Goal: Transaction & Acquisition: Purchase product/service

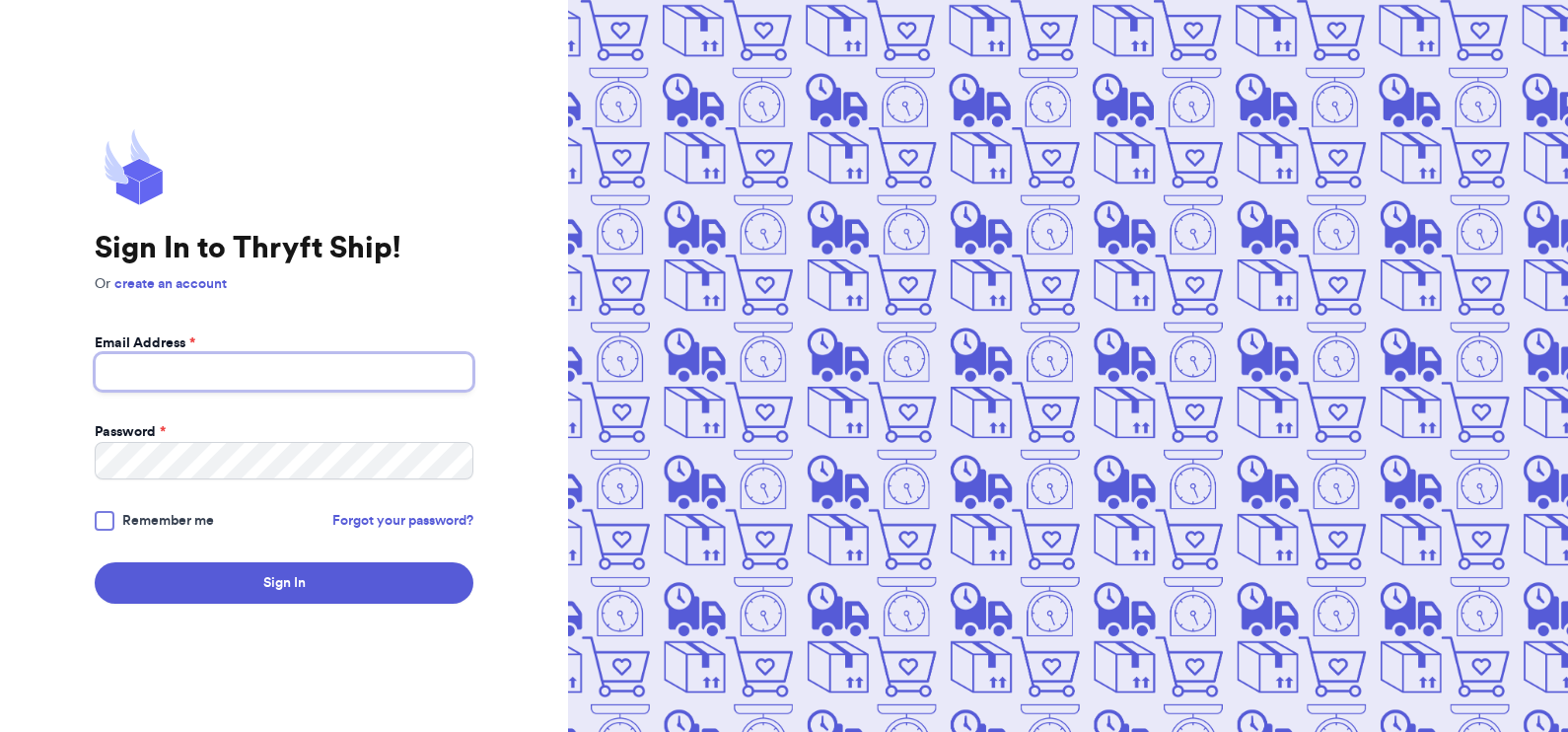
type input "[EMAIL_ADDRESS][DOMAIN_NAME]"
click at [101, 524] on div at bounding box center [105, 521] width 20 height 20
click at [0, 0] on input "Remember me" at bounding box center [0, 0] width 0 height 0
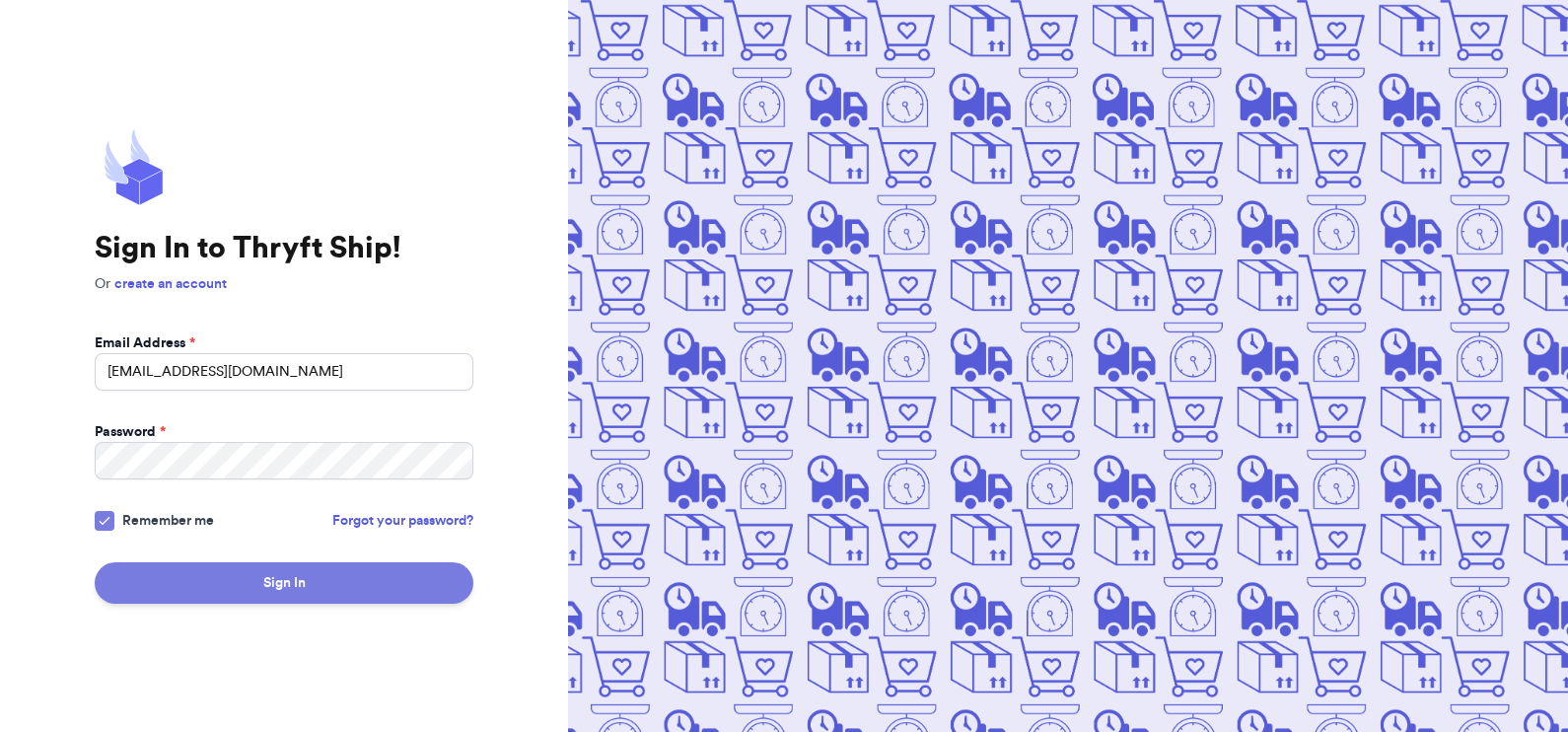
click at [192, 583] on button "Sign In" at bounding box center [284, 583] width 379 height 41
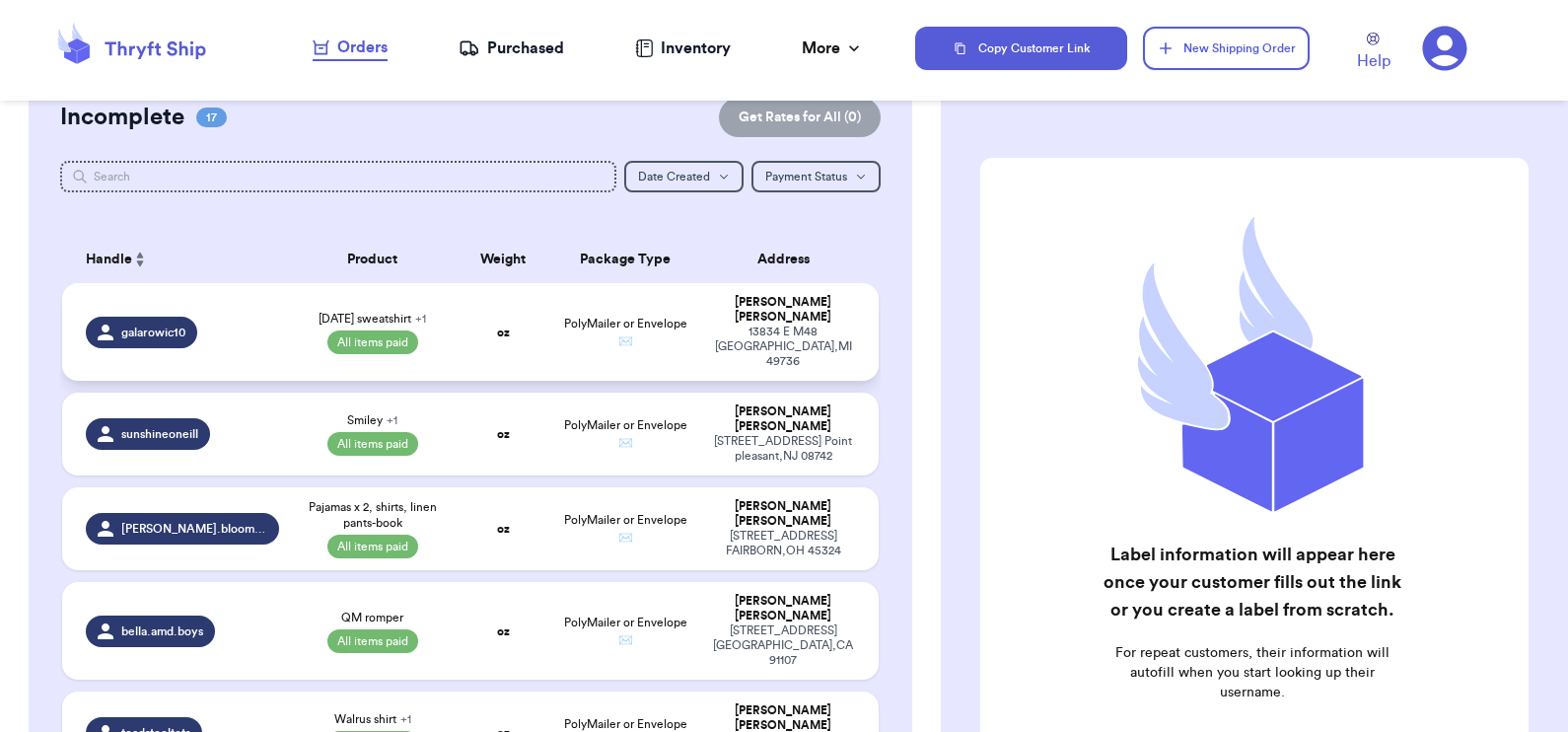
scroll to position [214, 0]
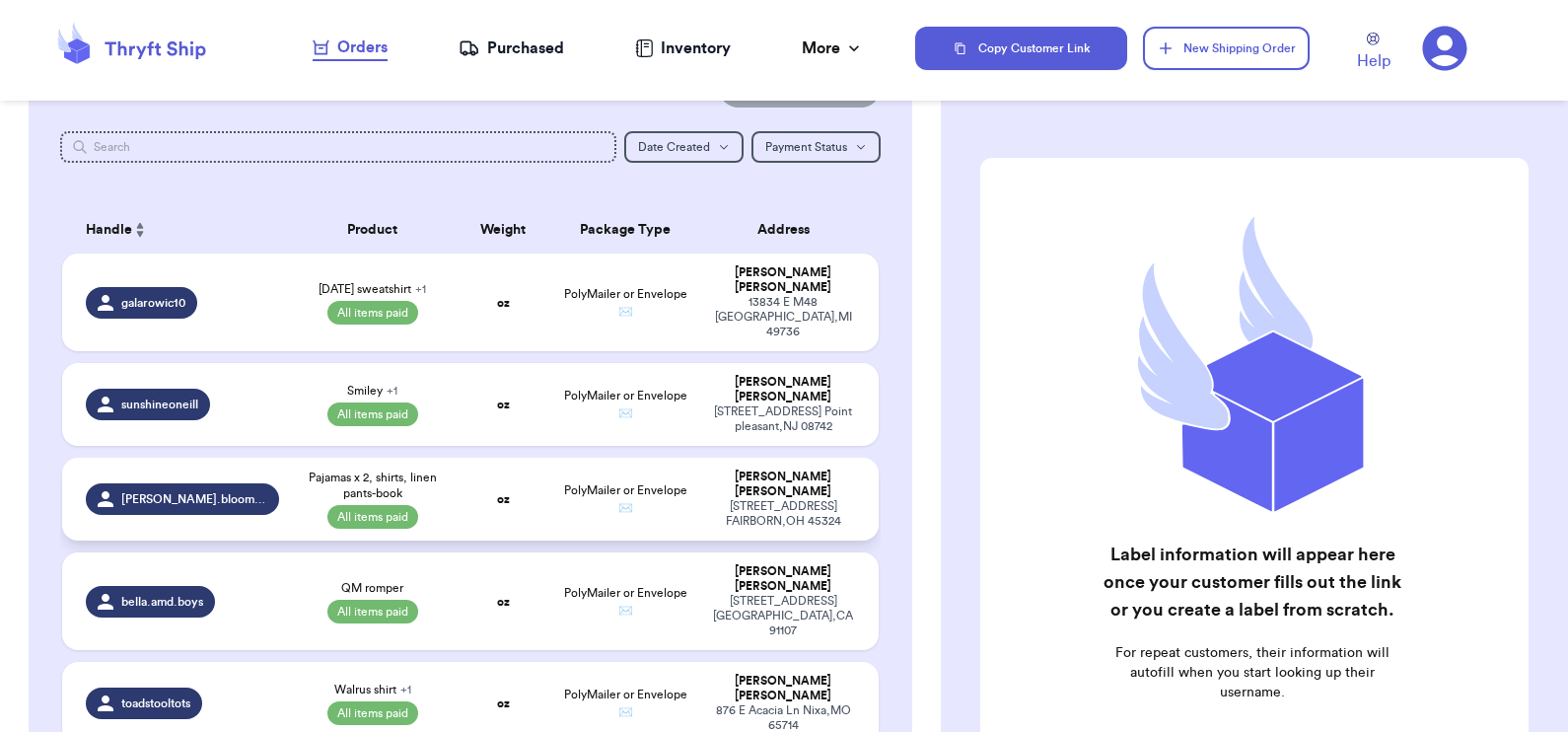
click at [459, 478] on td "oz" at bounding box center [502, 499] width 98 height 83
select select "paid"
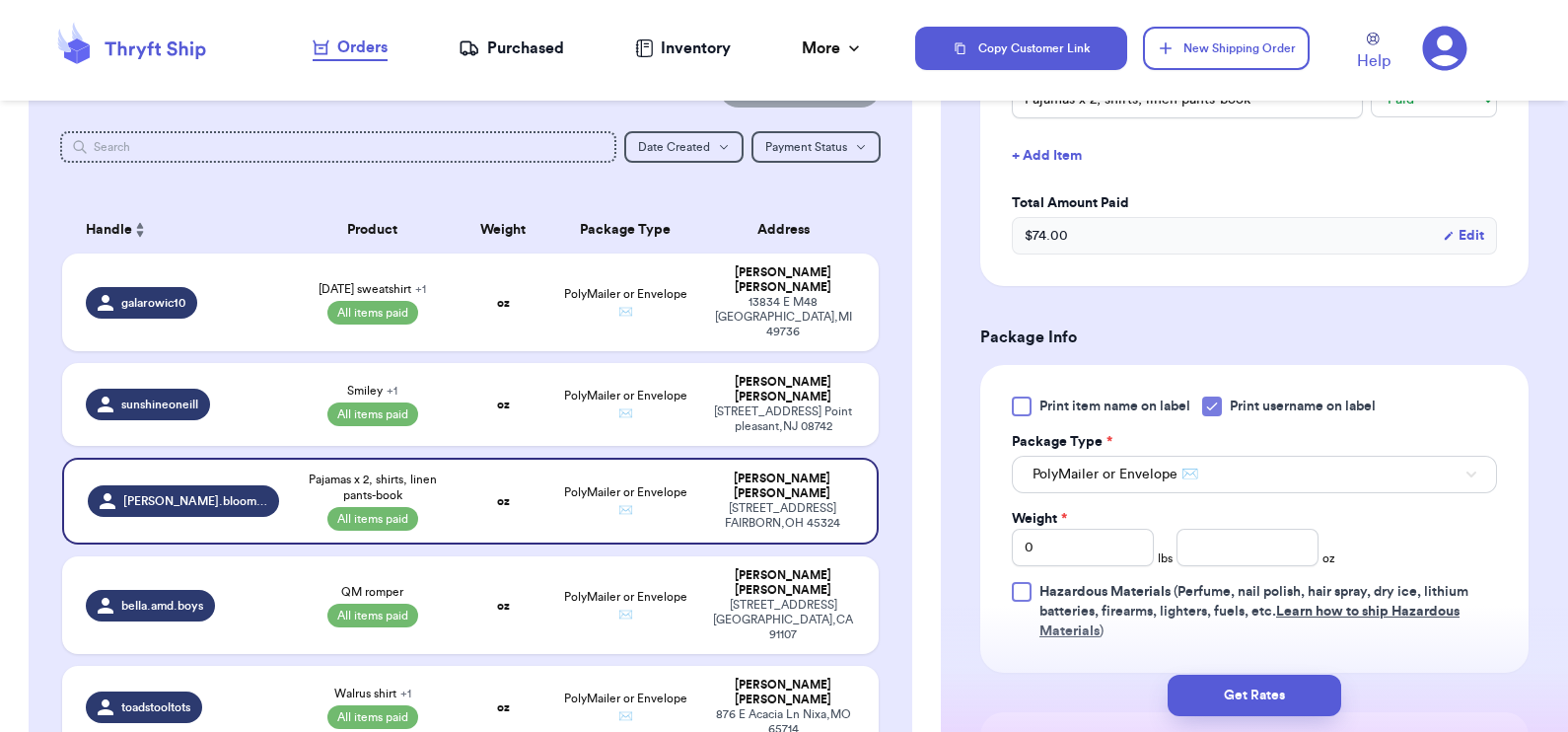
scroll to position [562, 0]
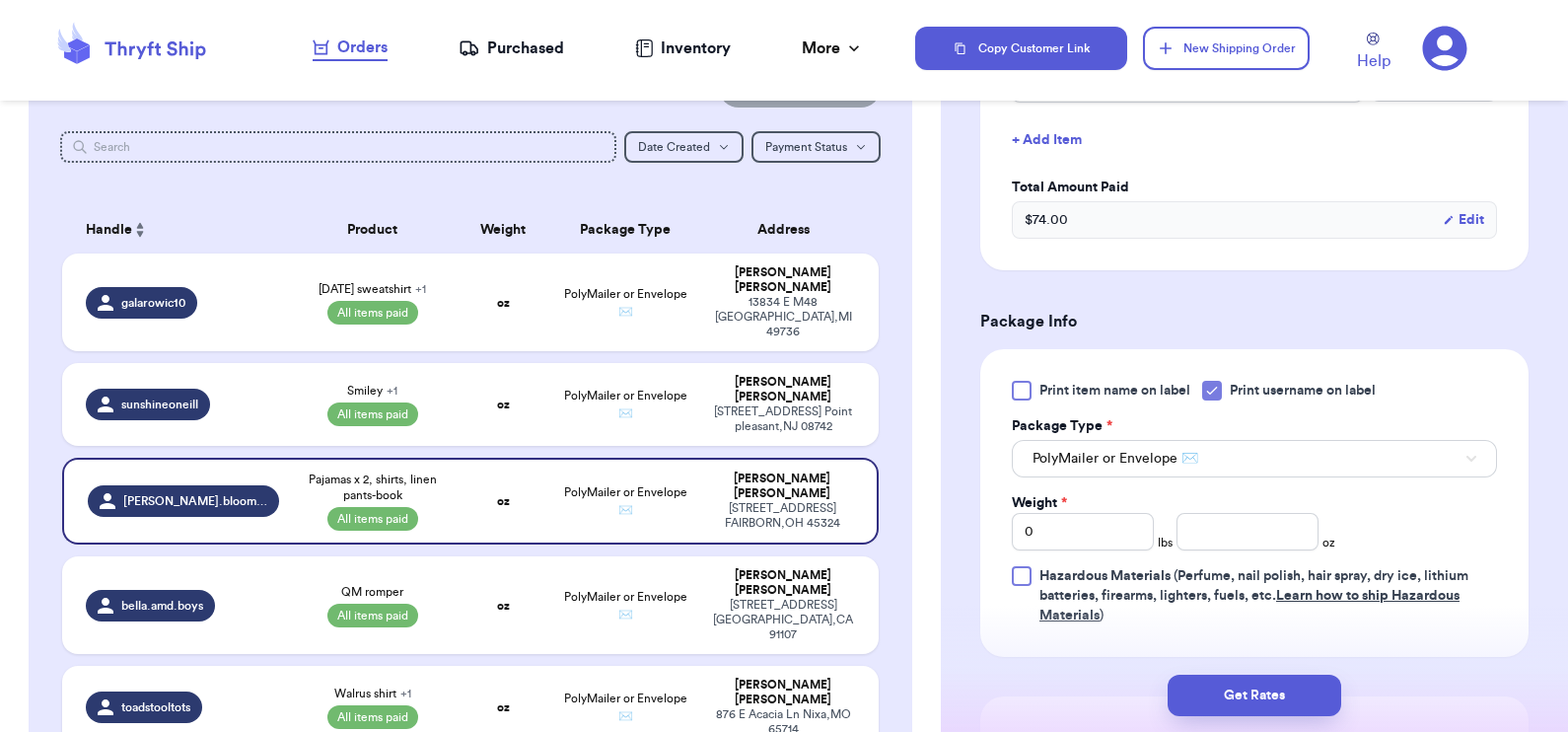
click at [1108, 549] on div "Print item name on label Print username on label Package Type * PolyMailer or E…" at bounding box center [1254, 503] width 485 height 245
click at [1089, 534] on input "0" at bounding box center [1083, 532] width 142 height 37
type input "01"
click at [1212, 538] on input "number" at bounding box center [1247, 532] width 142 height 37
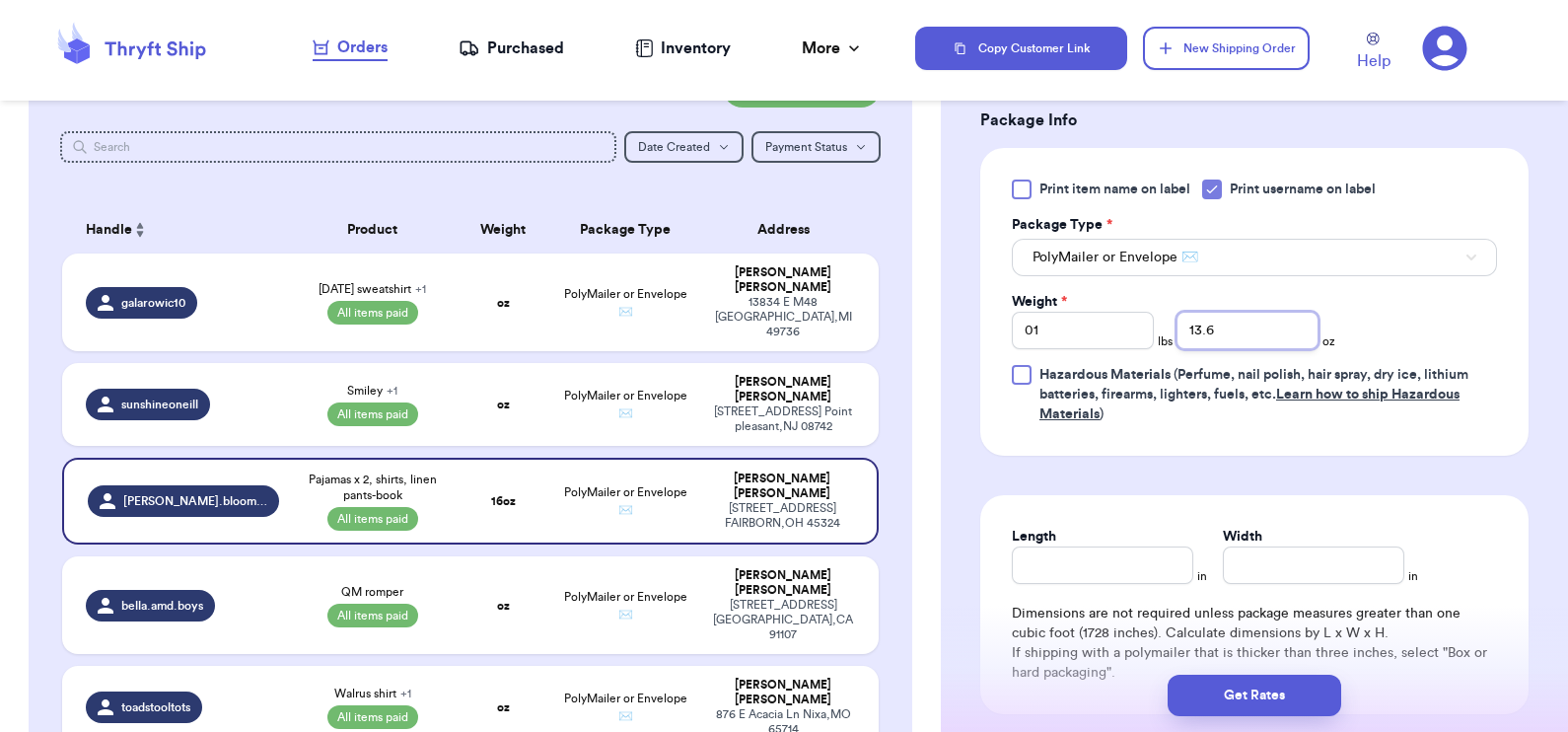
scroll to position [764, 0]
type input "13.6"
click at [1286, 695] on button "Get Rates" at bounding box center [1254, 695] width 174 height 41
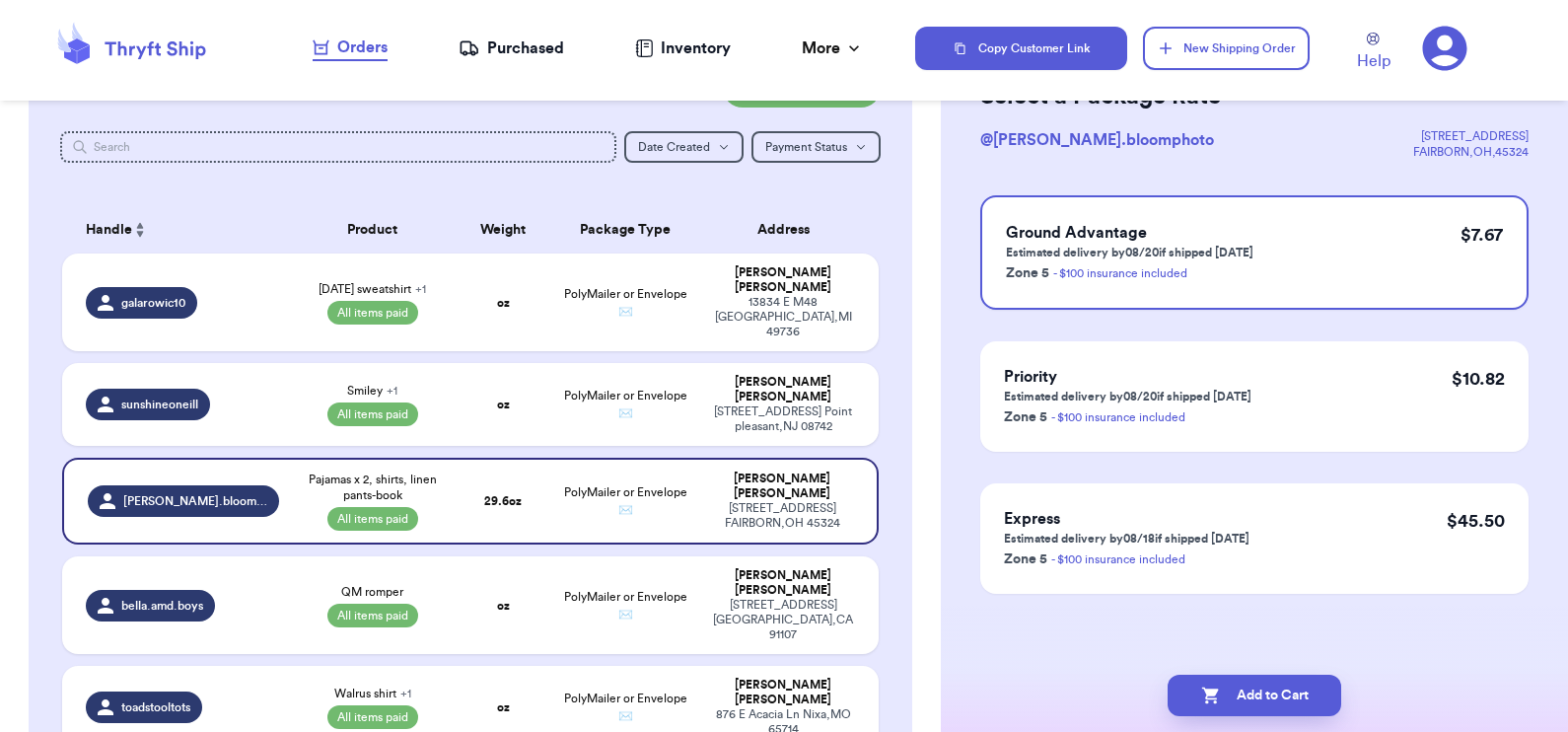
scroll to position [0, 0]
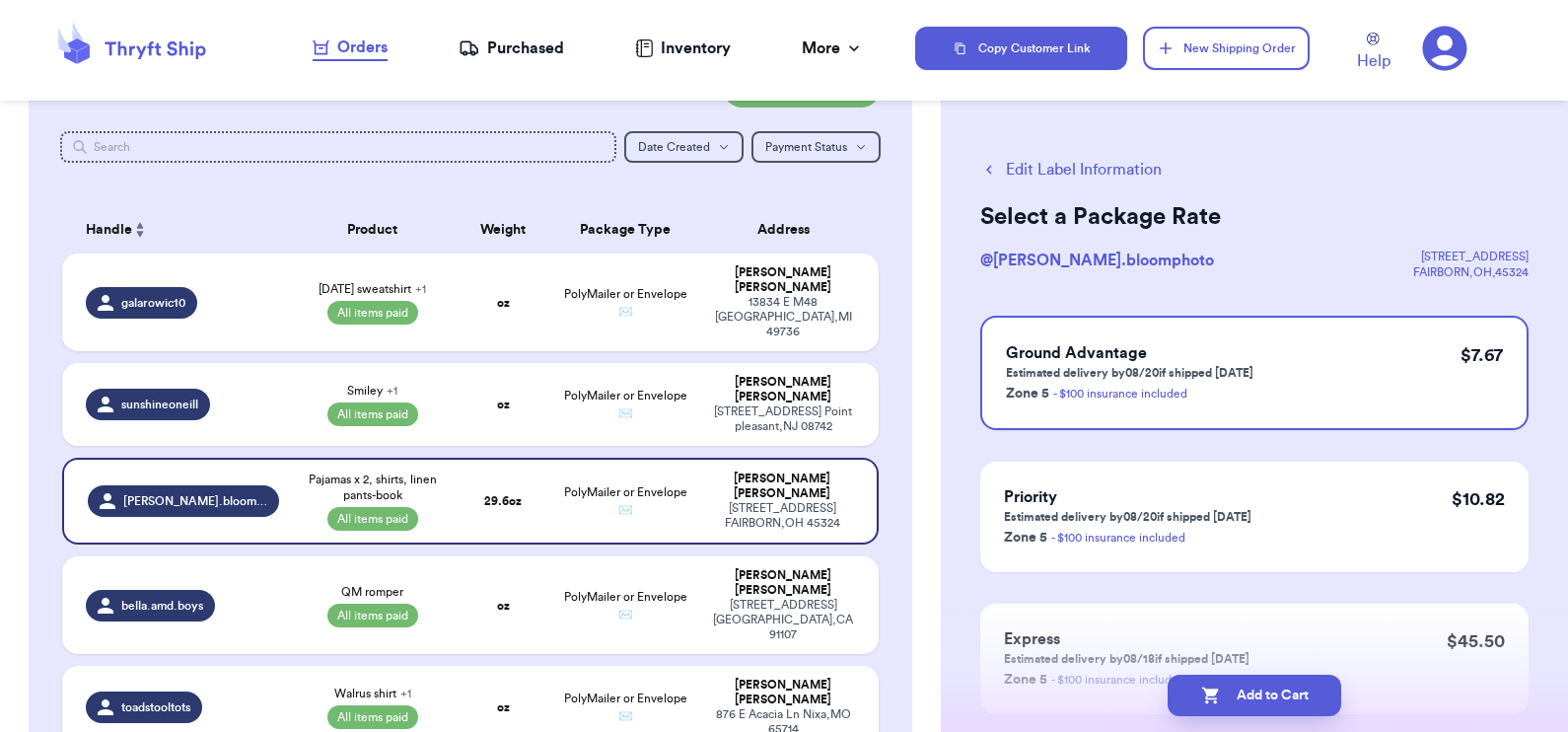
click at [1064, 168] on button "Edit Label Information" at bounding box center [1071, 170] width 182 height 24
select select "paid"
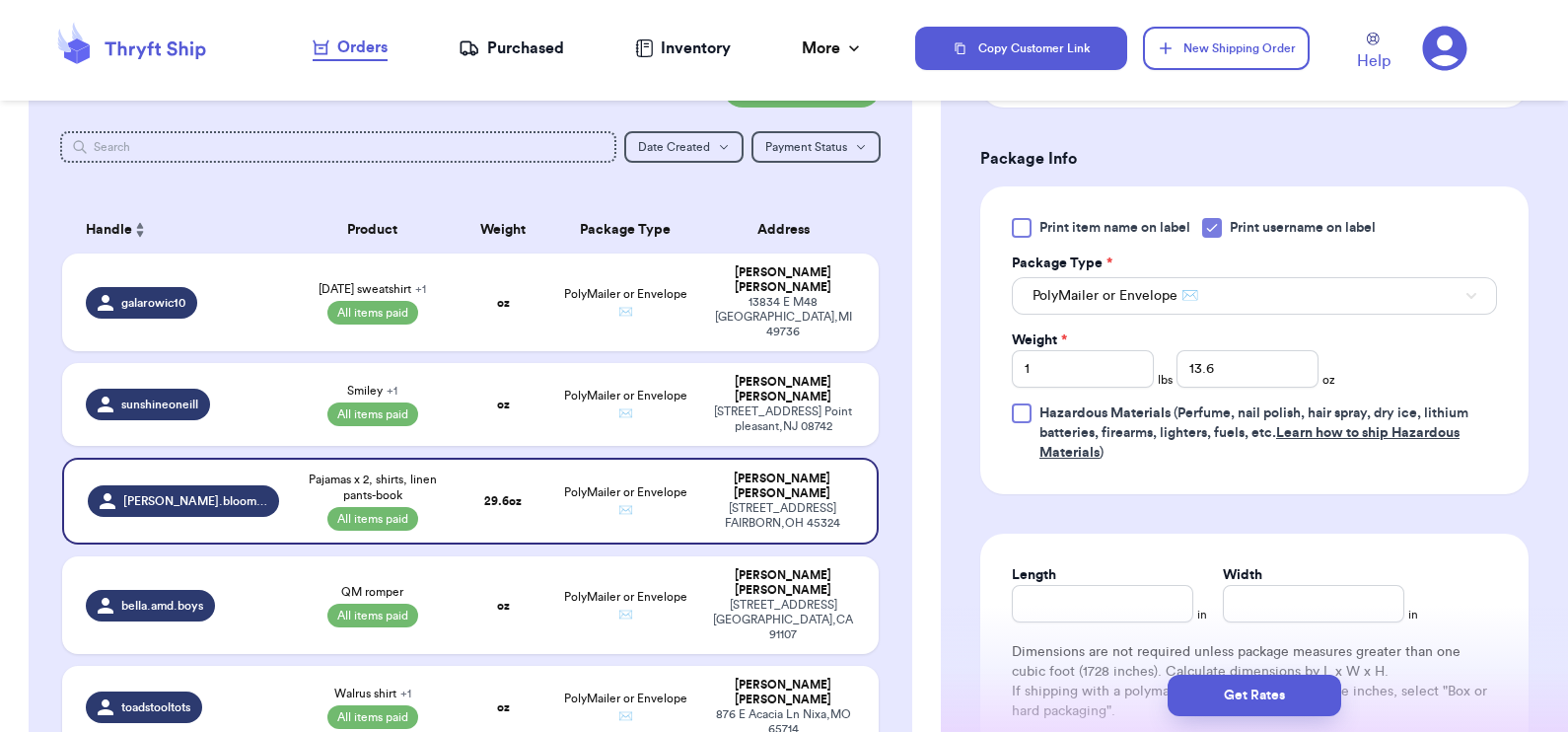
scroll to position [958, 0]
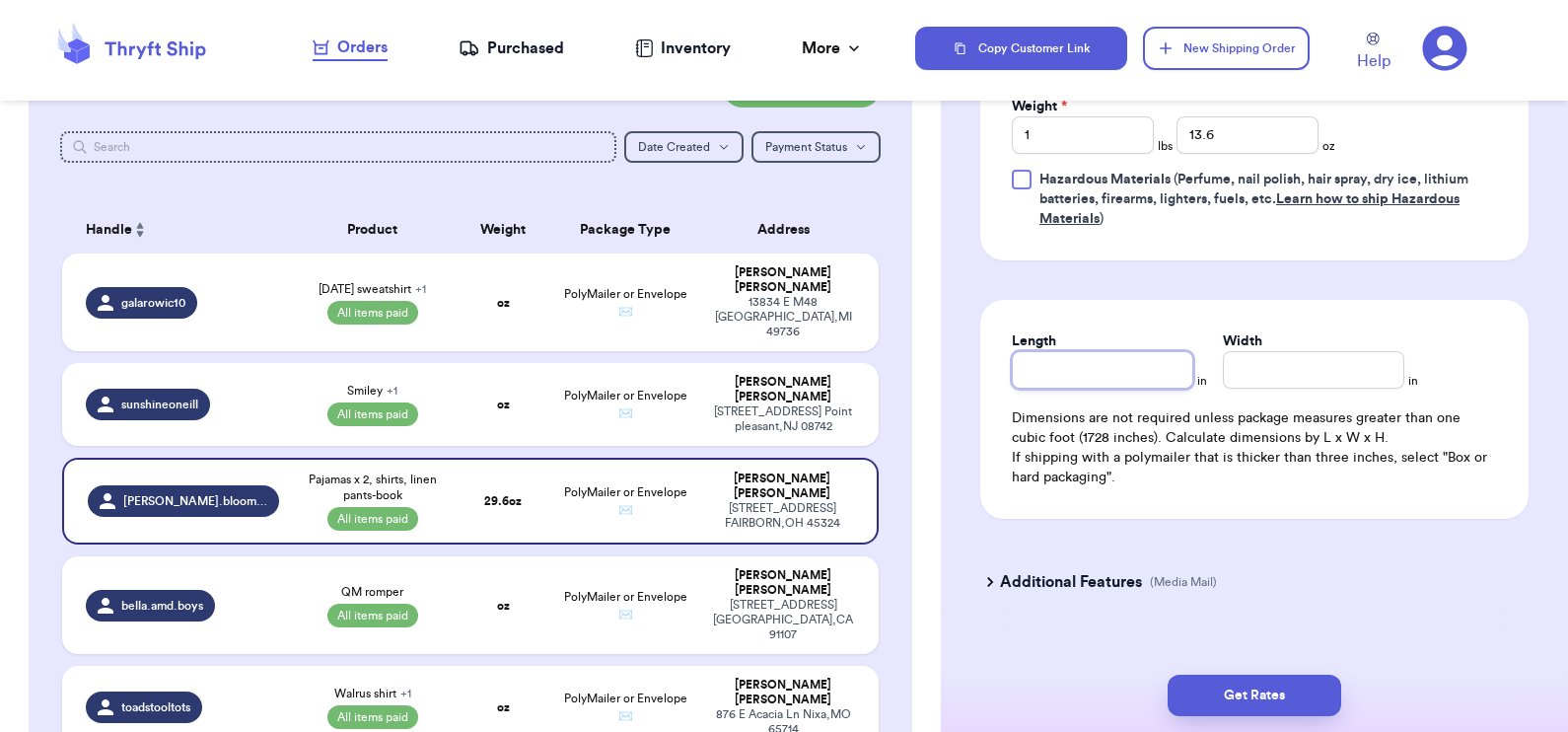
click at [1074, 368] on input "Length" at bounding box center [1102, 370] width 182 height 37
type input "9"
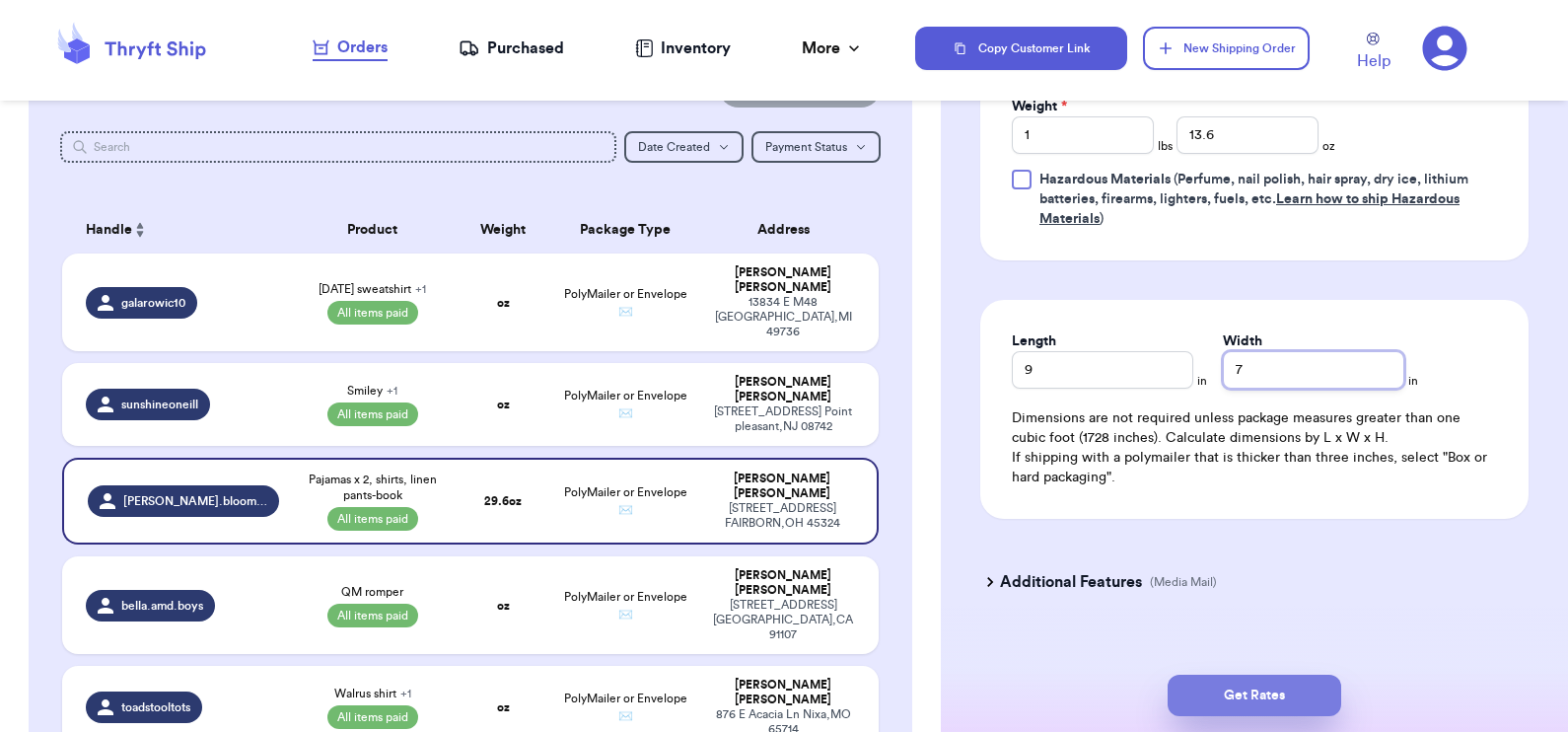
type input "7"
click at [1228, 686] on button "Get Rates" at bounding box center [1254, 695] width 174 height 41
click at [1228, 686] on button "submit" at bounding box center [1254, 695] width 174 height 41
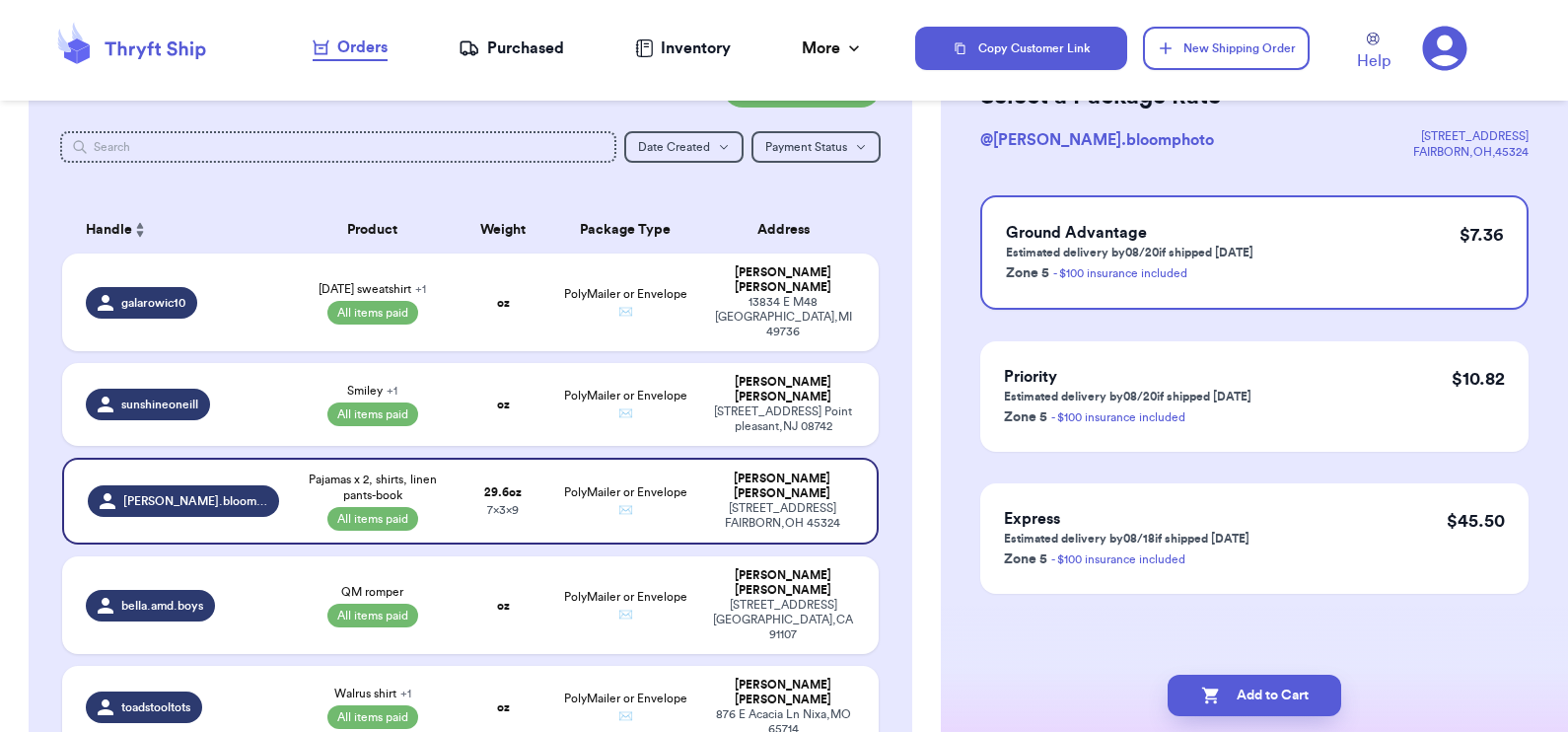
scroll to position [0, 0]
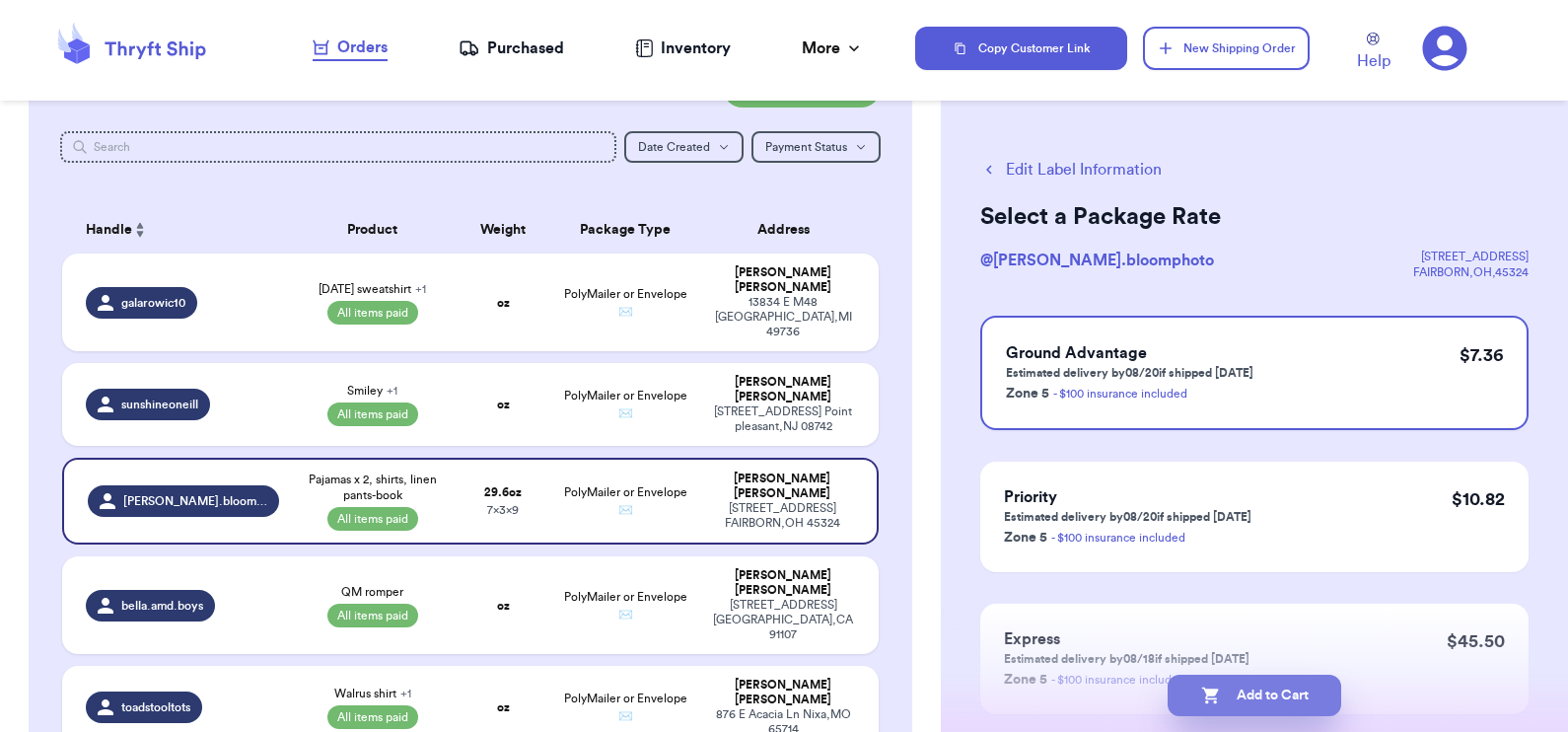
click at [1203, 686] on icon "button" at bounding box center [1211, 695] width 20 height 20
checkbox input "true"
select select "paid"
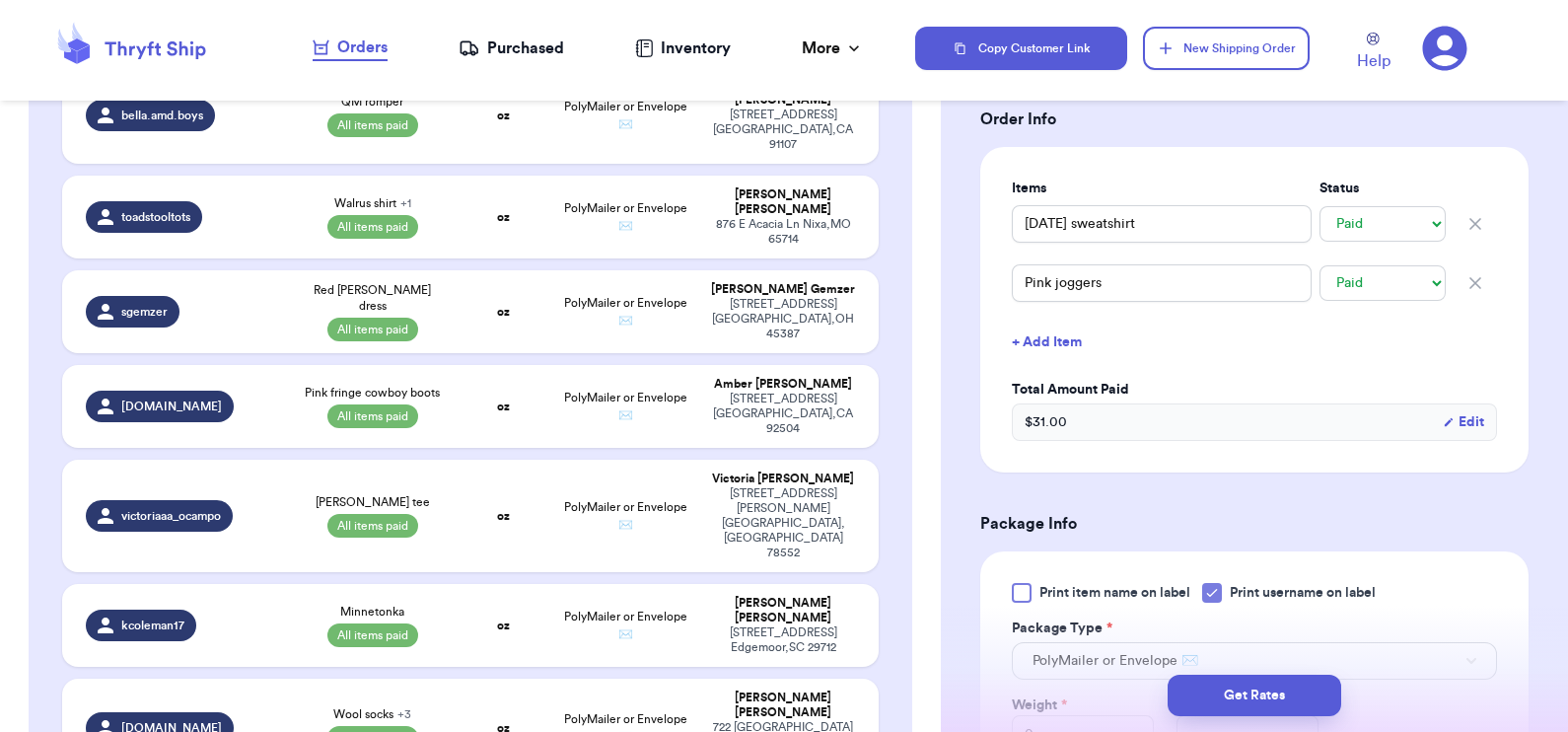
scroll to position [608, 0]
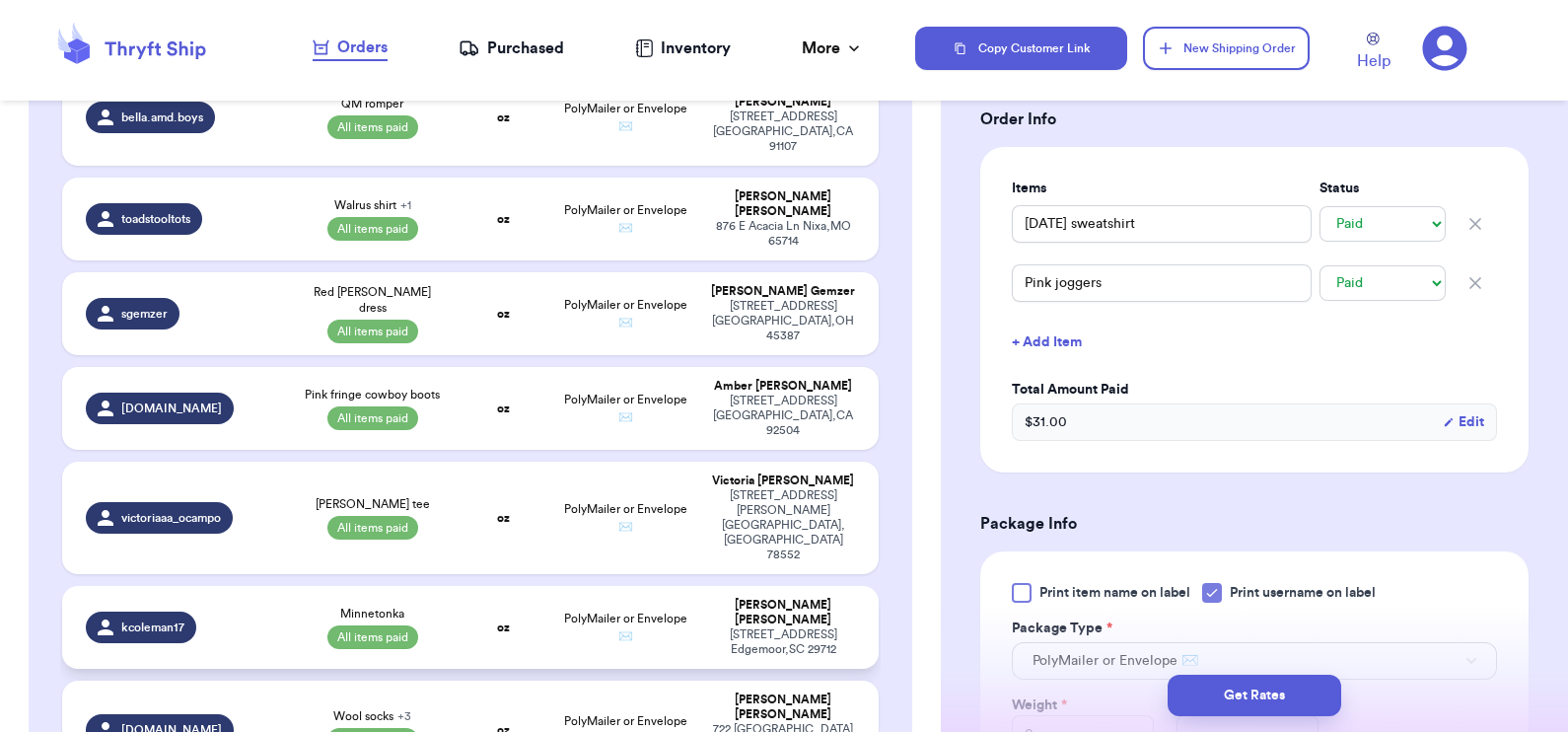
click at [481, 586] on td "oz" at bounding box center [502, 627] width 98 height 83
type input "Minnetonka"
type input "16"
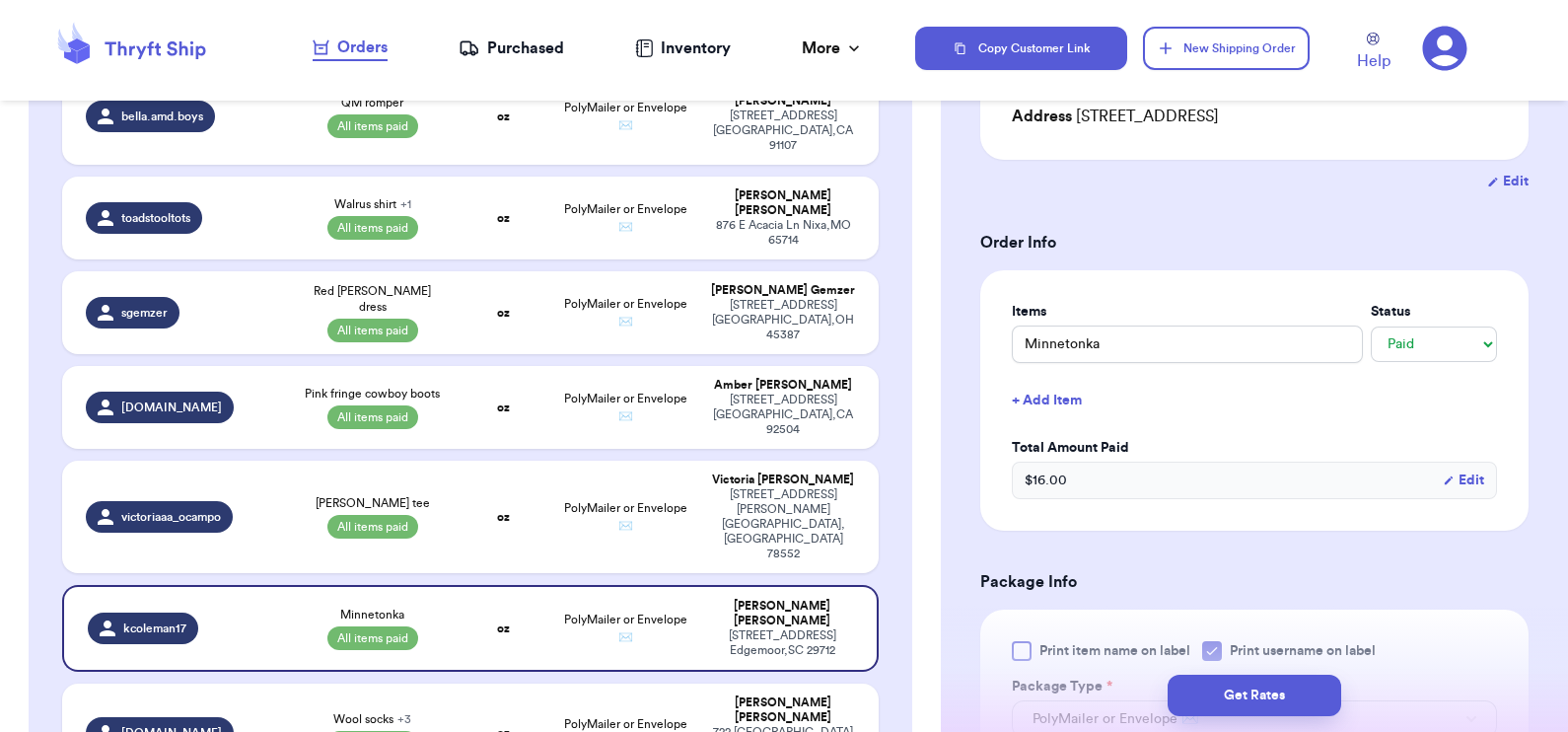
scroll to position [551, 0]
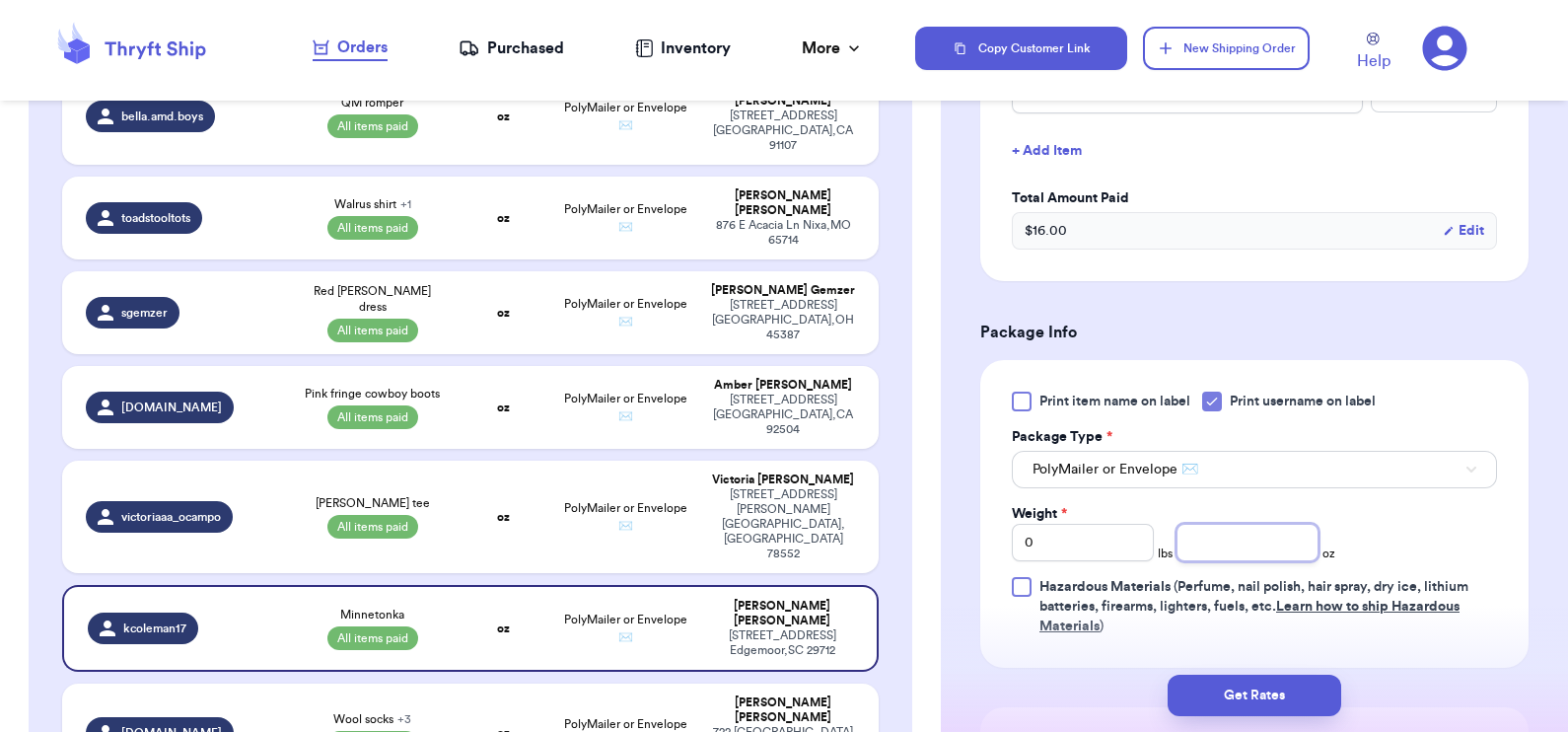
click at [1237, 543] on input "number" at bounding box center [1247, 543] width 142 height 37
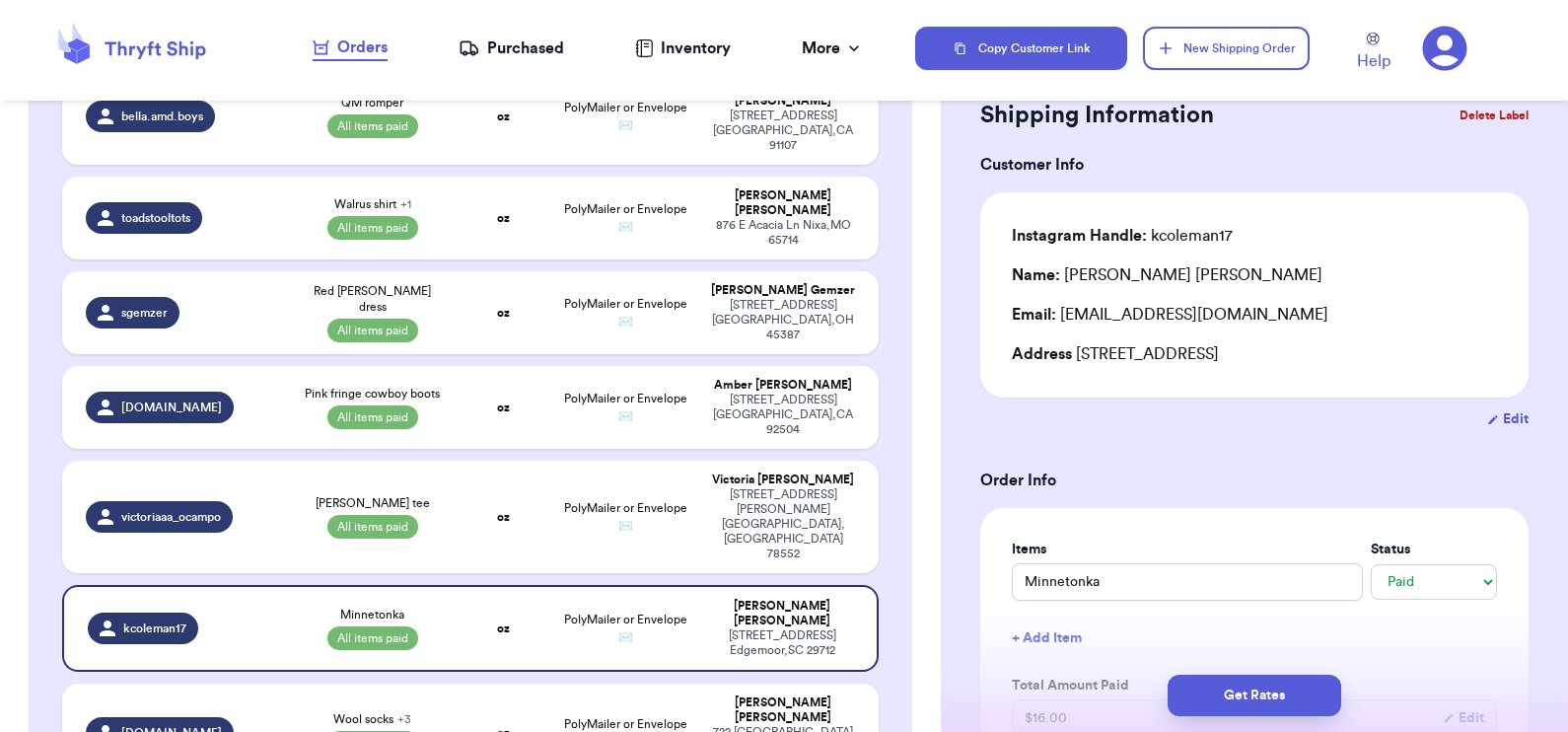
scroll to position [0, 0]
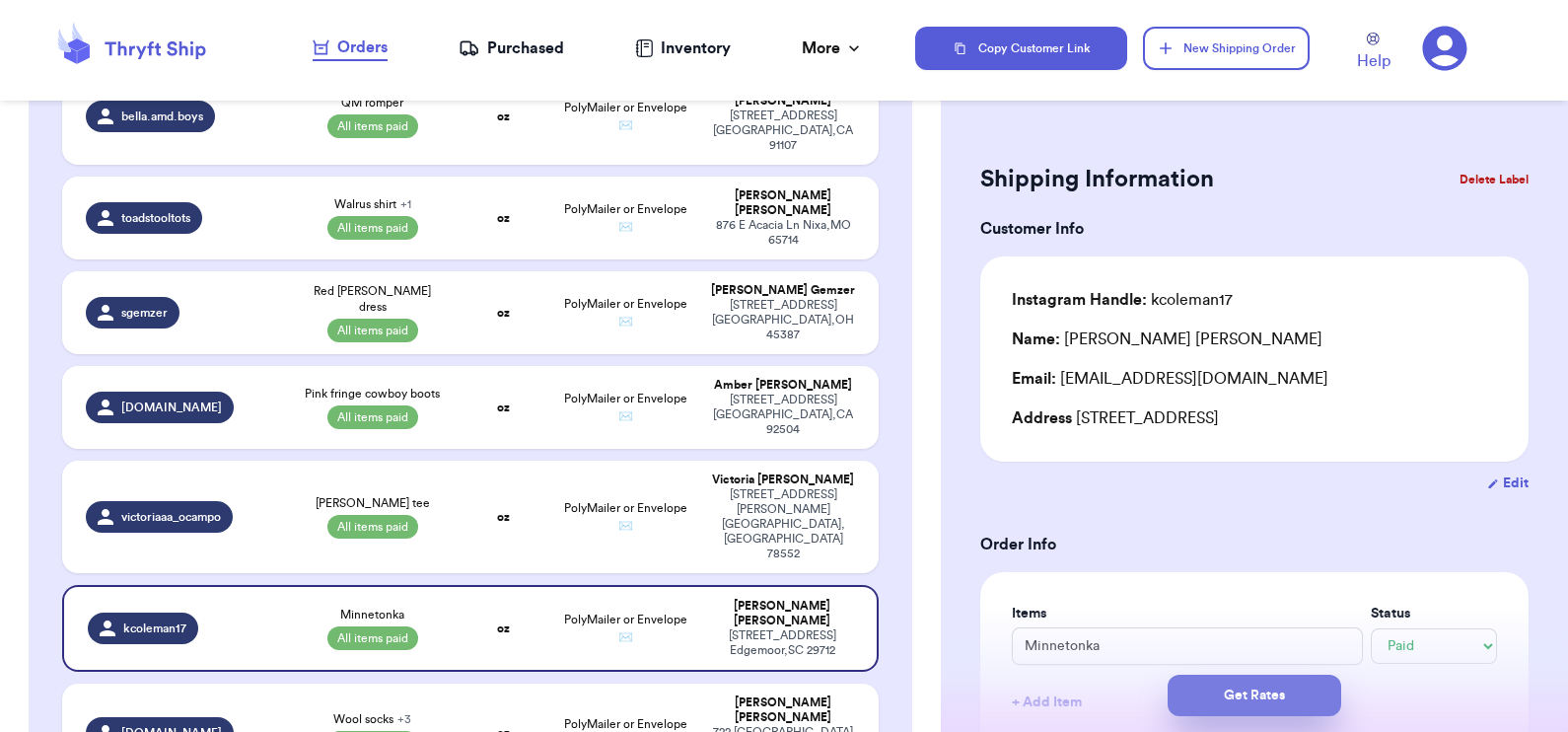
type input "9.4"
click at [1225, 700] on button "Get Rates" at bounding box center [1254, 695] width 174 height 41
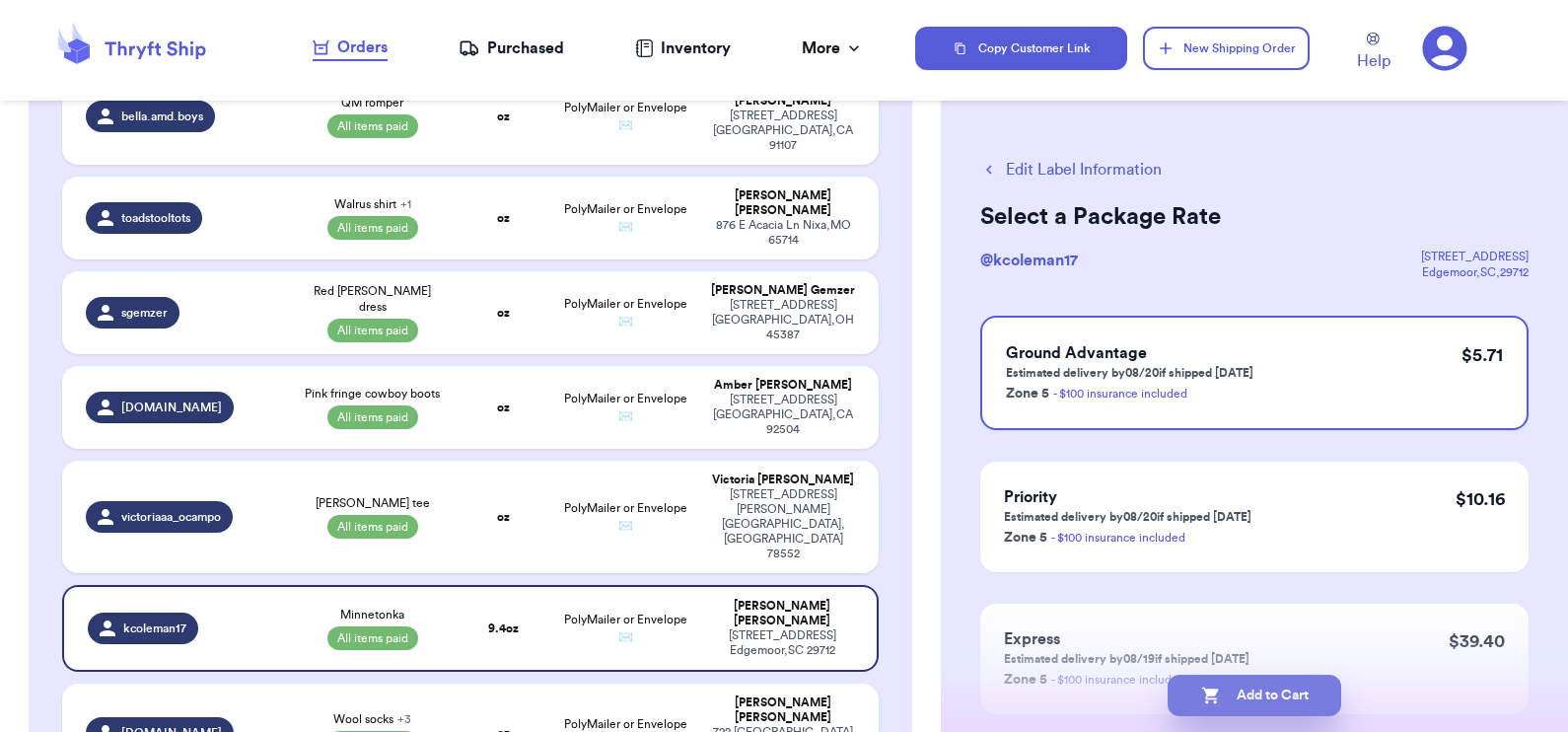
click at [1237, 700] on button "Add to Cart" at bounding box center [1254, 695] width 174 height 41
checkbox input "true"
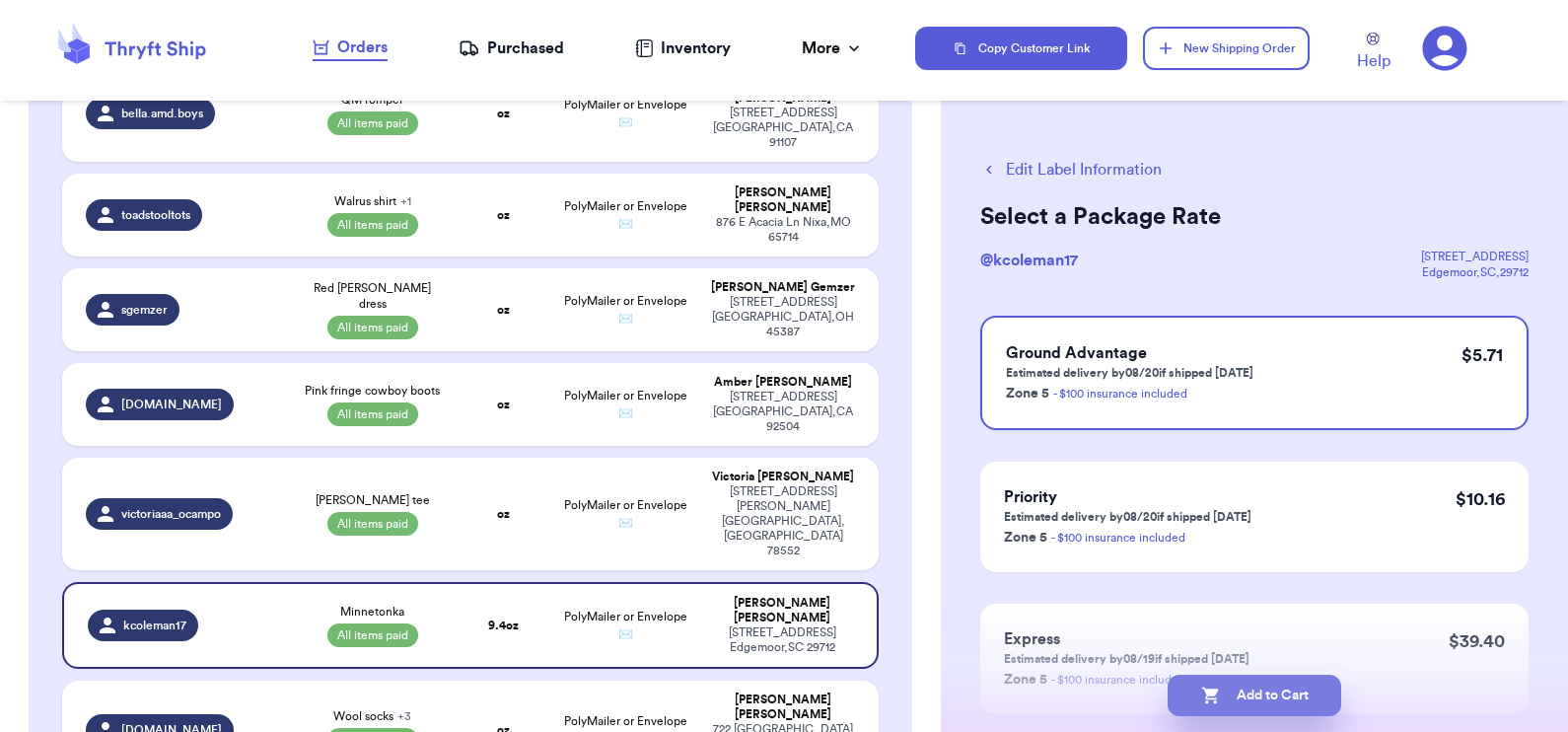
select select "paid"
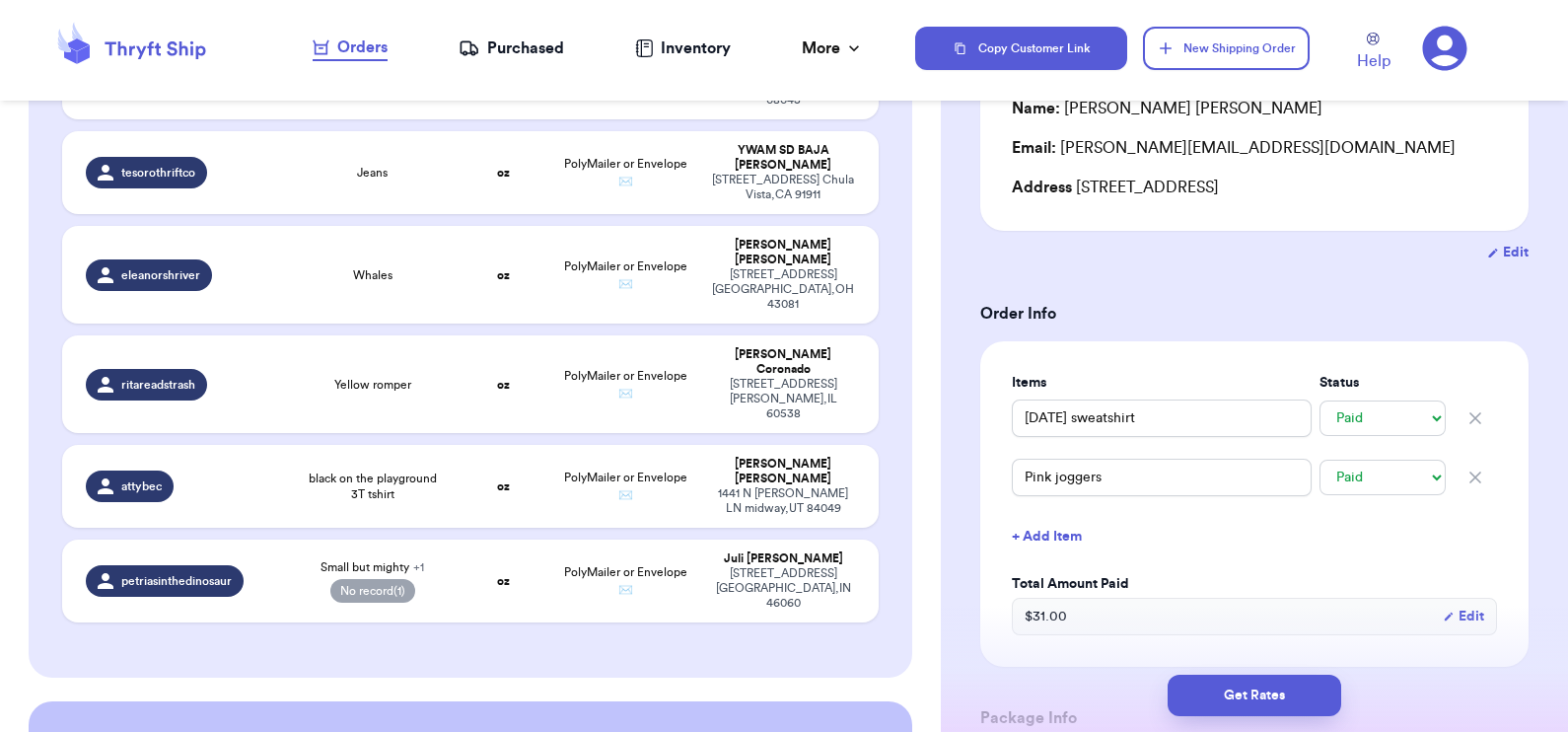
scroll to position [231, 0]
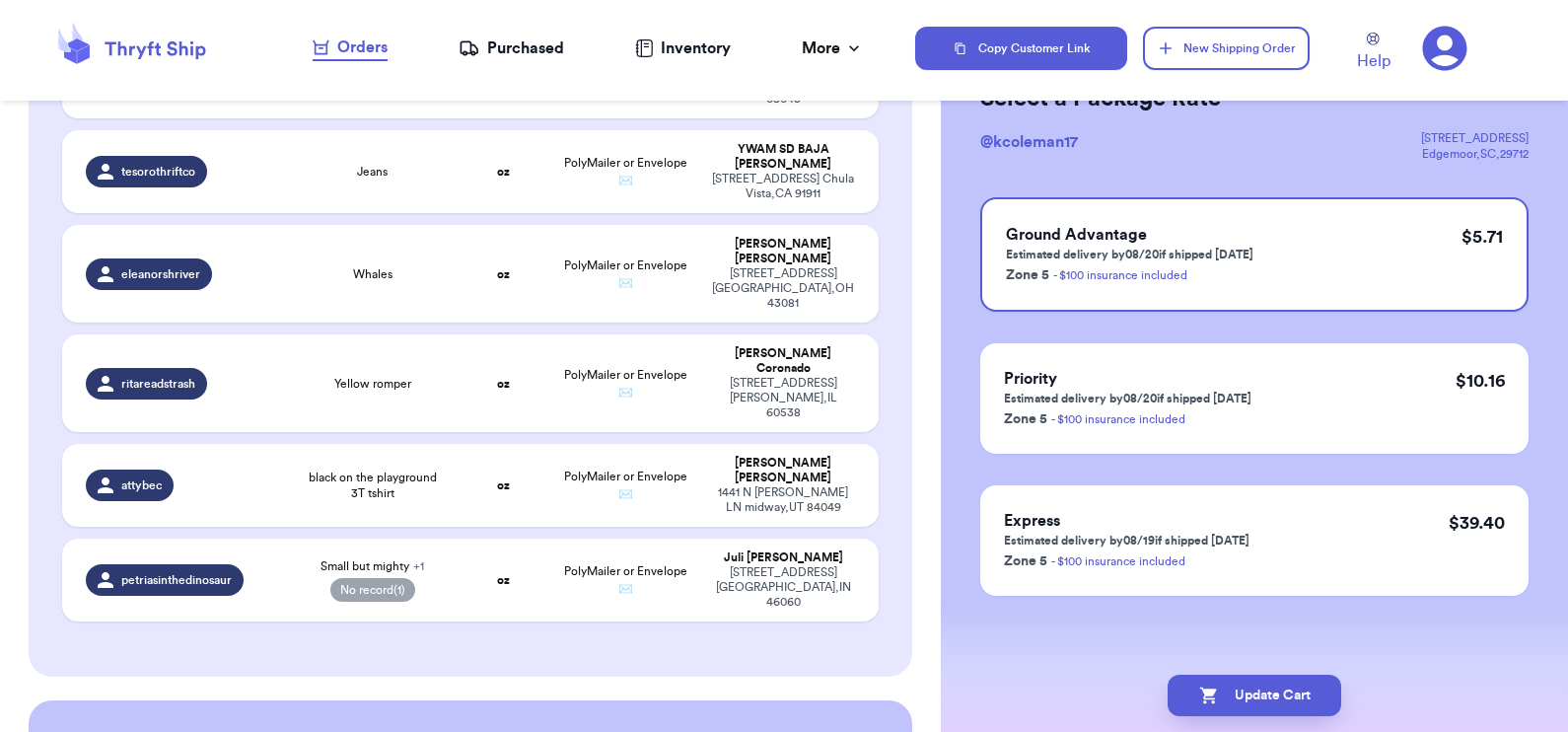
scroll to position [0, 0]
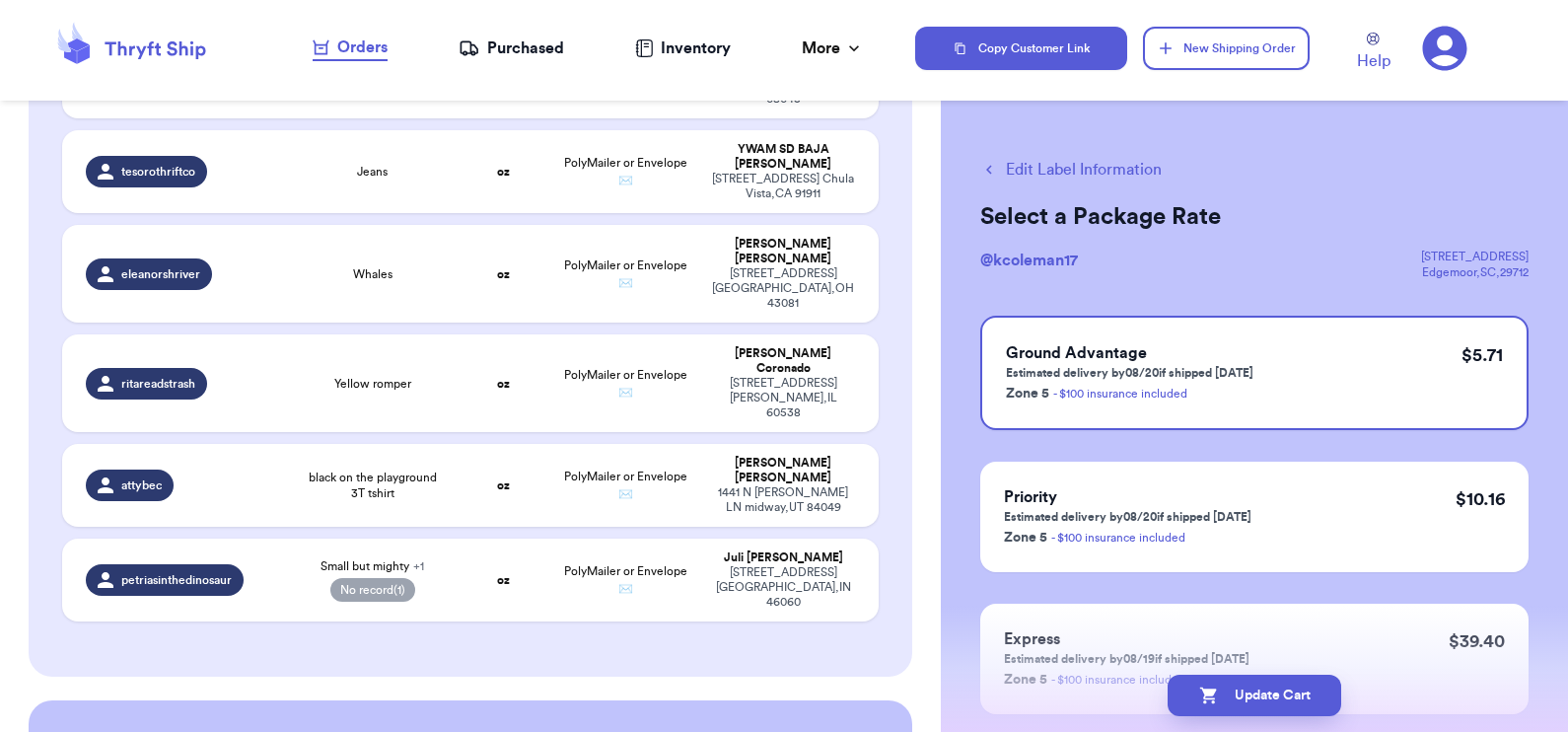
click at [1043, 169] on button "Edit Label Information" at bounding box center [1071, 170] width 182 height 24
checkbox input "false"
checkbox input "true"
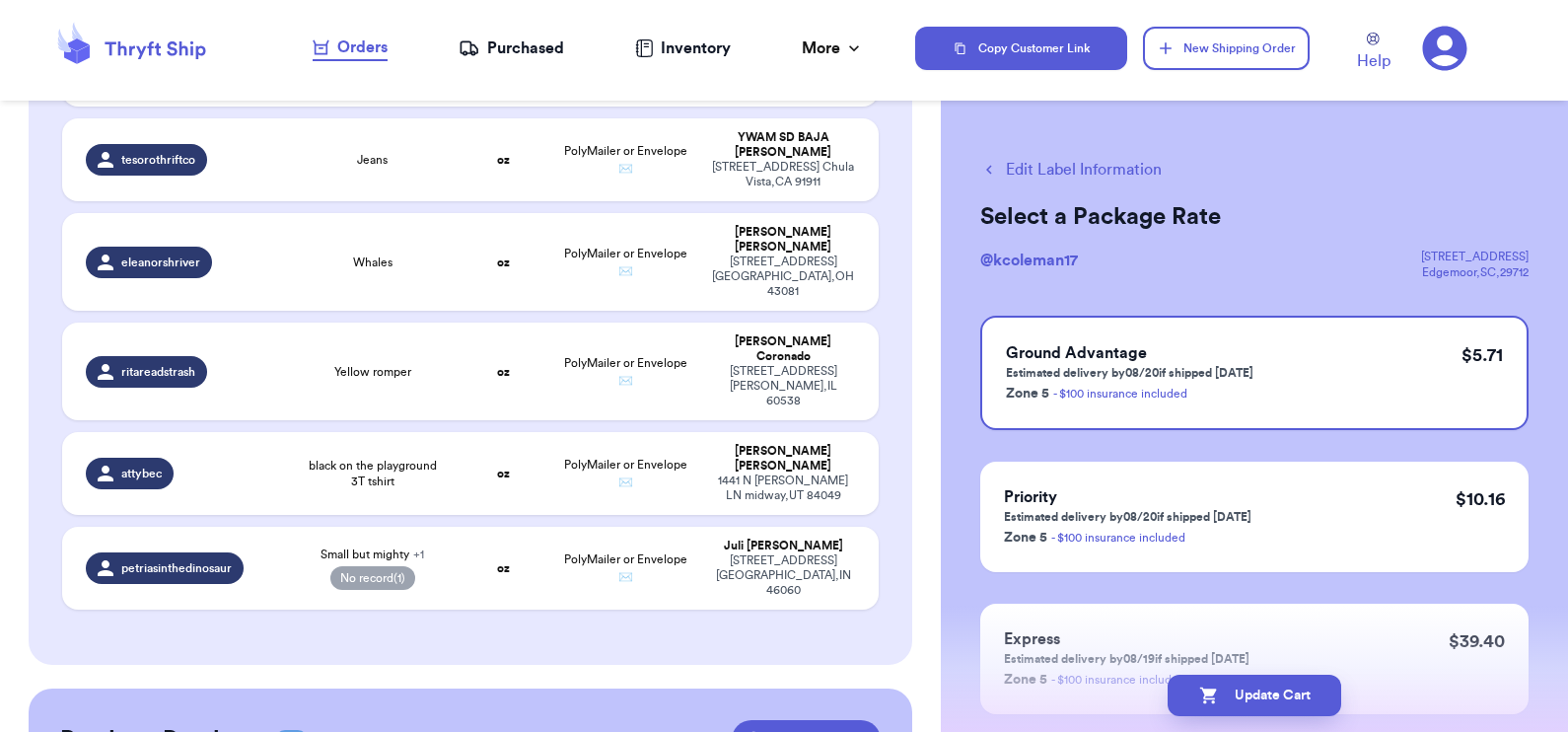
select select "paid"
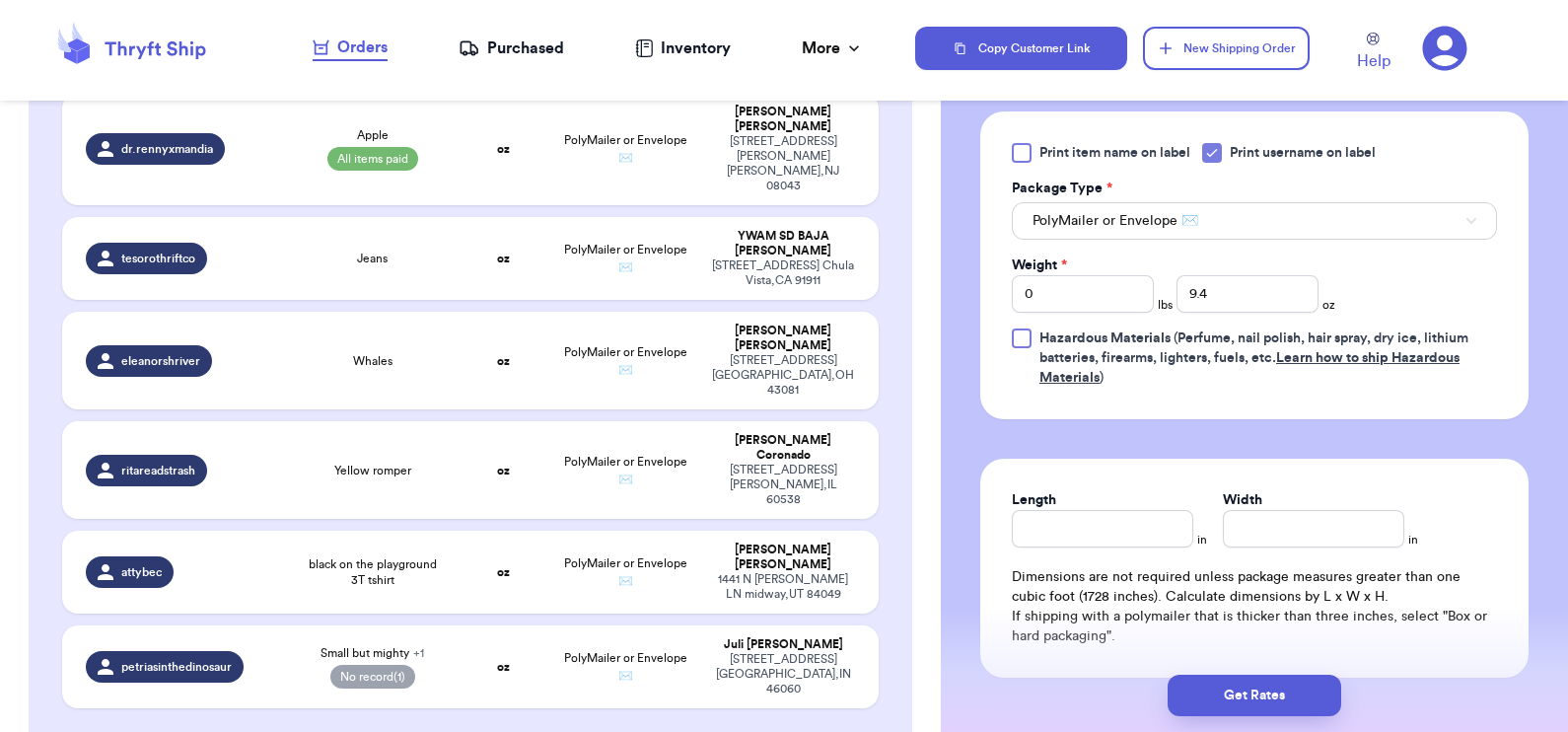
scroll to position [962, 0]
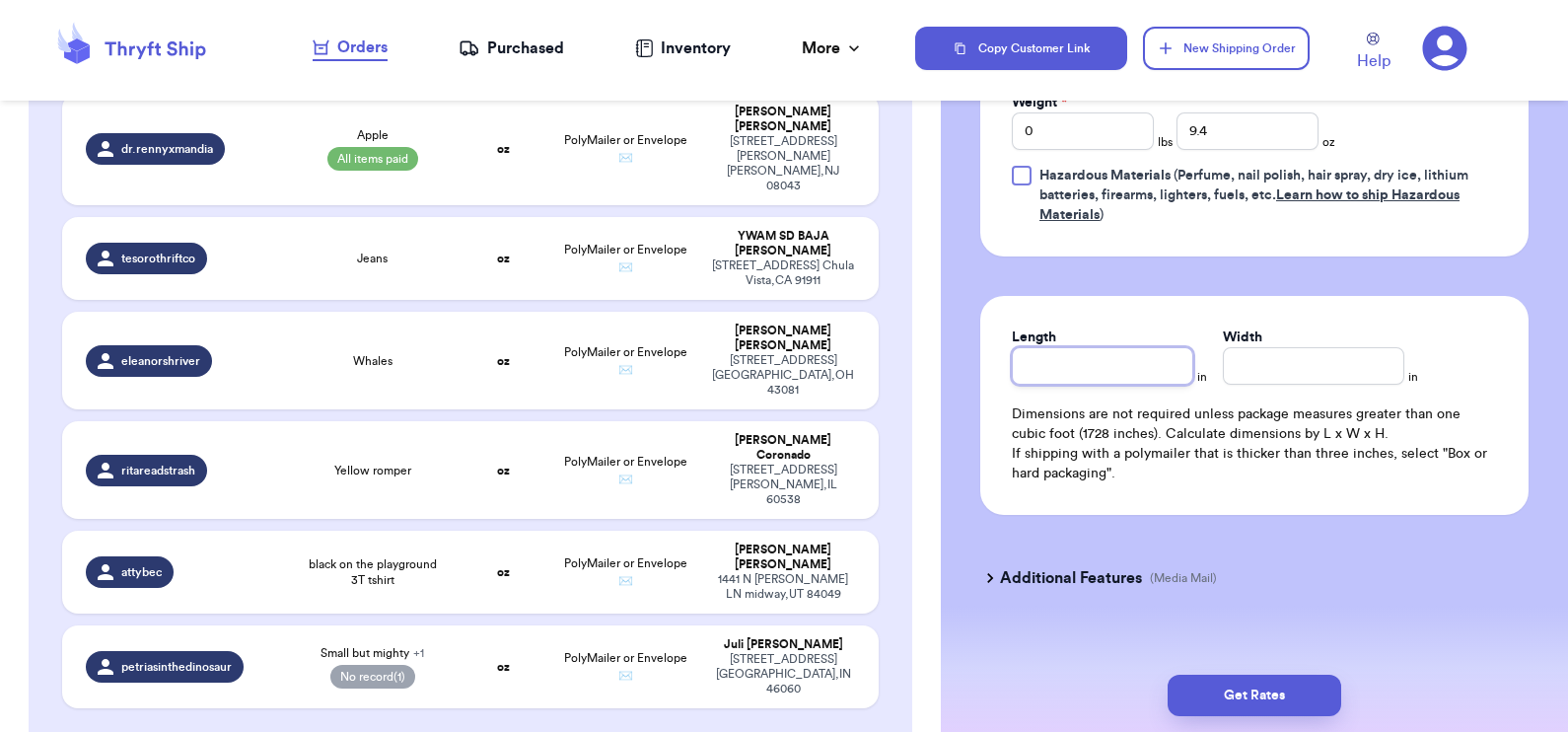
click at [1062, 365] on input "Length" at bounding box center [1102, 366] width 182 height 37
type input "6"
type input "5"
click at [1259, 700] on button "Get Rates" at bounding box center [1254, 695] width 174 height 41
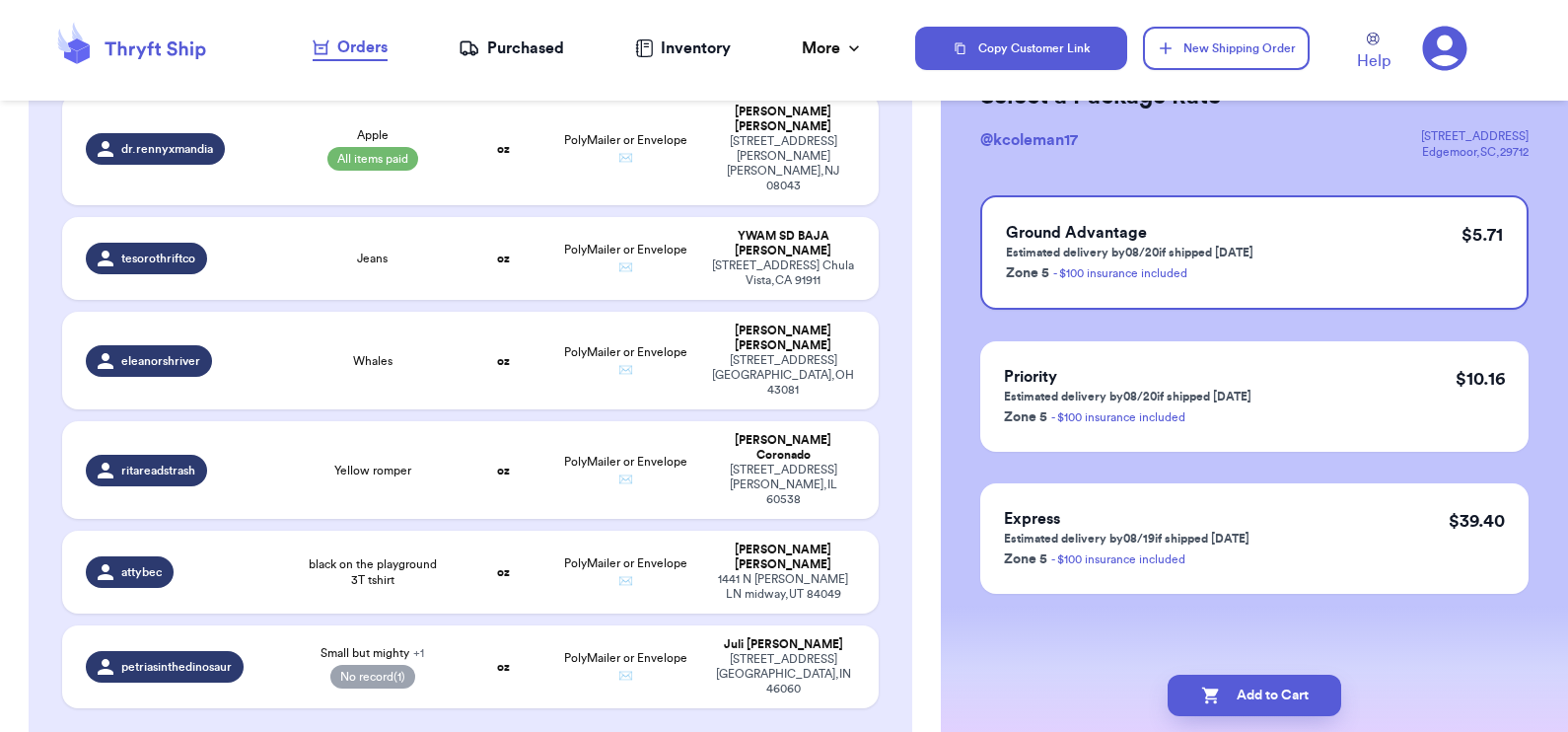
scroll to position [0, 0]
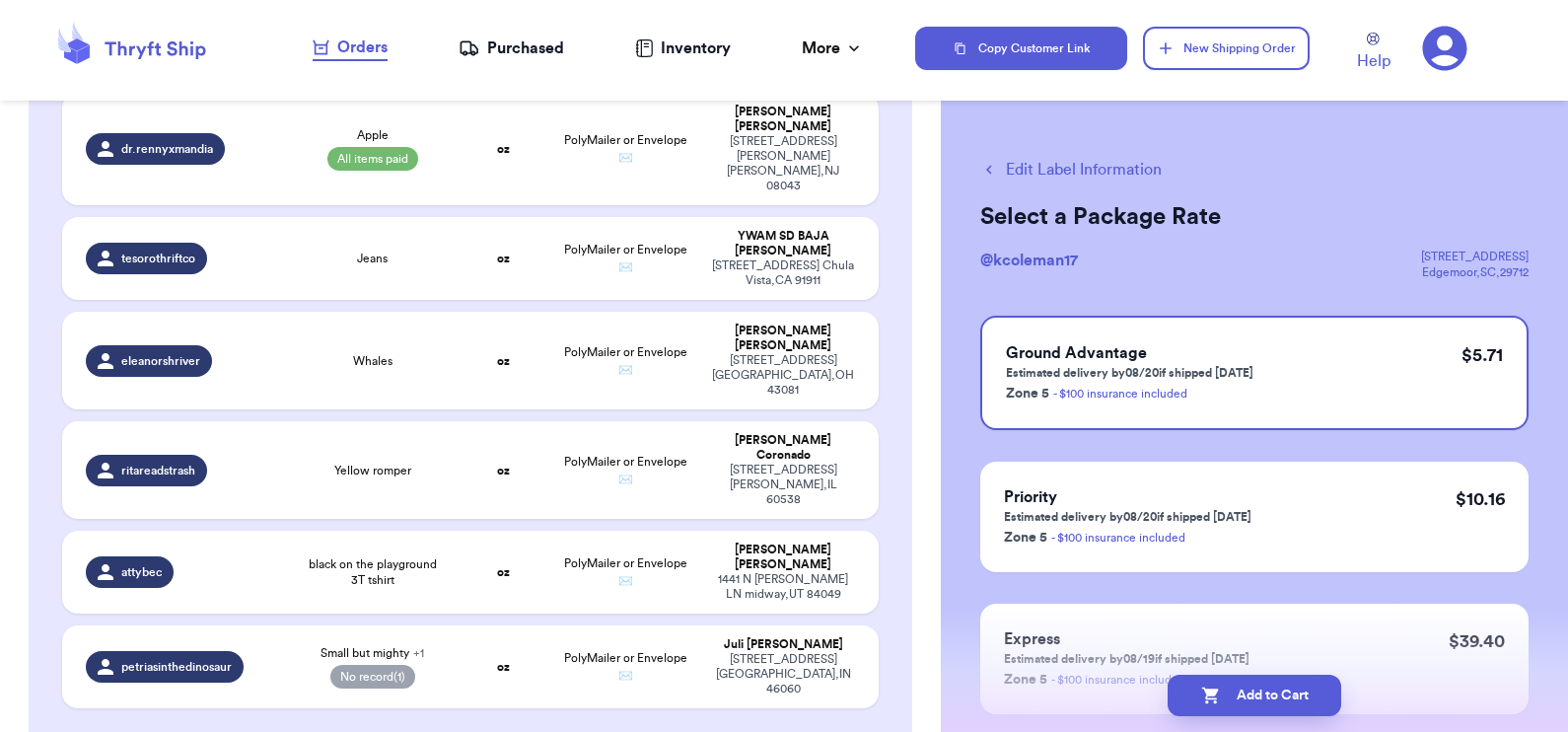
click at [1083, 160] on button "Edit Label Information" at bounding box center [1071, 170] width 182 height 24
select select "paid"
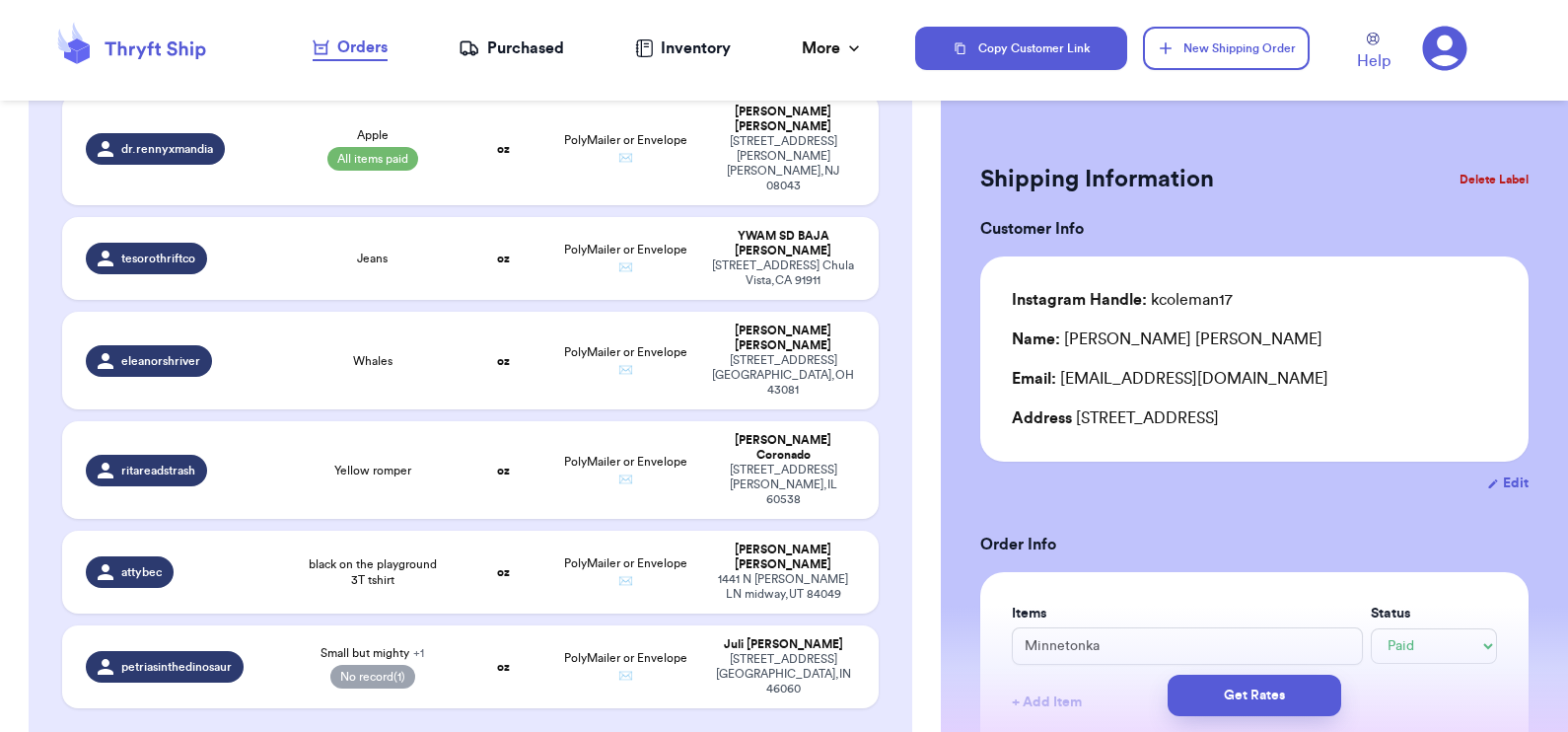
type input "16"
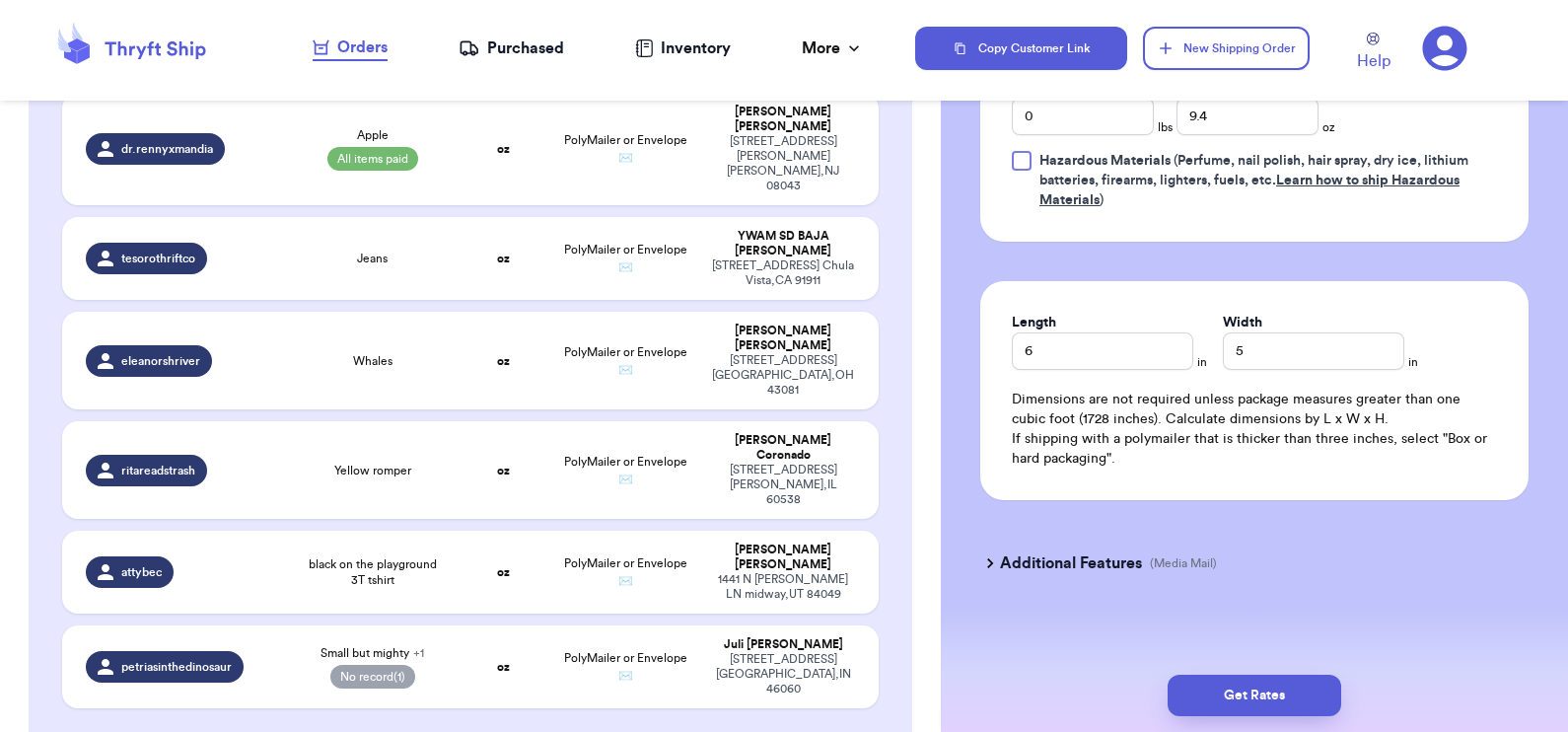
scroll to position [979, 0]
drag, startPoint x: 1041, startPoint y: 349, endPoint x: 995, endPoint y: 348, distance: 46.0
click at [995, 348] on div "Length 6 in Width 5 in Dimensions are not required unless package measures grea…" at bounding box center [1254, 389] width 549 height 219
drag, startPoint x: 1278, startPoint y: 355, endPoint x: 1203, endPoint y: 349, distance: 75.2
click at [1203, 349] on div "Length * in Width * 5 in" at bounding box center [1254, 339] width 485 height 57
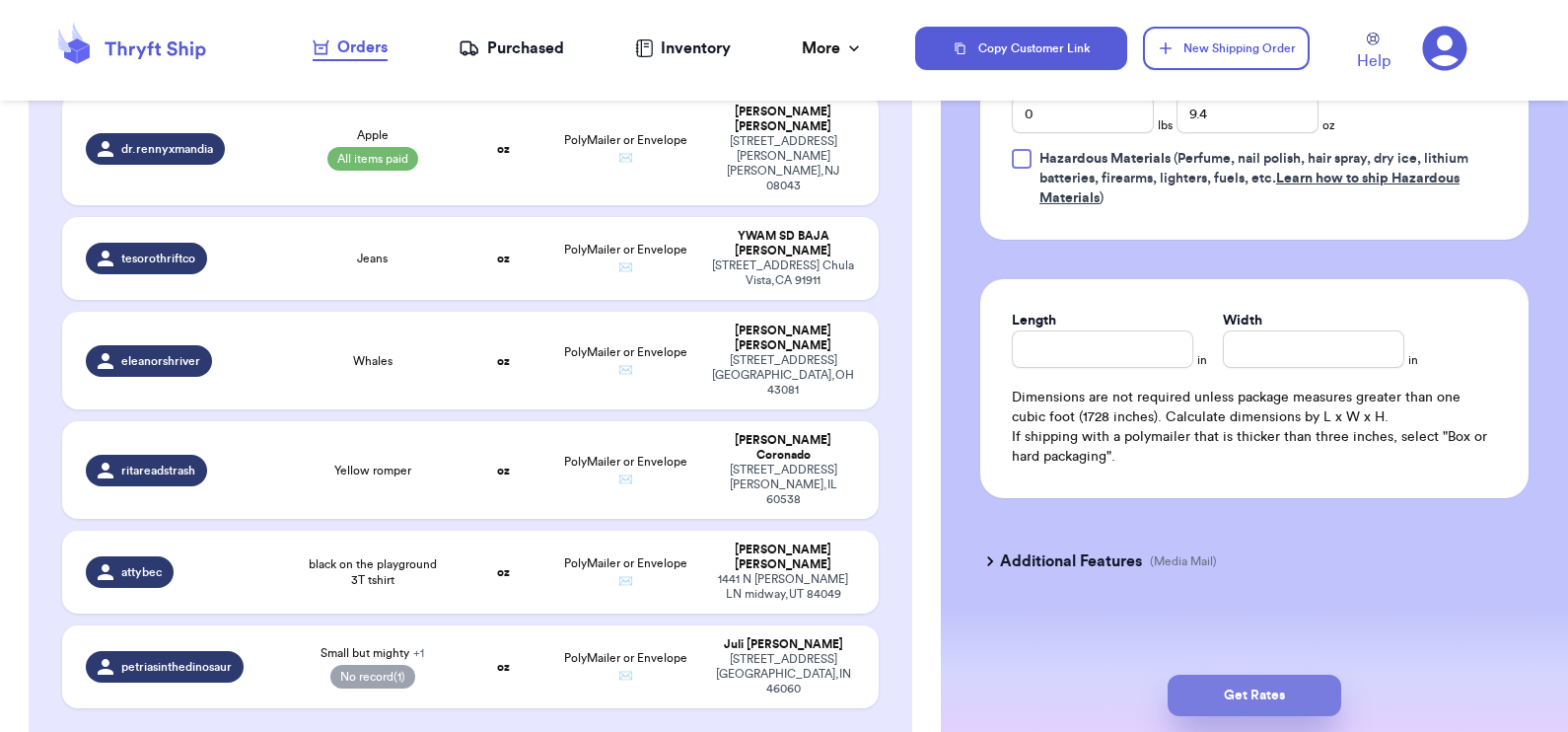
click at [1275, 698] on button "Get Rates" at bounding box center [1254, 695] width 174 height 41
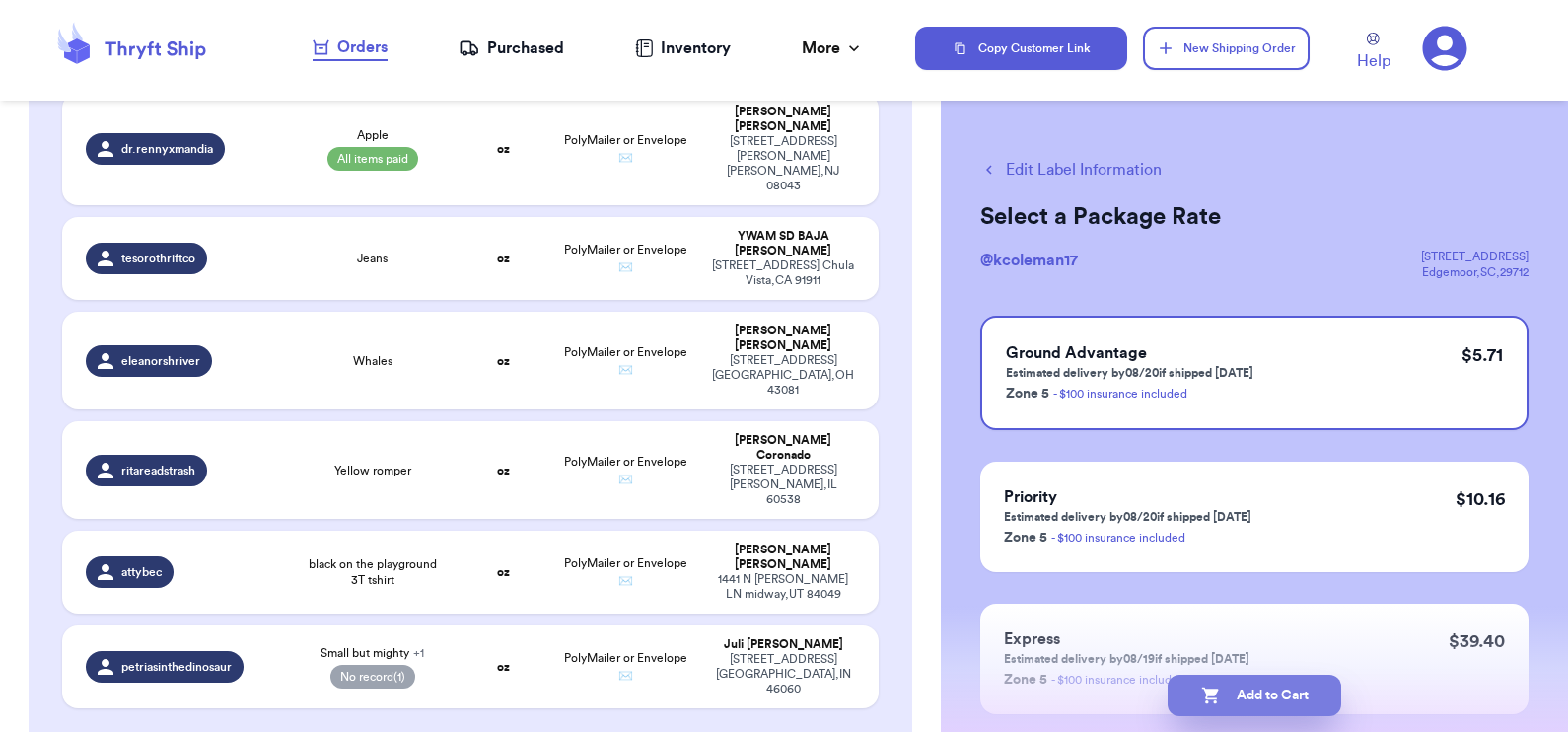
click at [1215, 698] on icon "button" at bounding box center [1211, 695] width 20 height 20
checkbox input "true"
select select "paid"
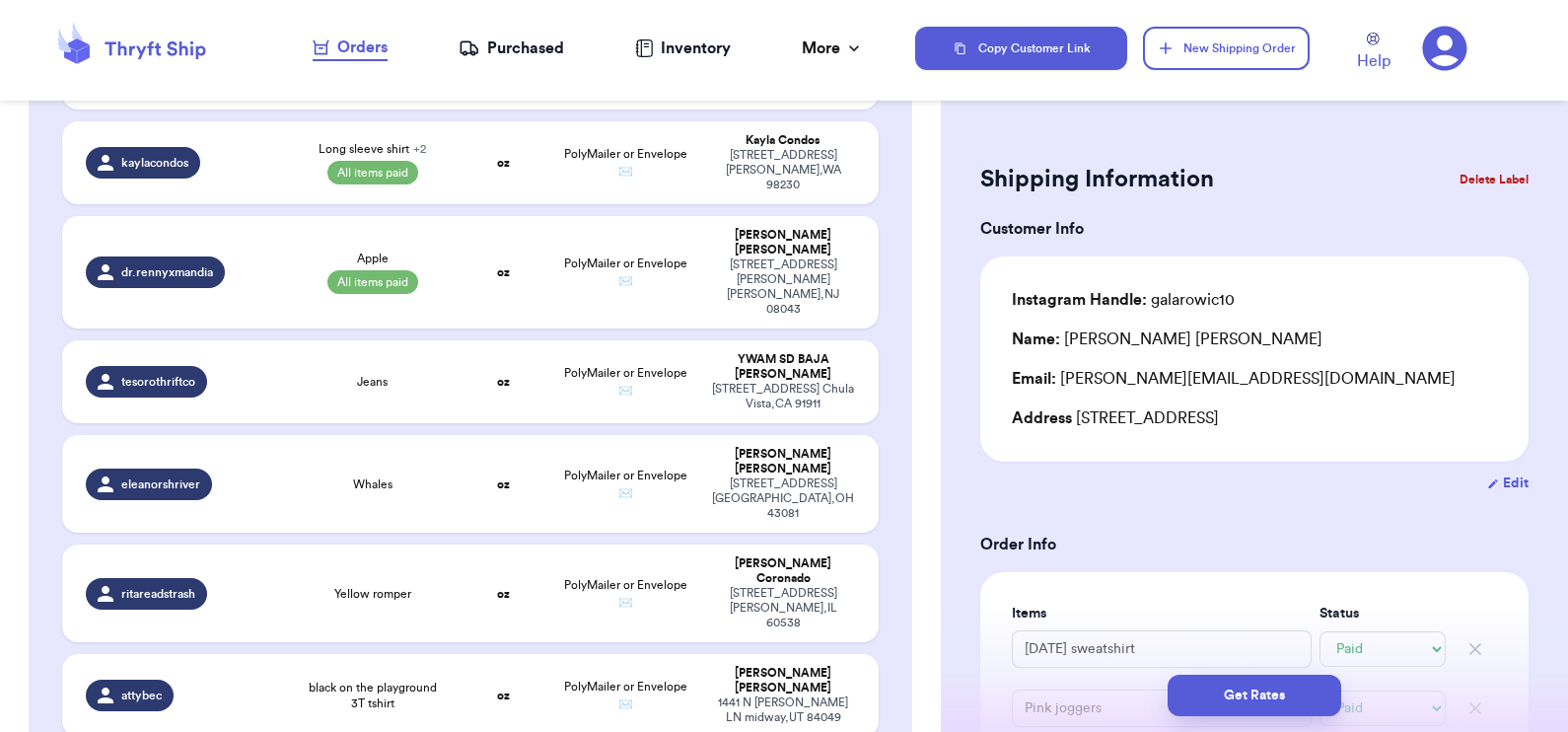
scroll to position [1180, 0]
click at [459, 508] on table "Handle Product Weight Package Type Address galarowic10 Wednesday sweatshirt + 1…" at bounding box center [471, 41] width 822 height 1628
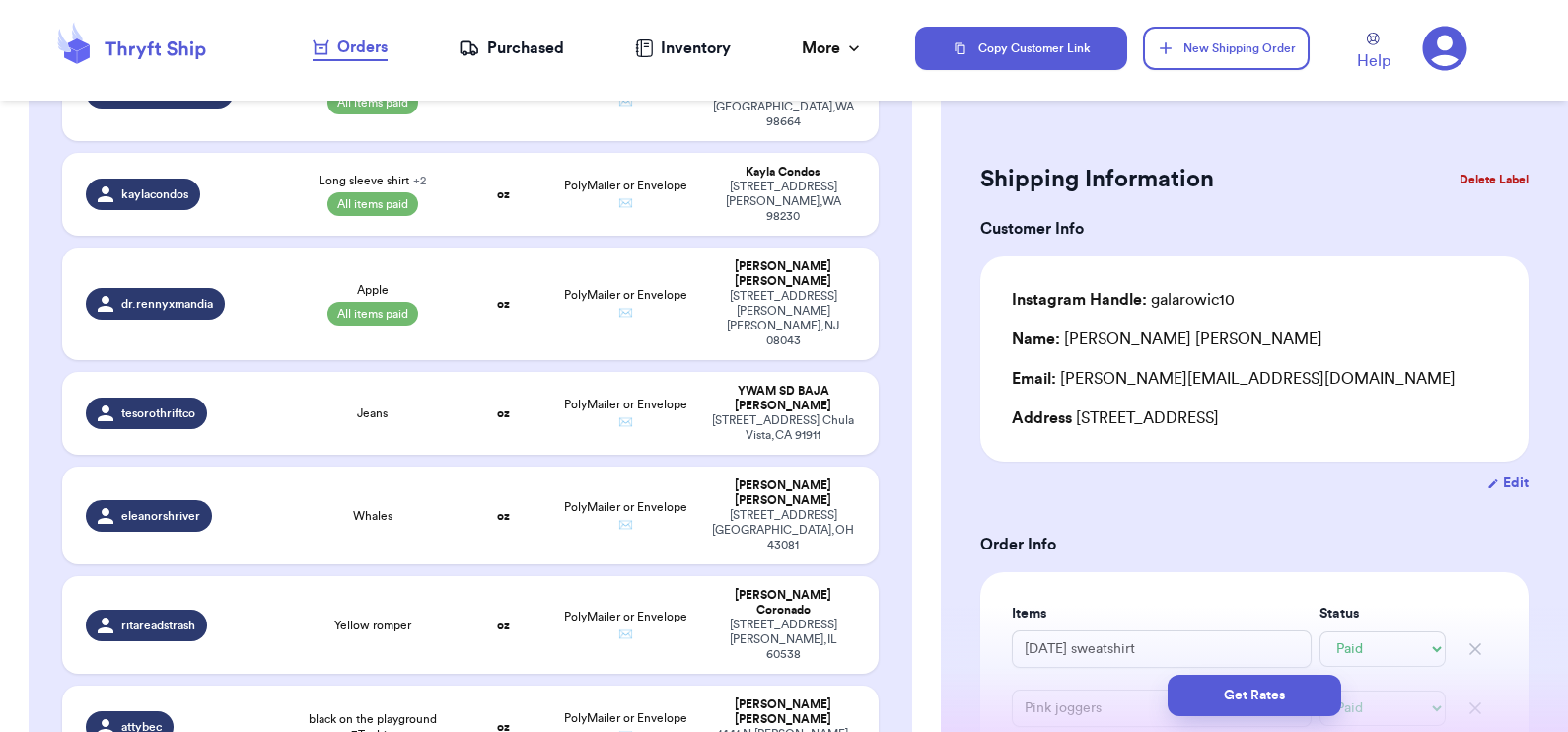
scroll to position [1135, 0]
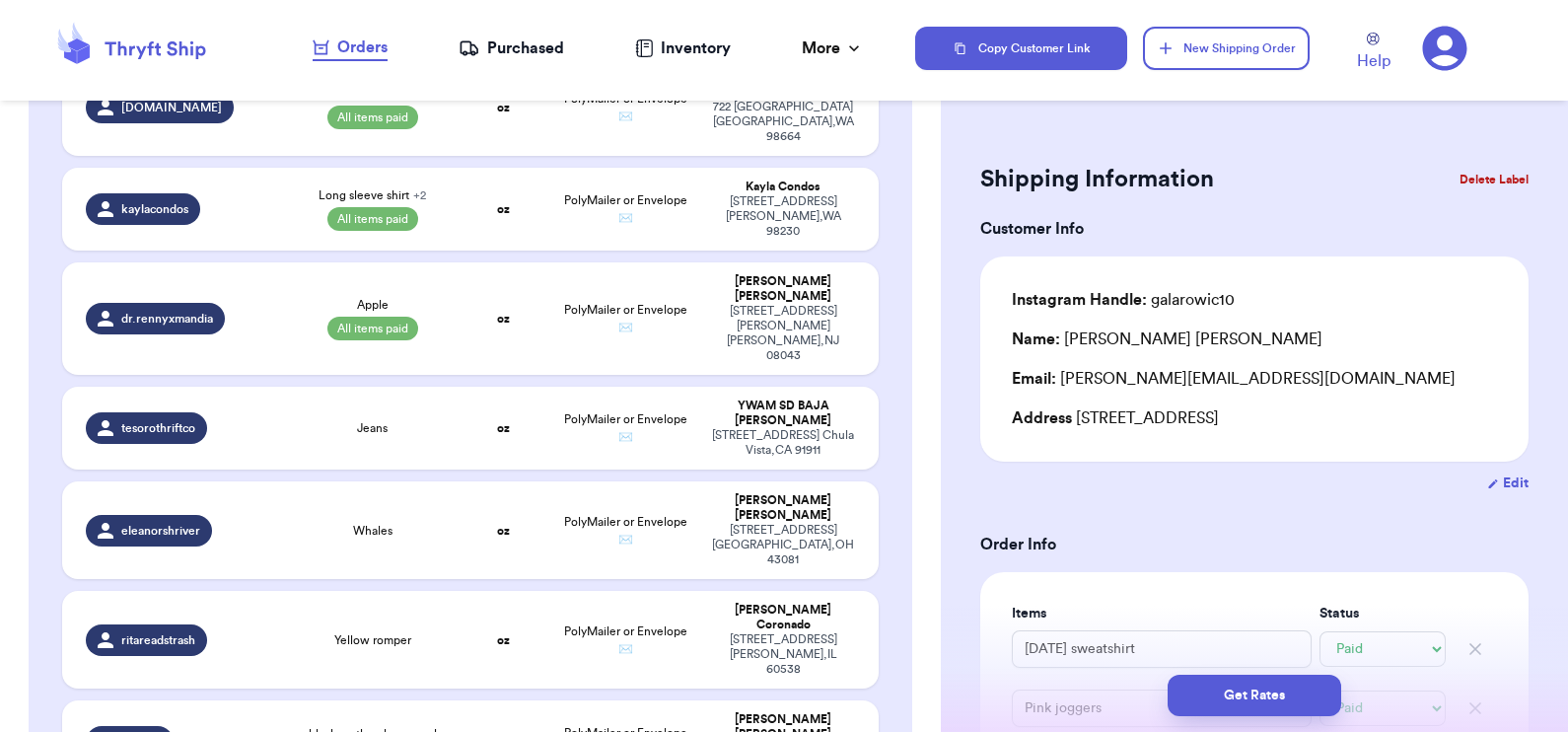
type input "Small but mighty"
select select "unknown"
type input "Boots"
type input "14"
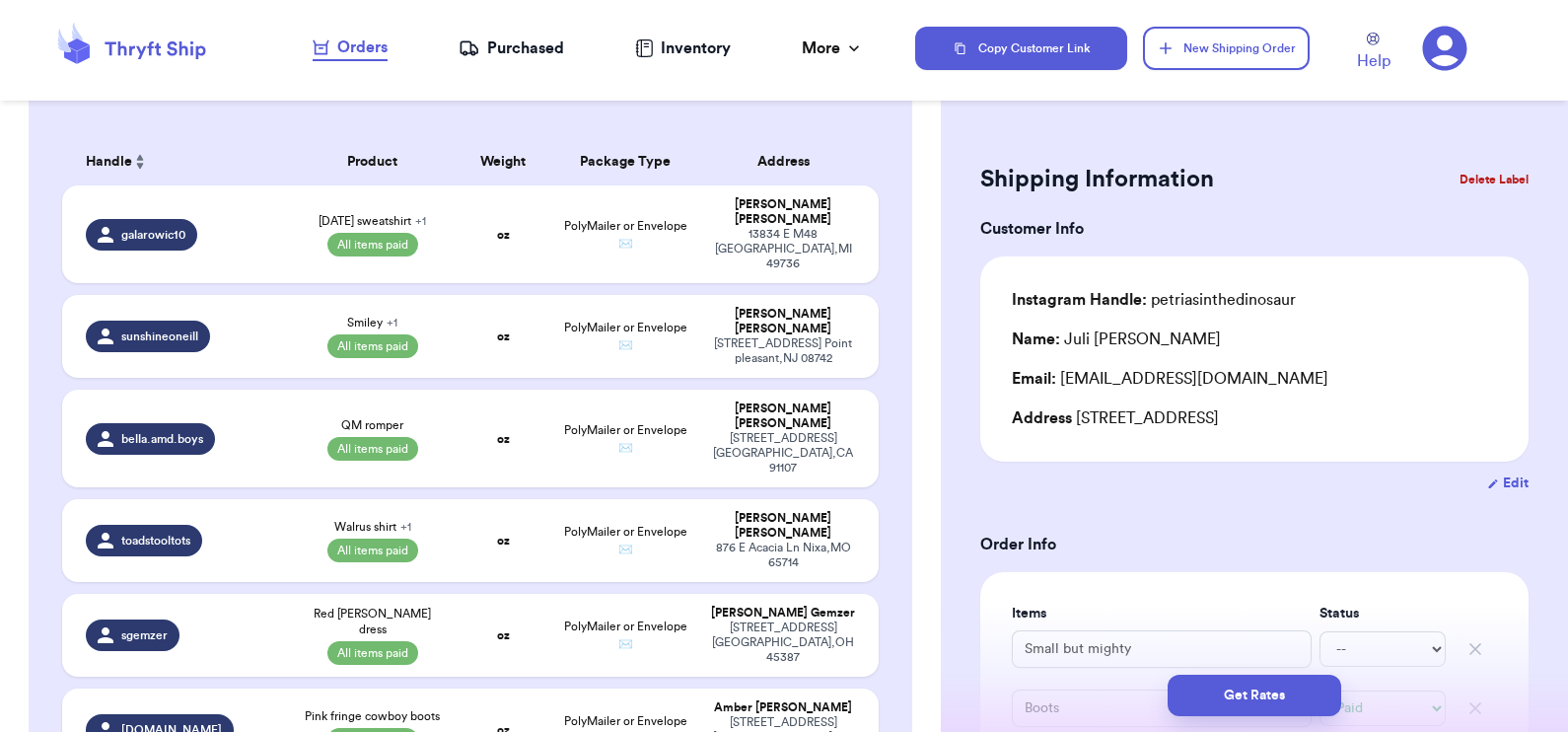
scroll to position [281, 0]
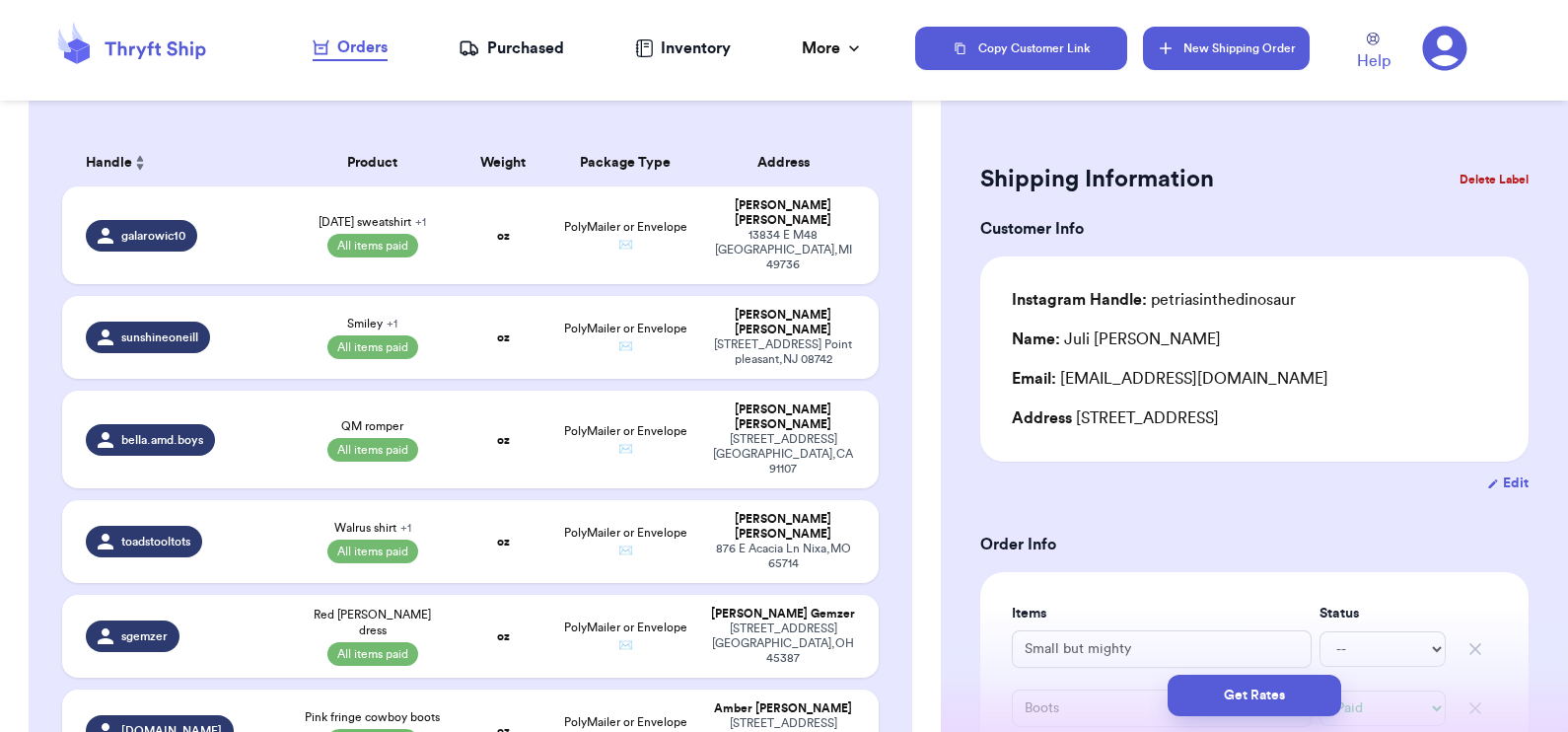
click at [1263, 48] on button "New Shipping Order" at bounding box center [1226, 48] width 166 height 43
type input "0"
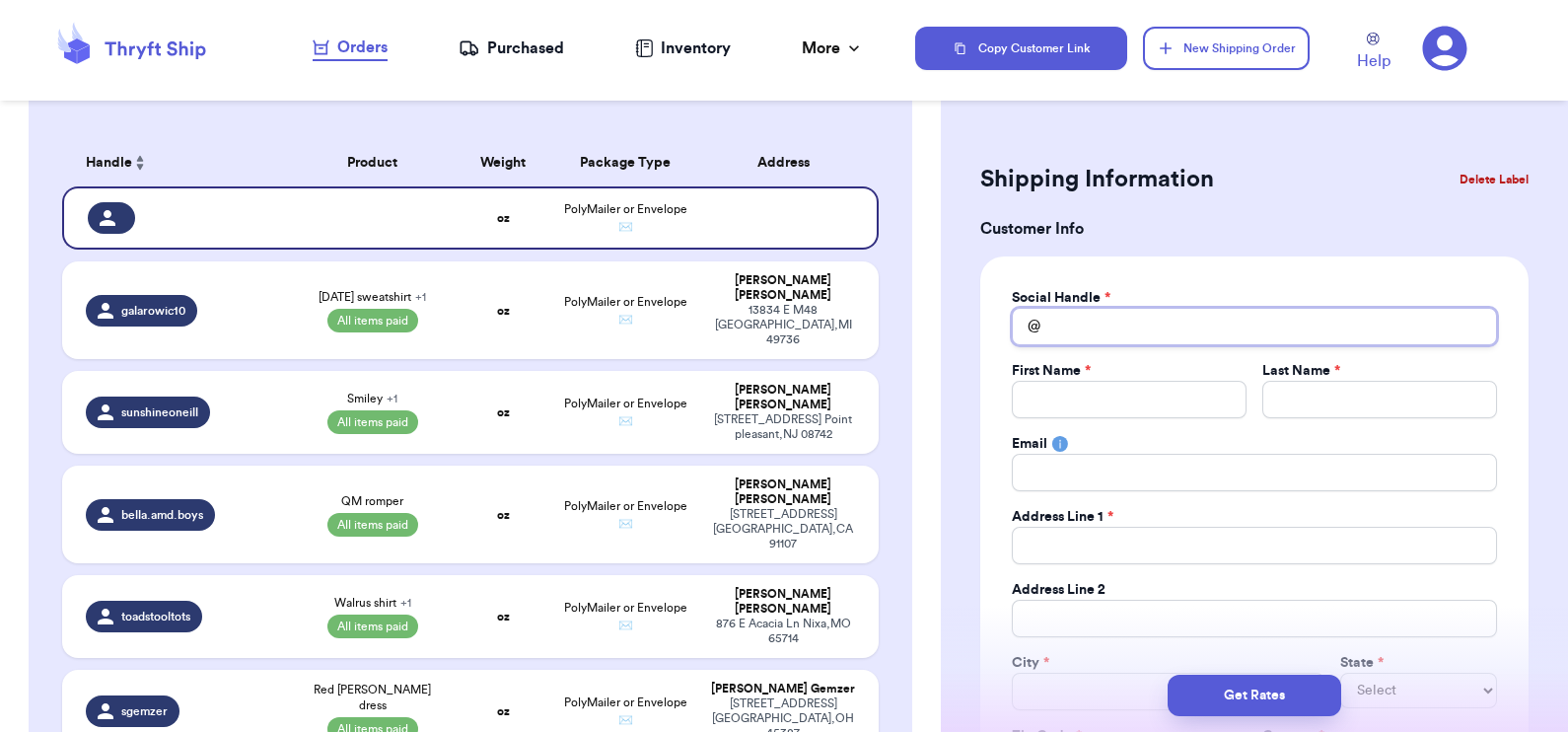
click at [1098, 320] on input "Total Amount Paid" at bounding box center [1254, 327] width 485 height 37
type input "a"
type input "al"
type input "aly"
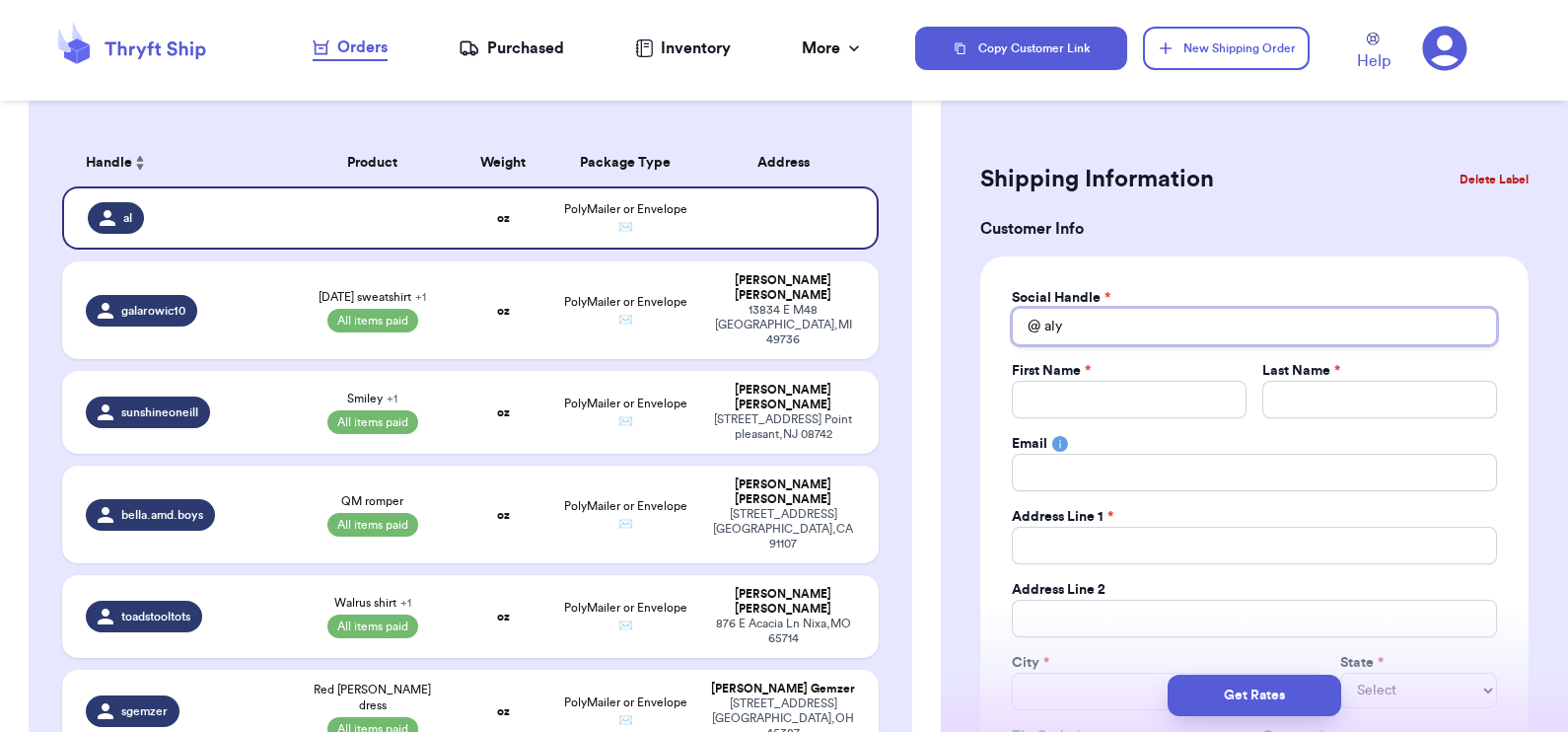
type input "alys"
type input "alyss"
type input "alyssa"
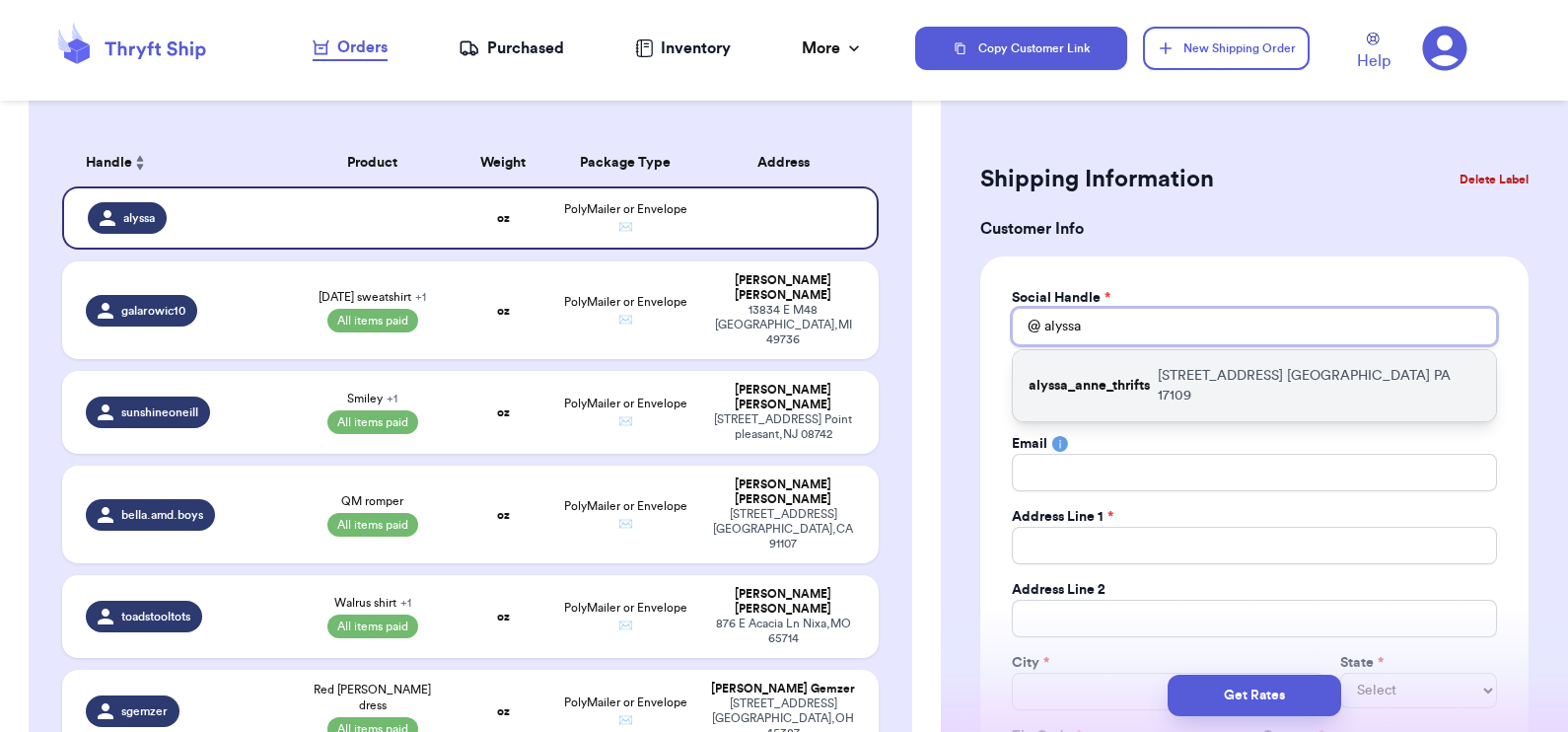
type input "alyssa"
click at [1125, 377] on p "alyssa_anne_thrifts" at bounding box center [1088, 386] width 121 height 20
type input "alyssa_anne_thrifts"
type input "Alyssa"
type input "Stout"
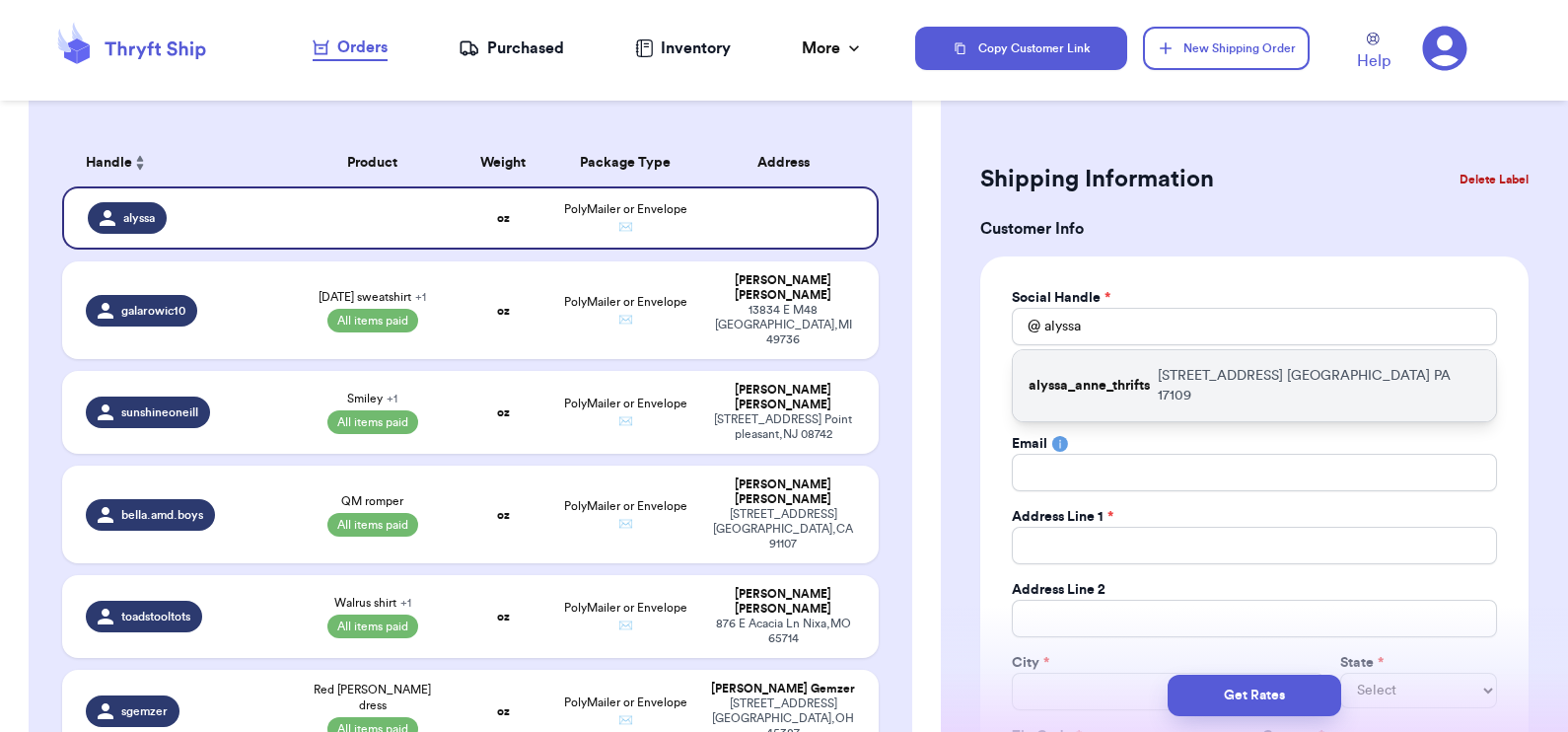
type input "alyman210@gmail.com"
type input "3532 Schoolhouse Ln"
type input "Harrisburg"
select select "PA"
type input "17109"
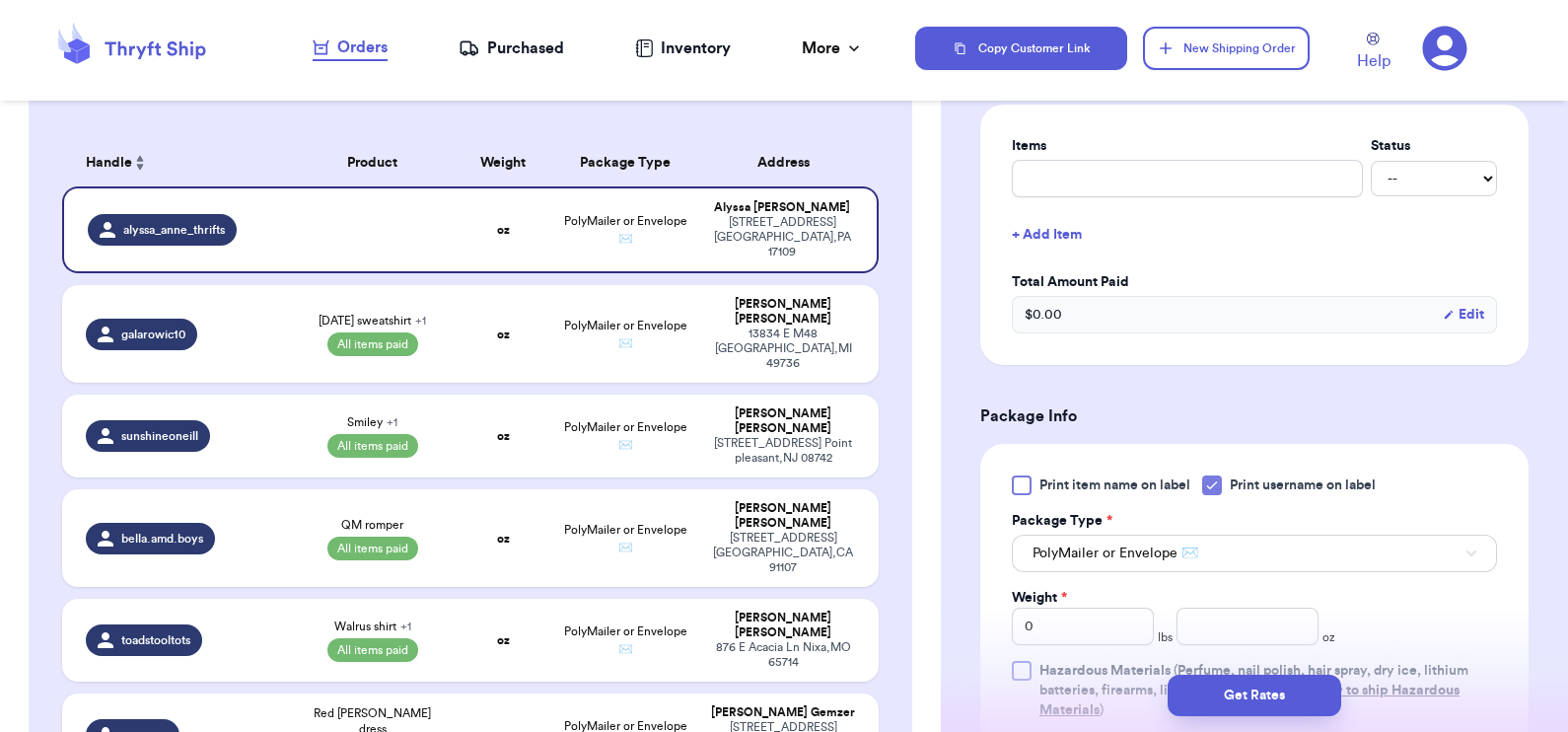
scroll to position [919, 0]
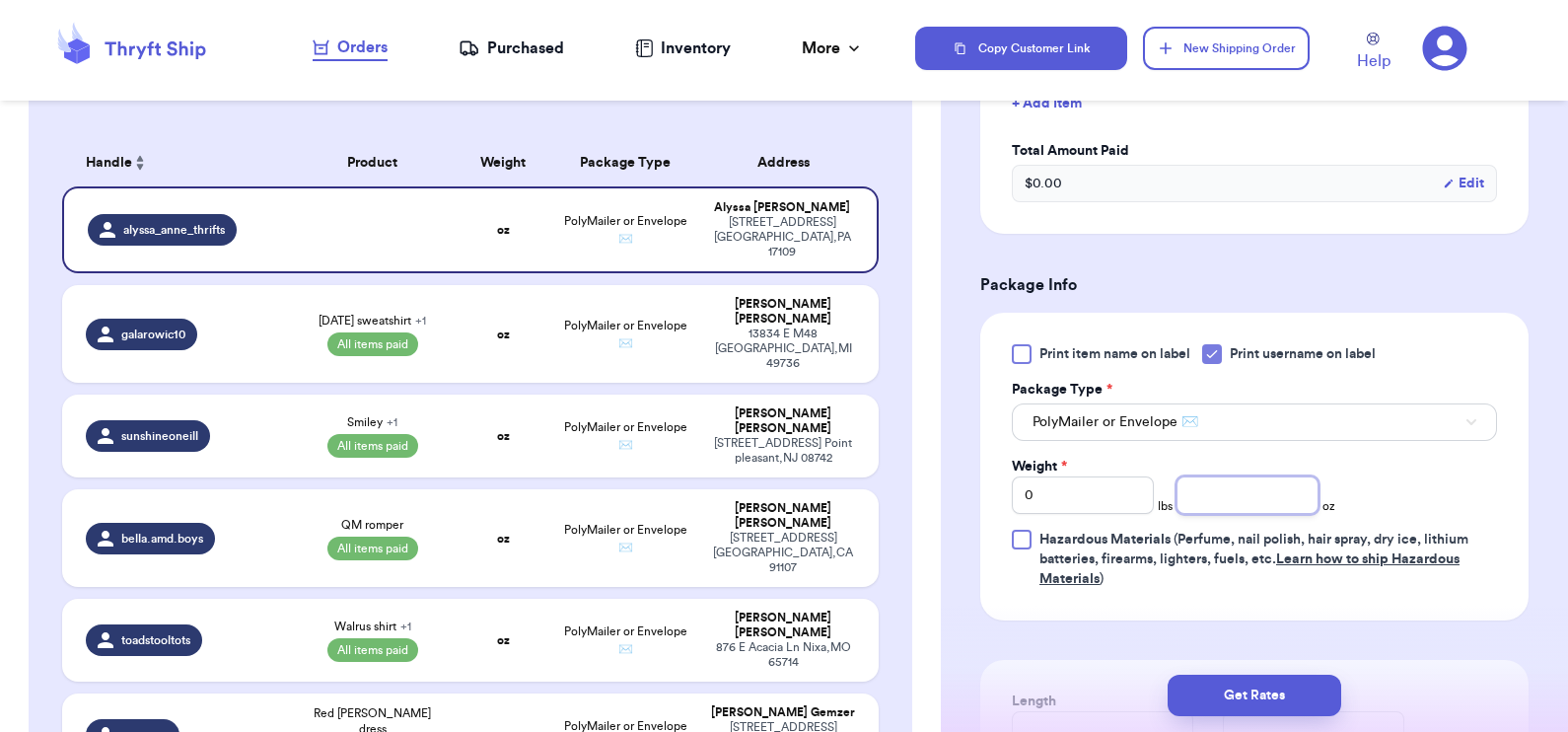
click at [1193, 498] on input "number" at bounding box center [1247, 495] width 142 height 37
type input "4.1"
click at [1257, 686] on button "Get Rates" at bounding box center [1254, 695] width 174 height 41
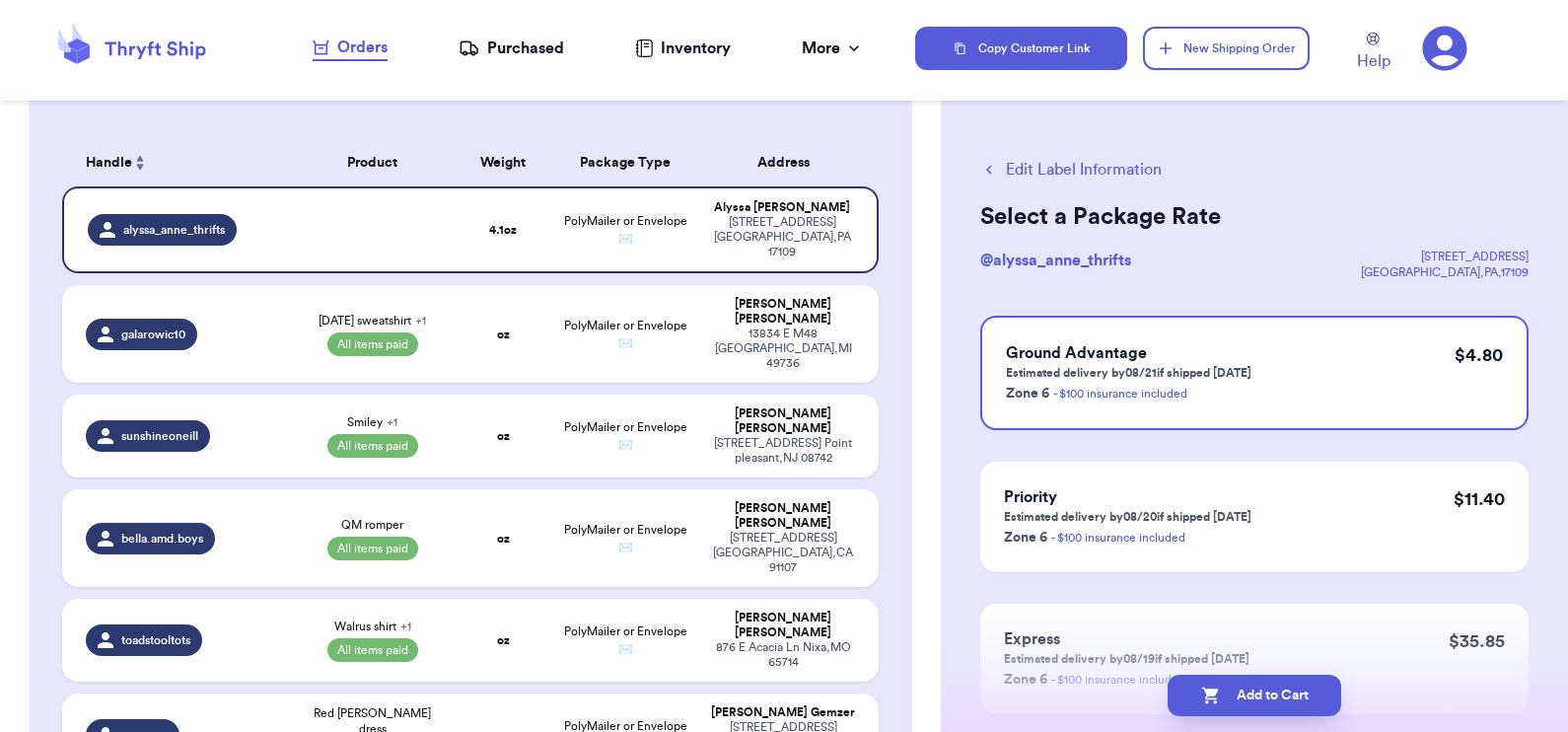
click at [1257, 686] on button "Add to Cart" at bounding box center [1254, 695] width 174 height 41
checkbox input "true"
select select "paid"
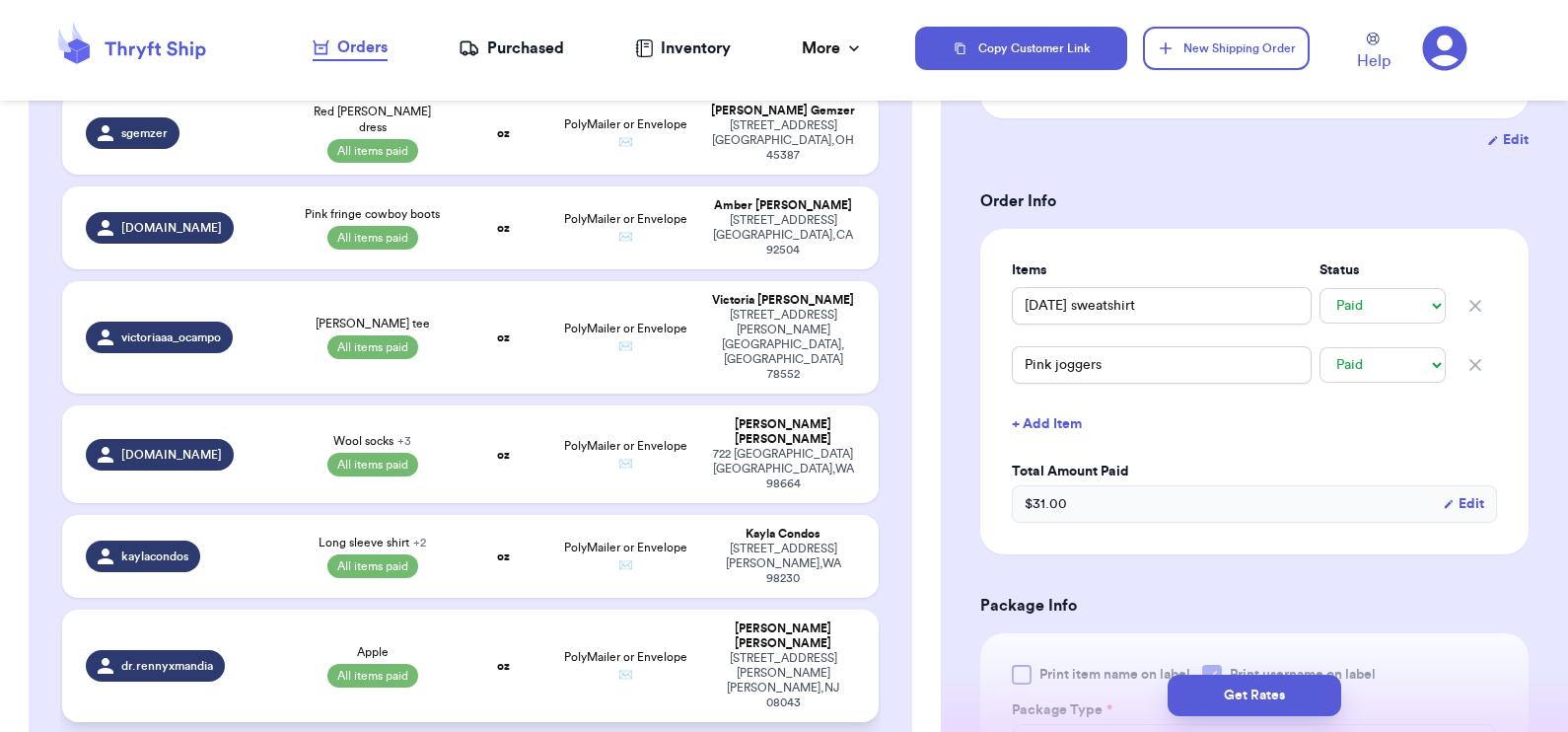
scroll to position [770, 0]
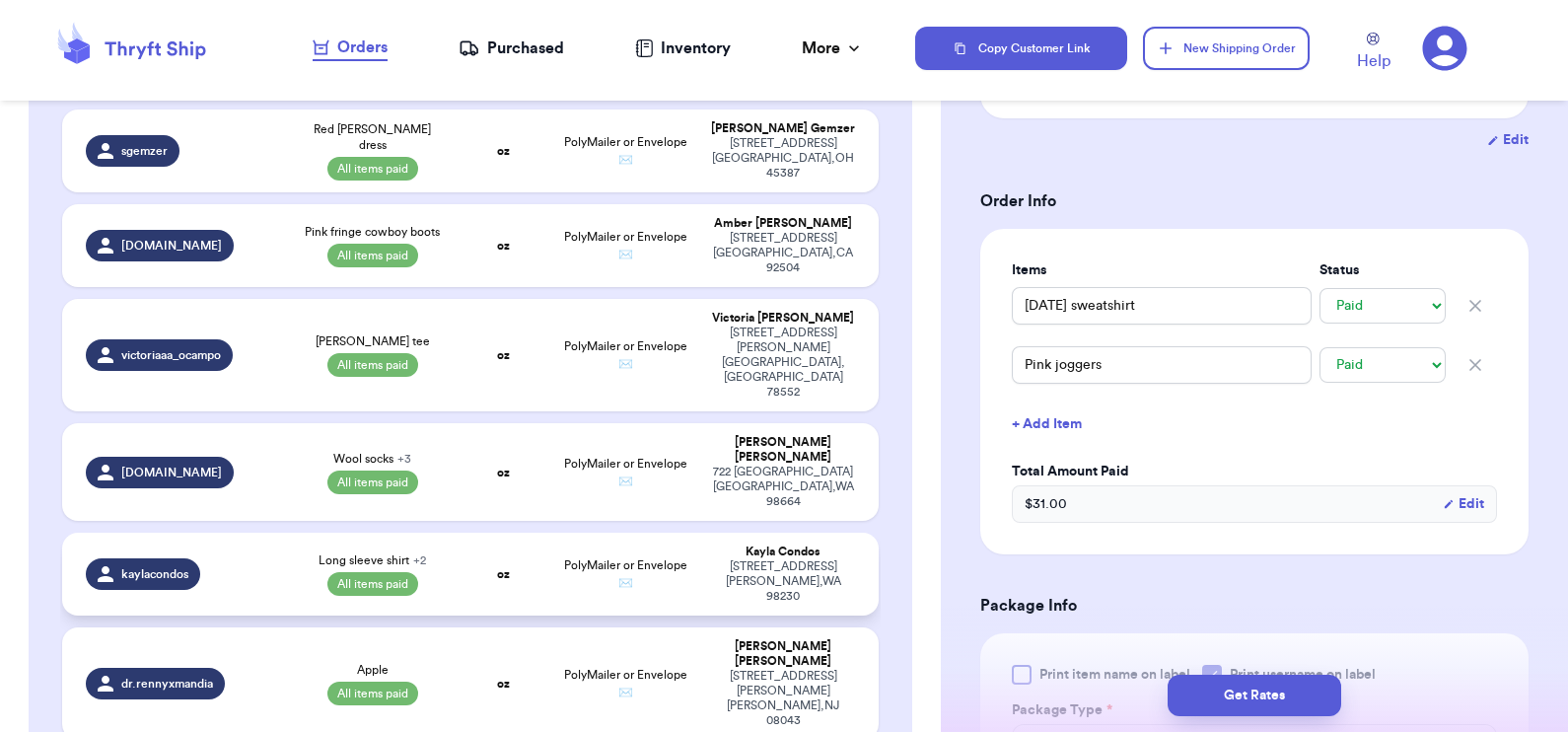
click at [454, 533] on td "oz" at bounding box center [502, 574] width 98 height 83
type input "Long sleeve shirt"
type input "Long sleeve dress"
type input "20"
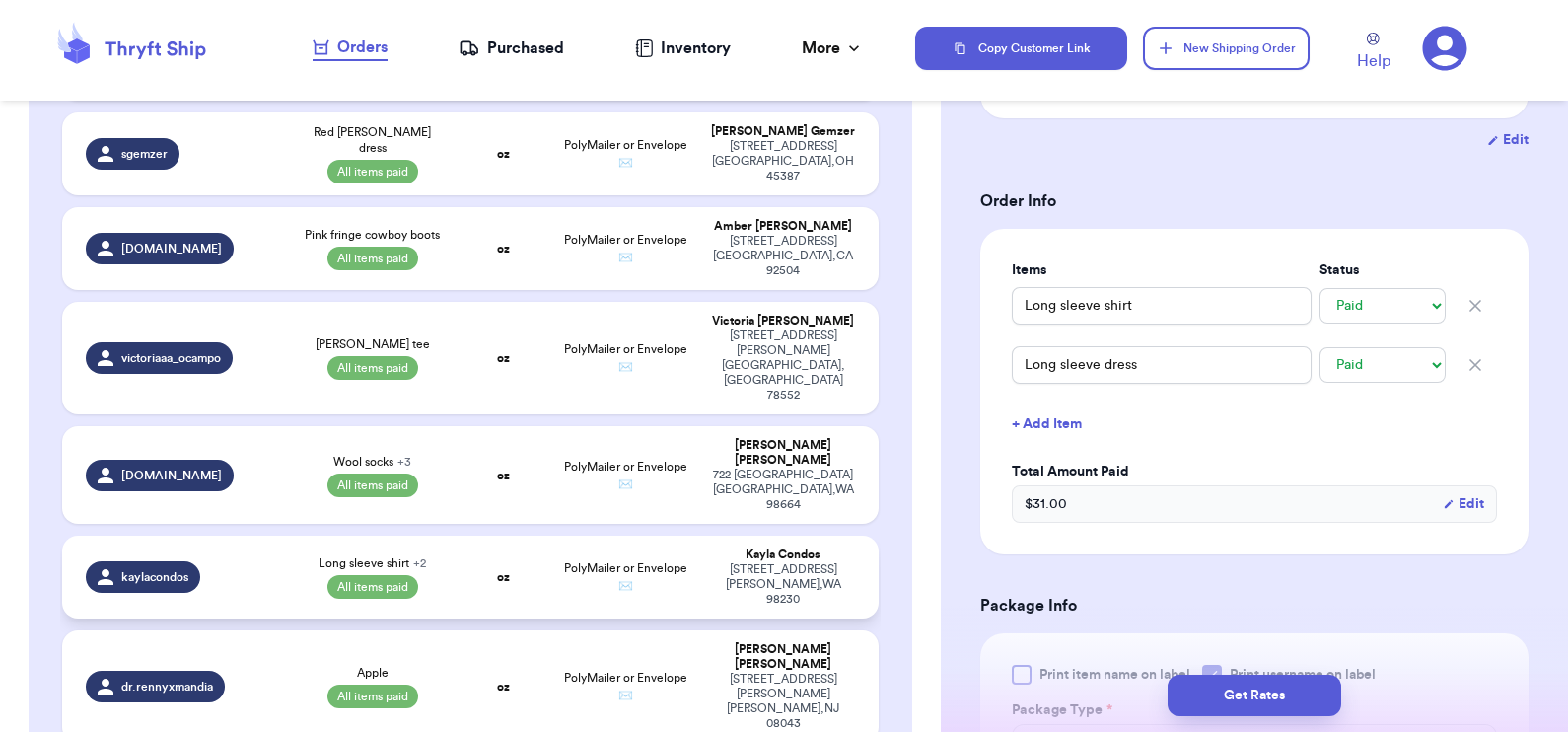
select select "paid"
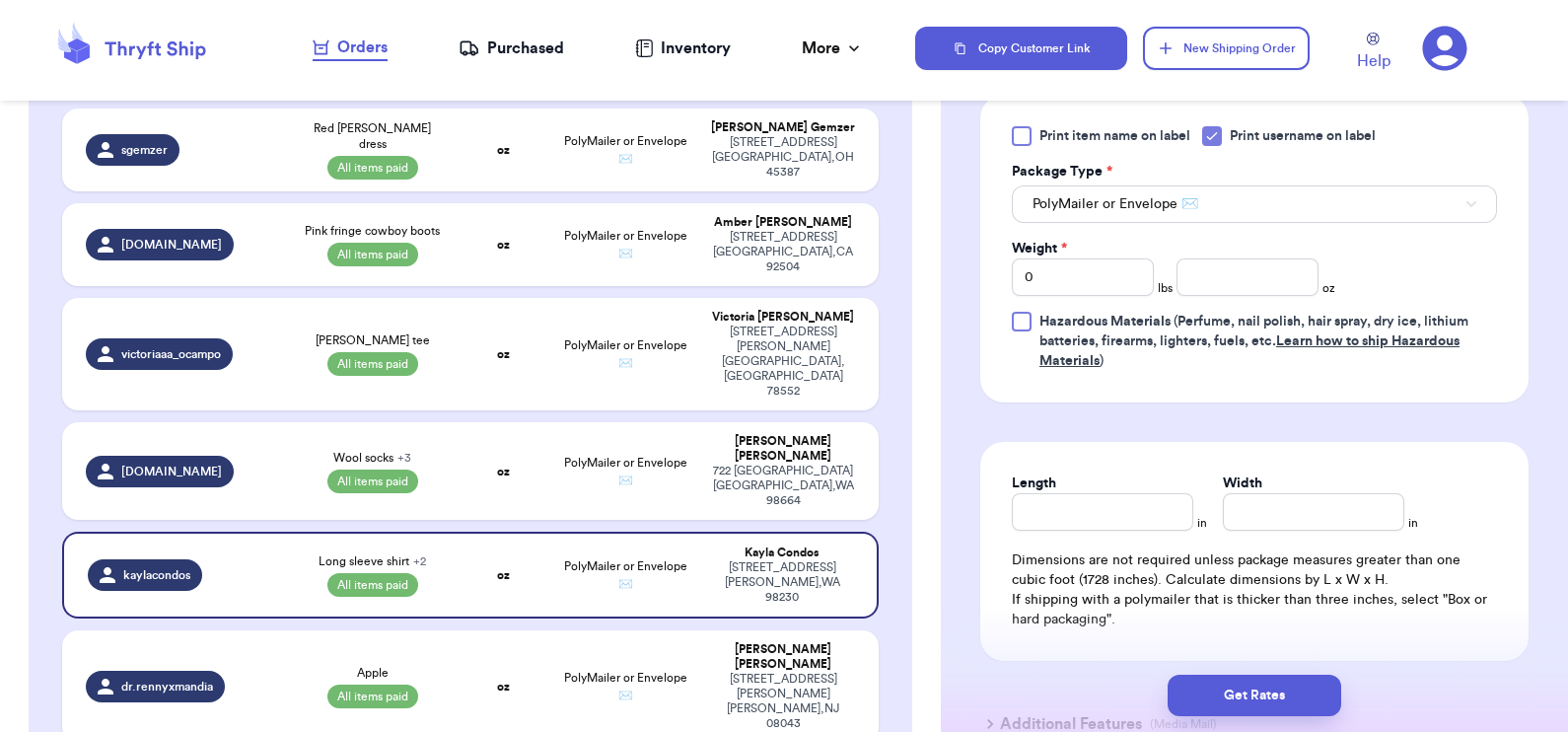
scroll to position [932, 0]
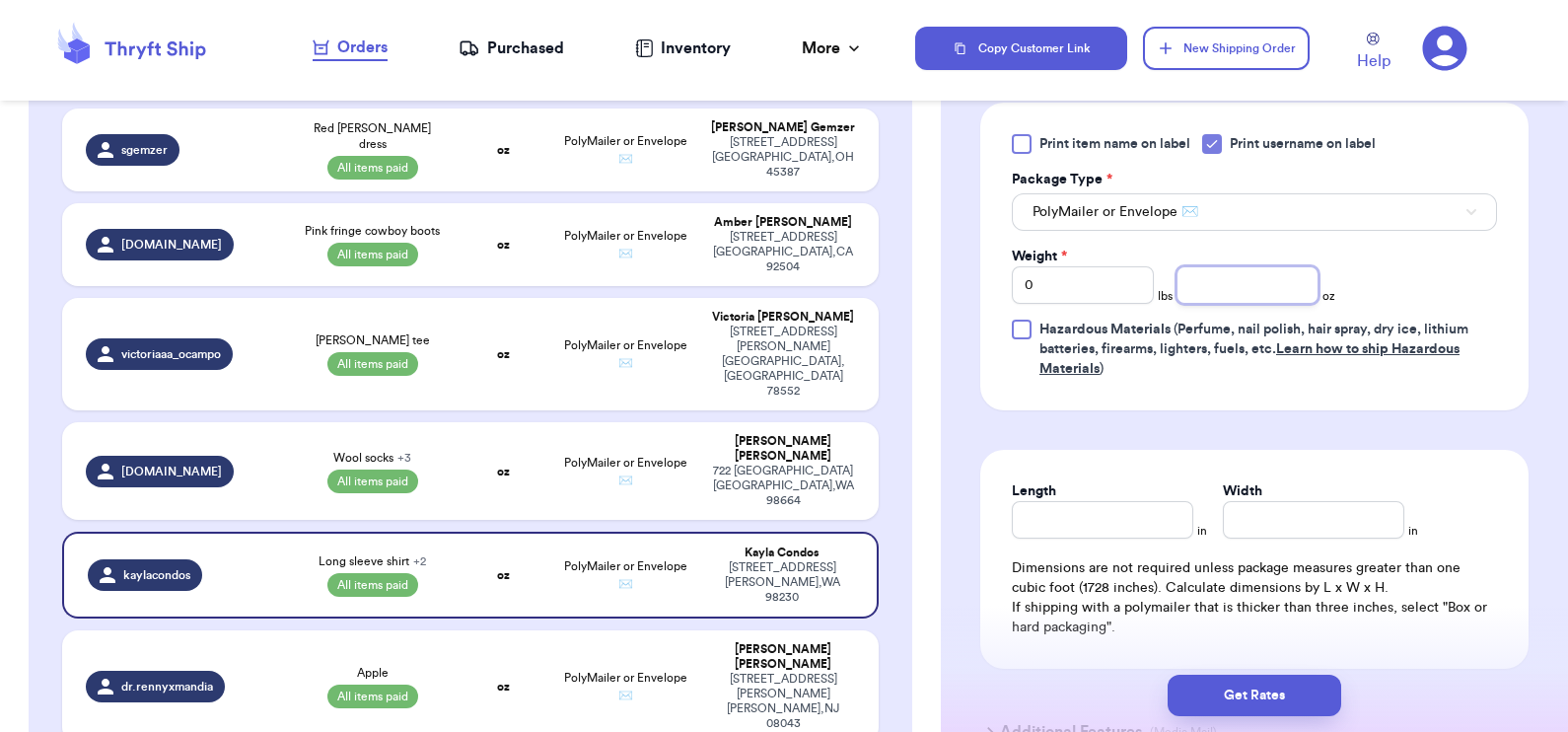
click at [1211, 281] on input "number" at bounding box center [1247, 285] width 142 height 37
type input "10.4"
click at [1228, 700] on button "Get Rates" at bounding box center [1254, 695] width 174 height 41
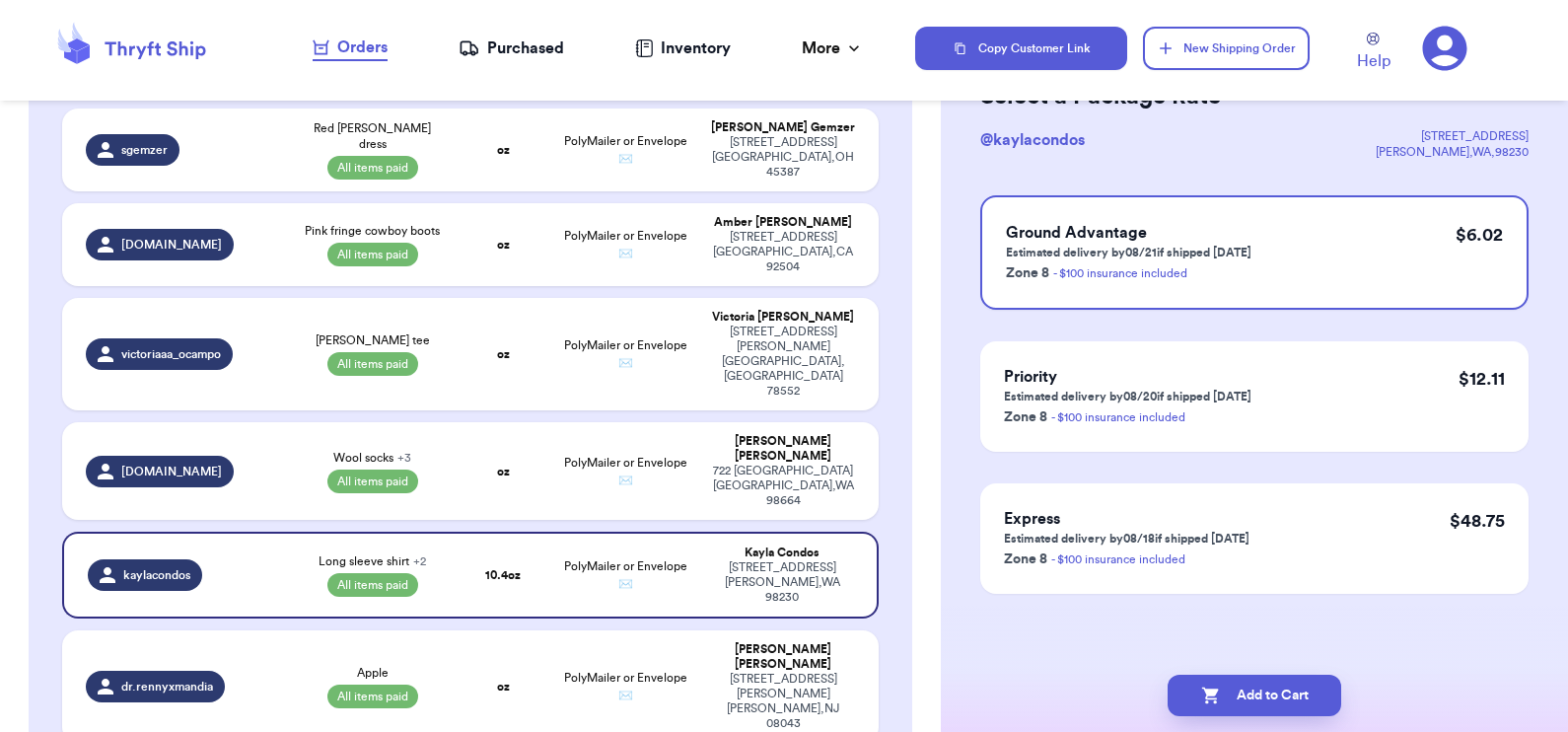
scroll to position [0, 0]
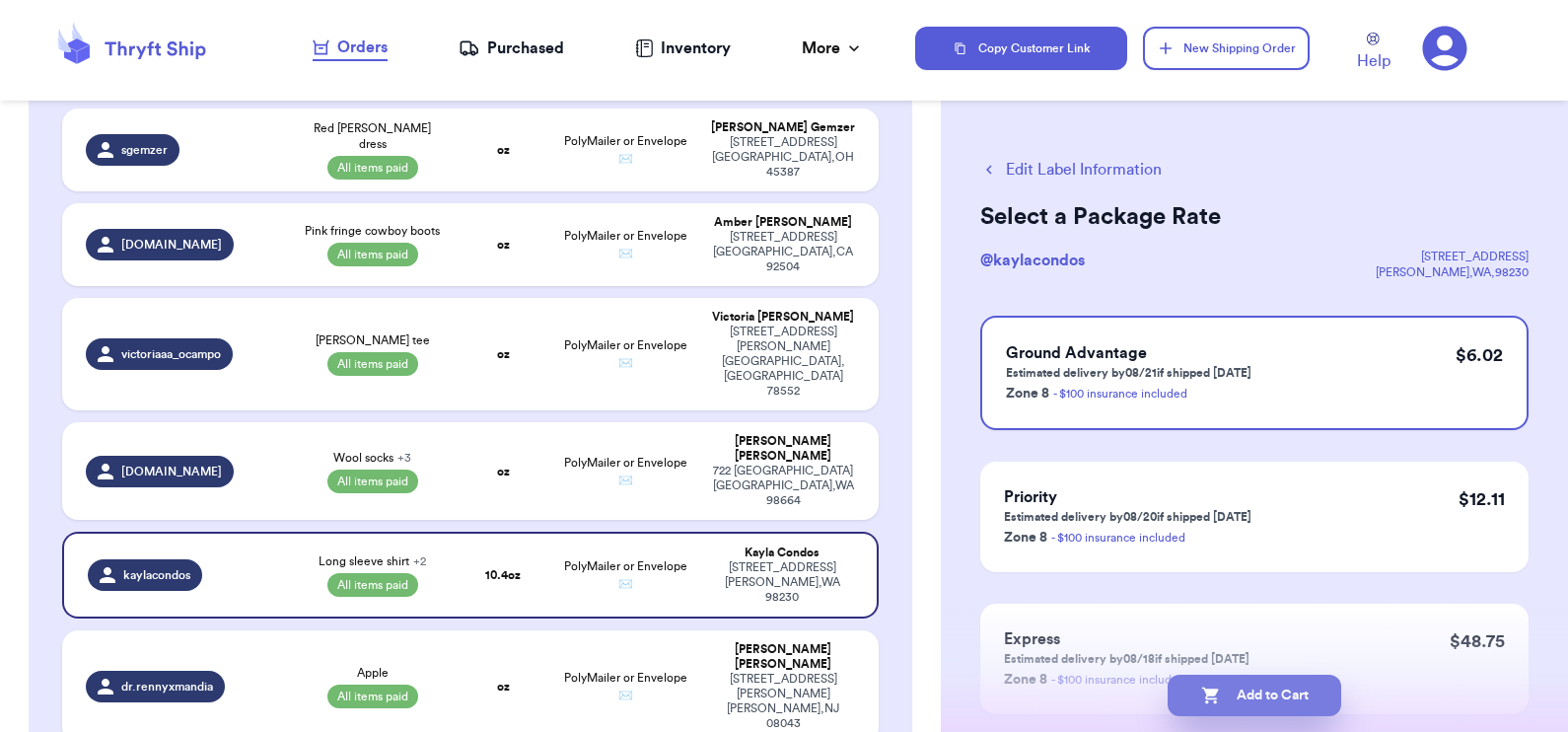
click at [1262, 695] on button "Add to Cart" at bounding box center [1254, 695] width 174 height 41
checkbox input "true"
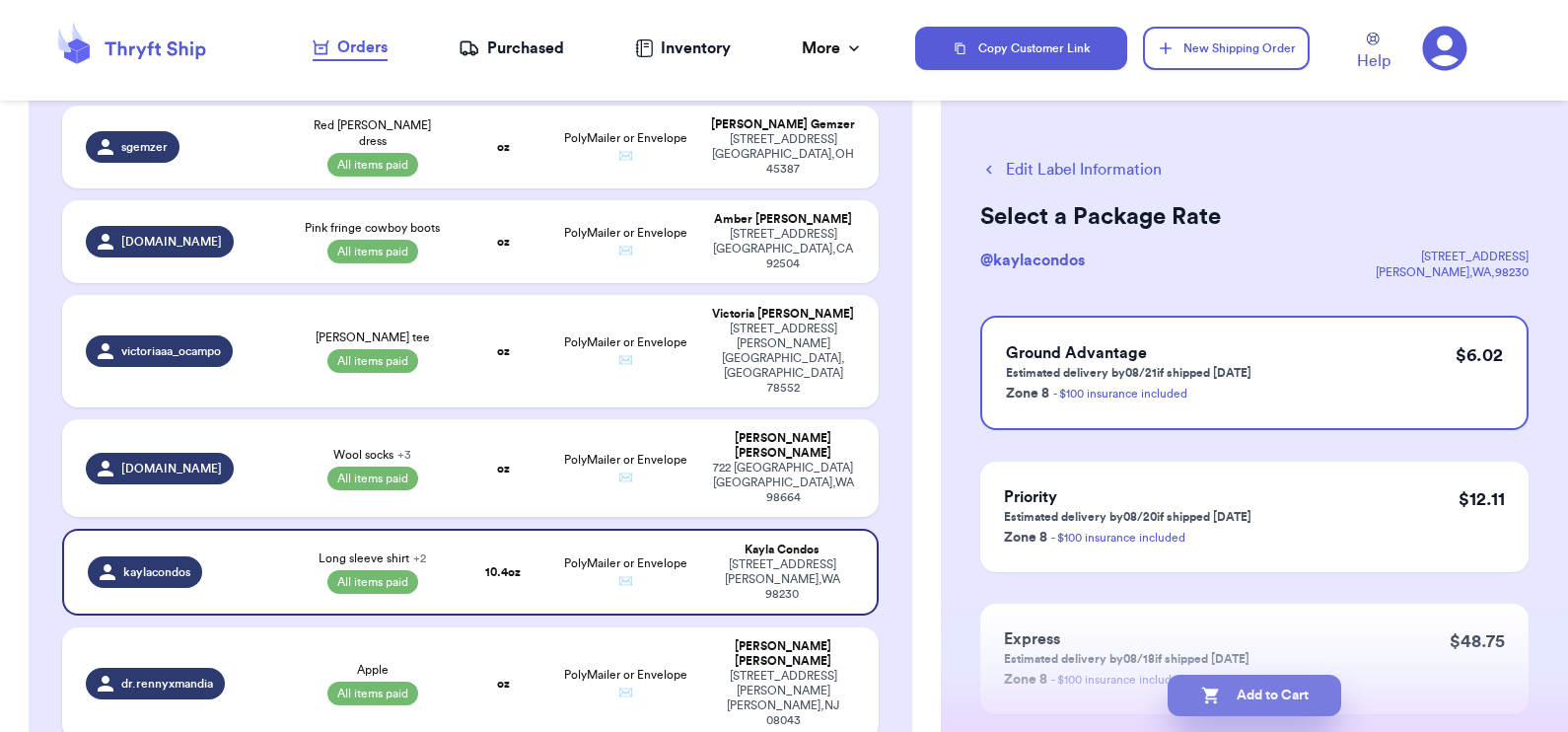
select select "paid"
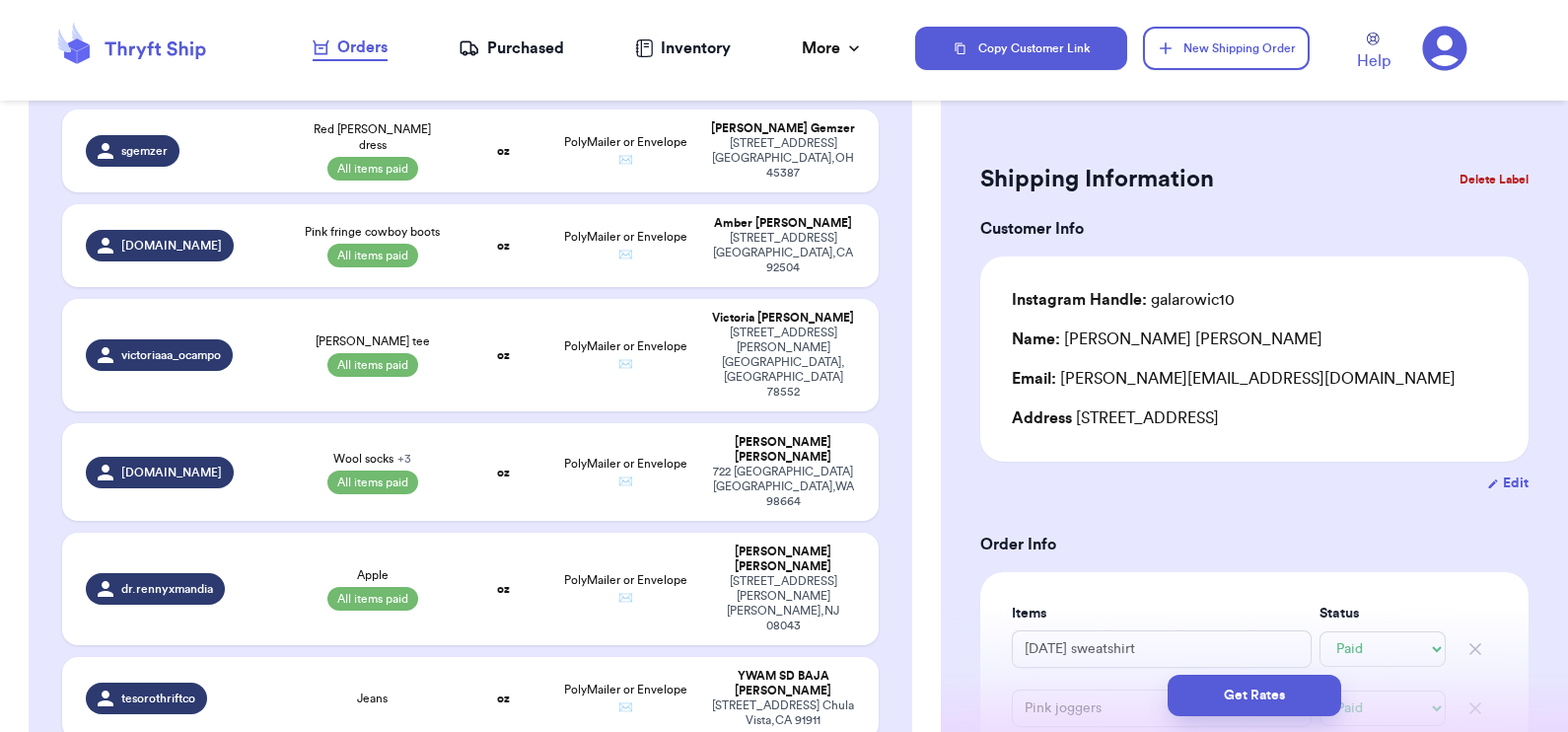
scroll to position [1452, 0]
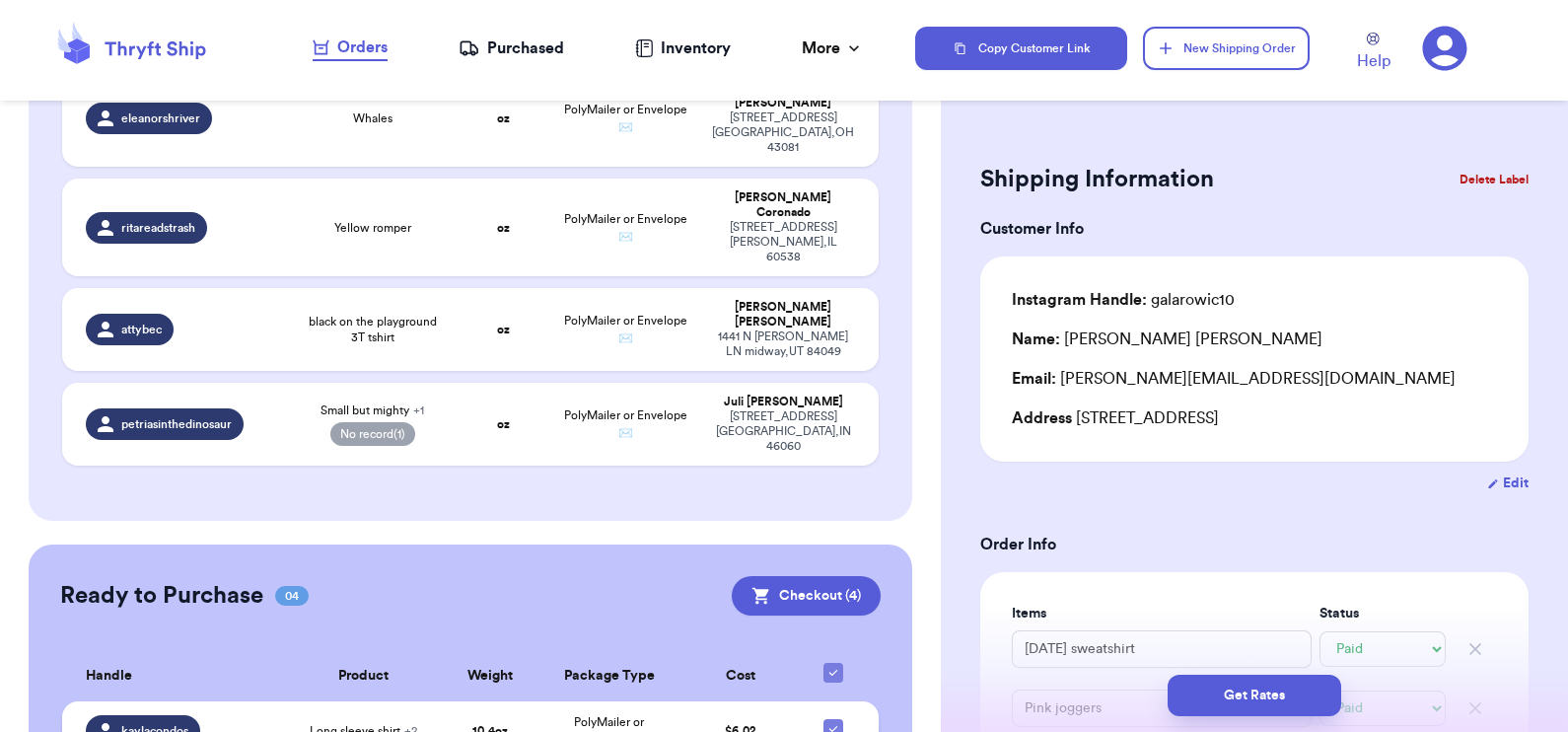
click at [385, 723] on span "Long sleeve shirt + 2" at bounding box center [363, 731] width 108 height 16
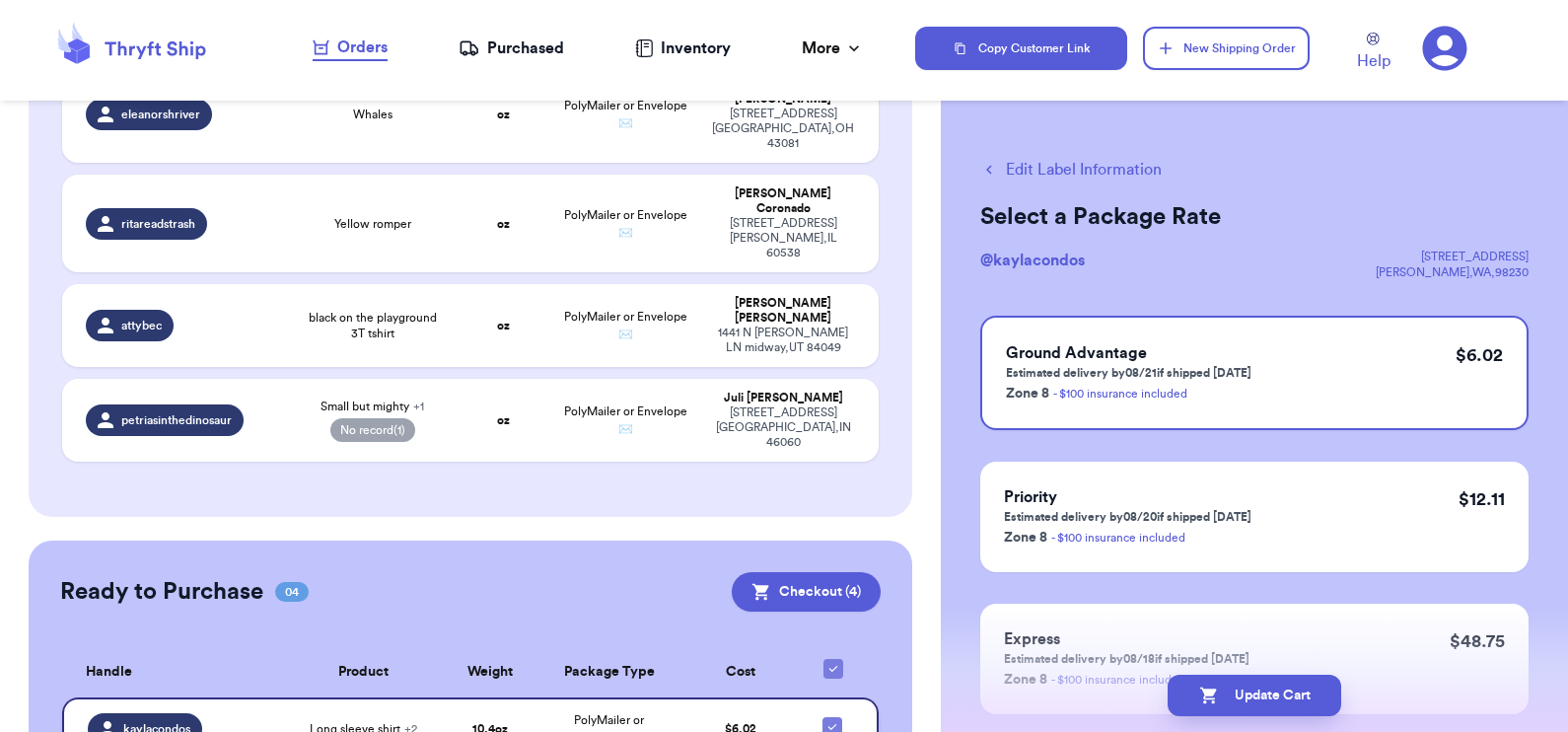
scroll to position [1449, 0]
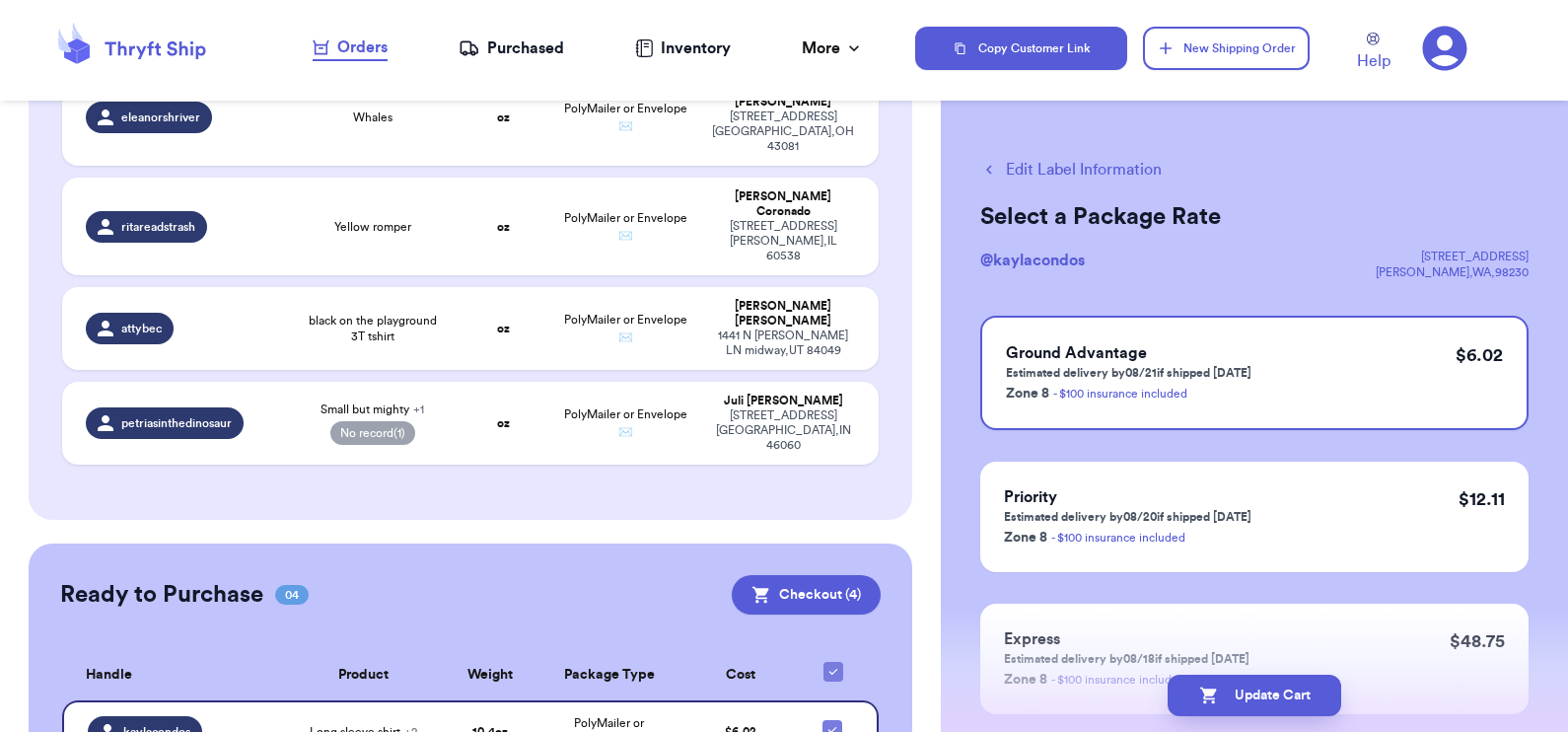
click at [1098, 172] on button "Edit Label Information" at bounding box center [1071, 170] width 182 height 24
checkbox input "false"
select select "paid"
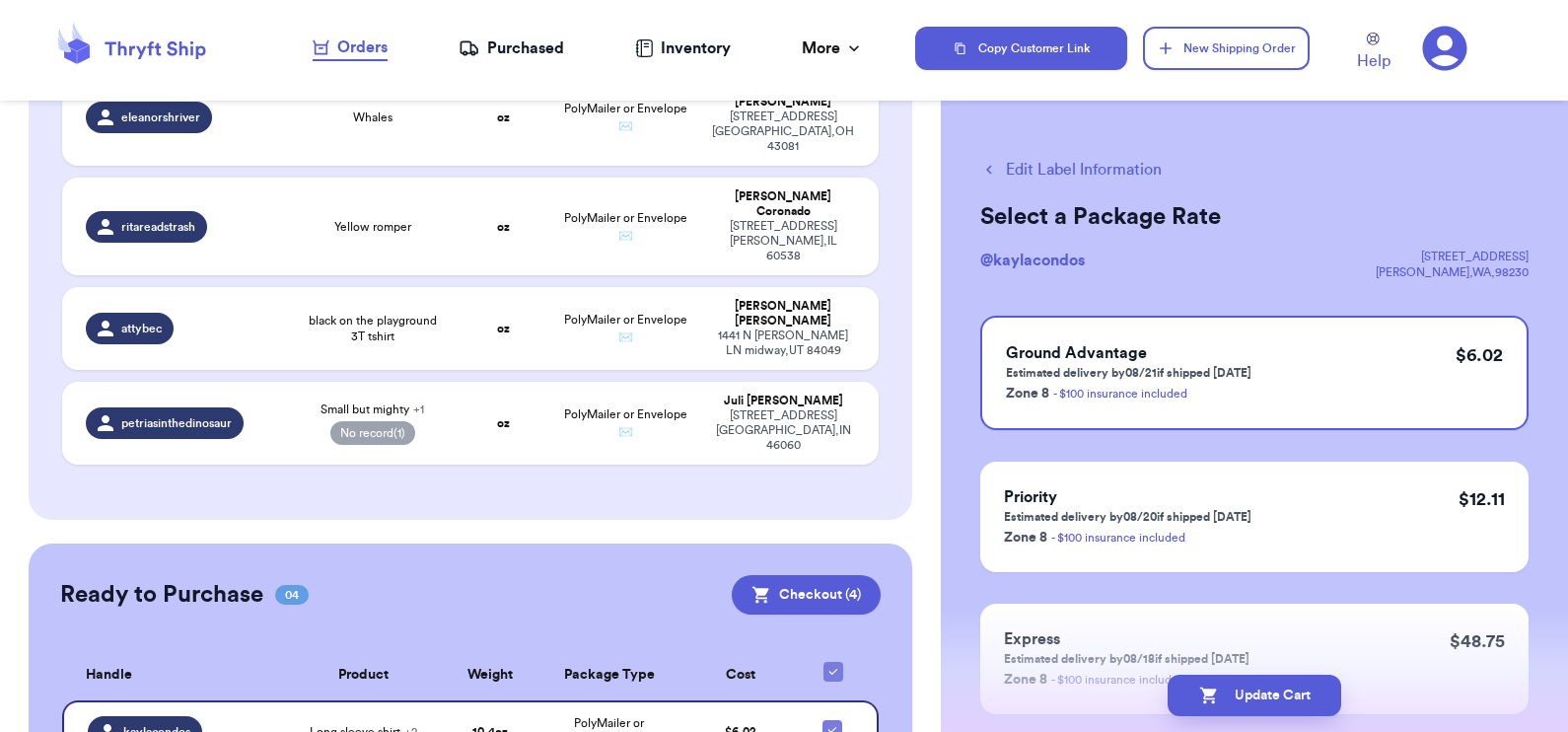
select select "paid"
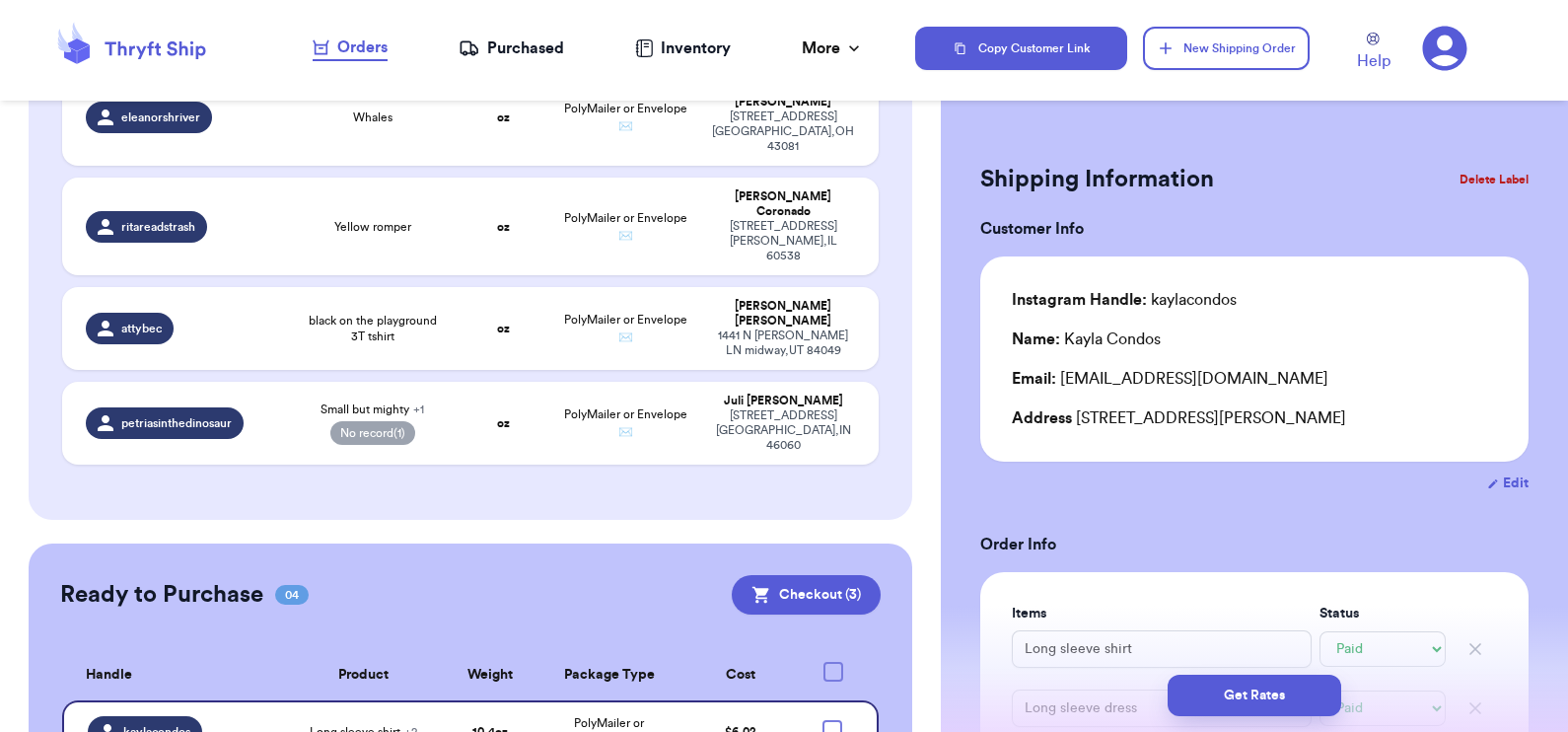
checkbox input "true"
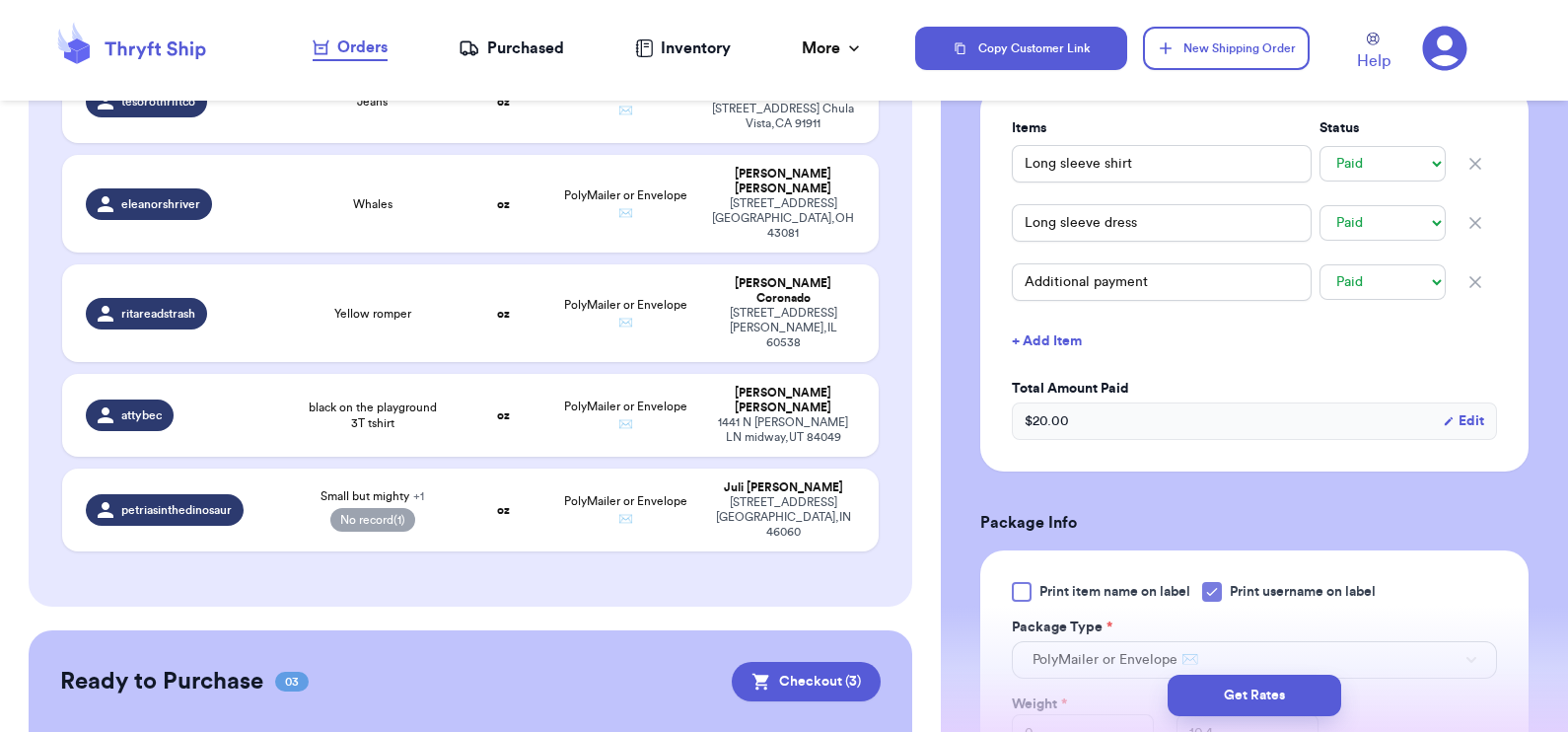
scroll to position [960, 0]
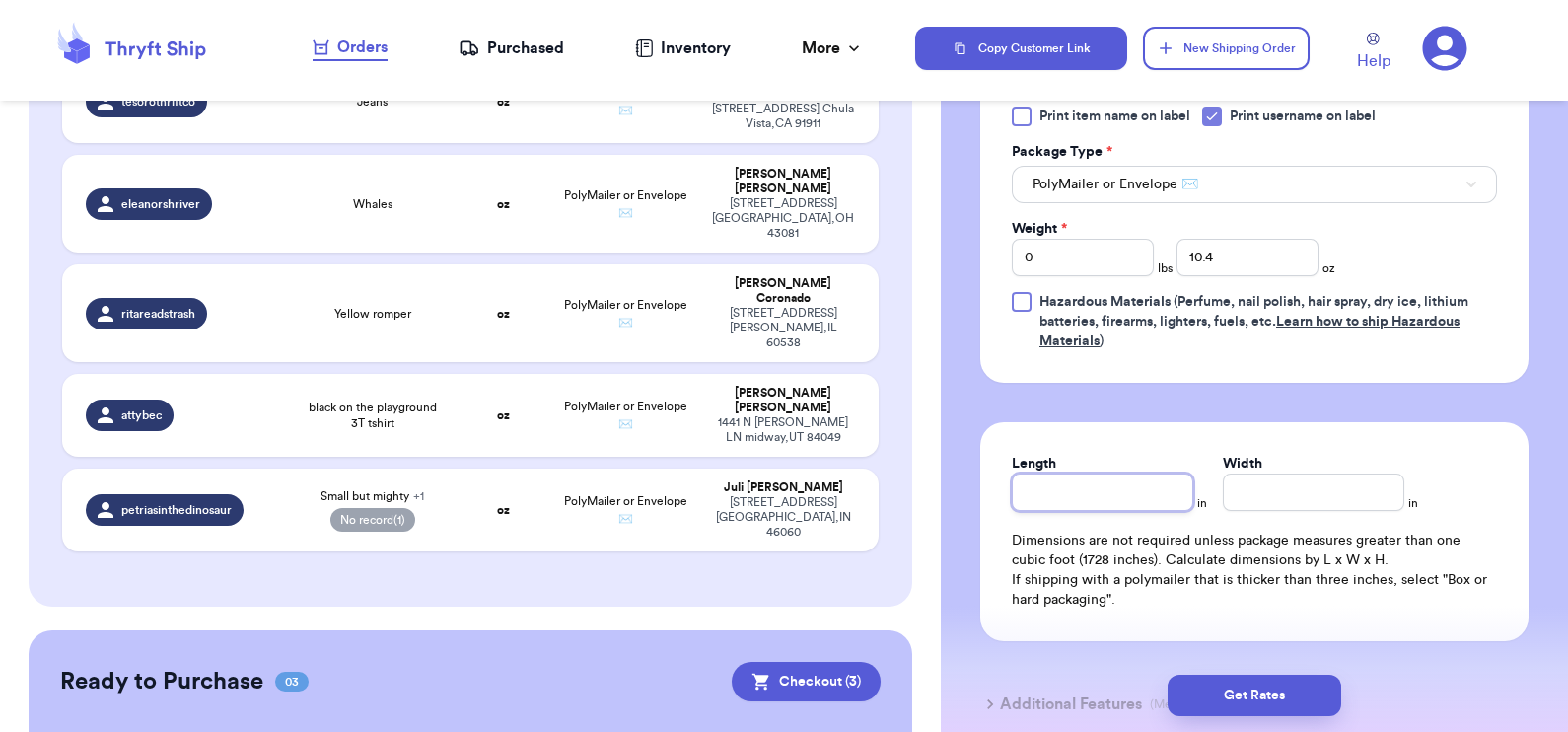
click at [1144, 493] on input "Length" at bounding box center [1102, 492] width 182 height 37
type input "8"
type input "7"
click at [1228, 681] on button "Get Rates" at bounding box center [1254, 695] width 174 height 41
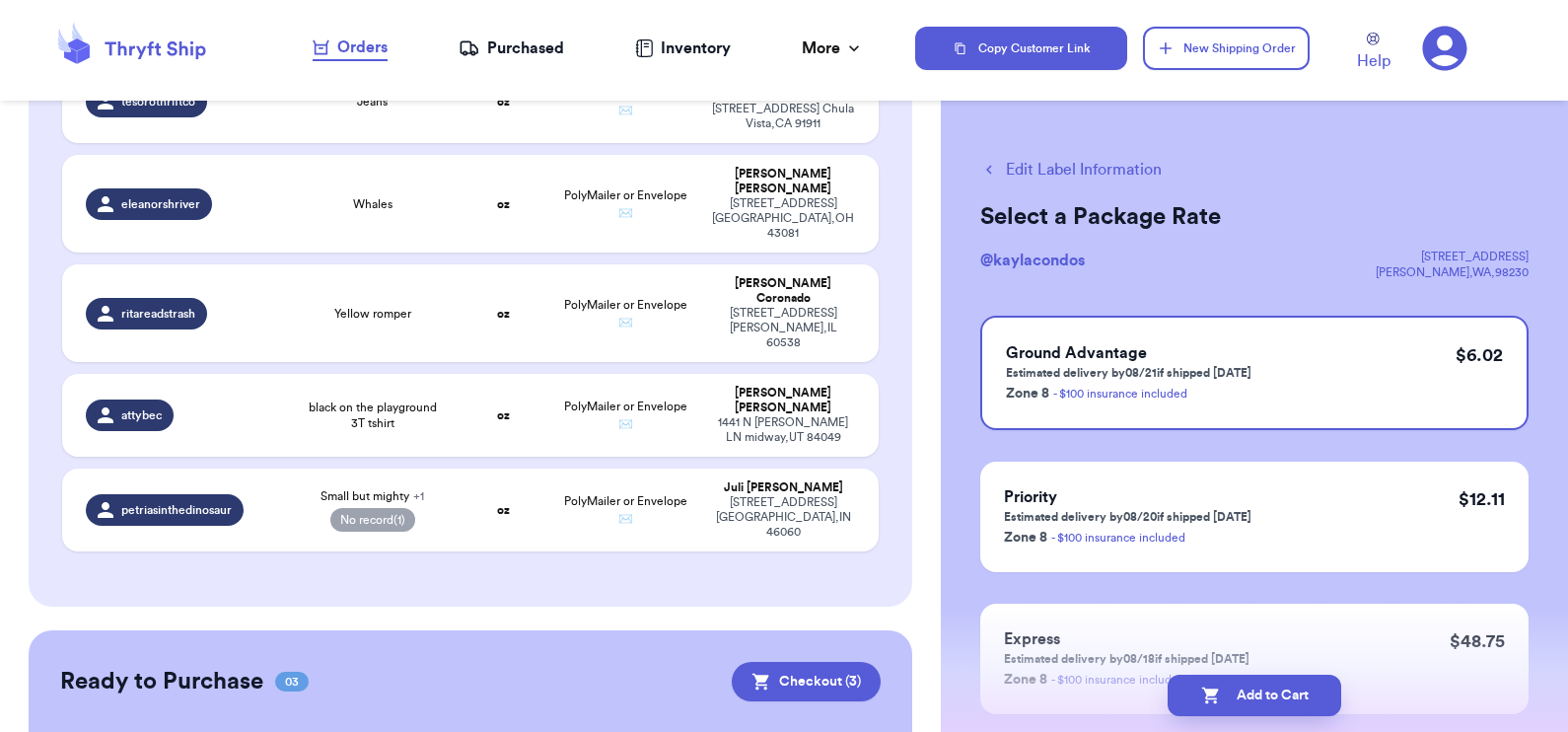
click at [1032, 163] on button "Edit Label Information" at bounding box center [1071, 170] width 182 height 24
select select "paid"
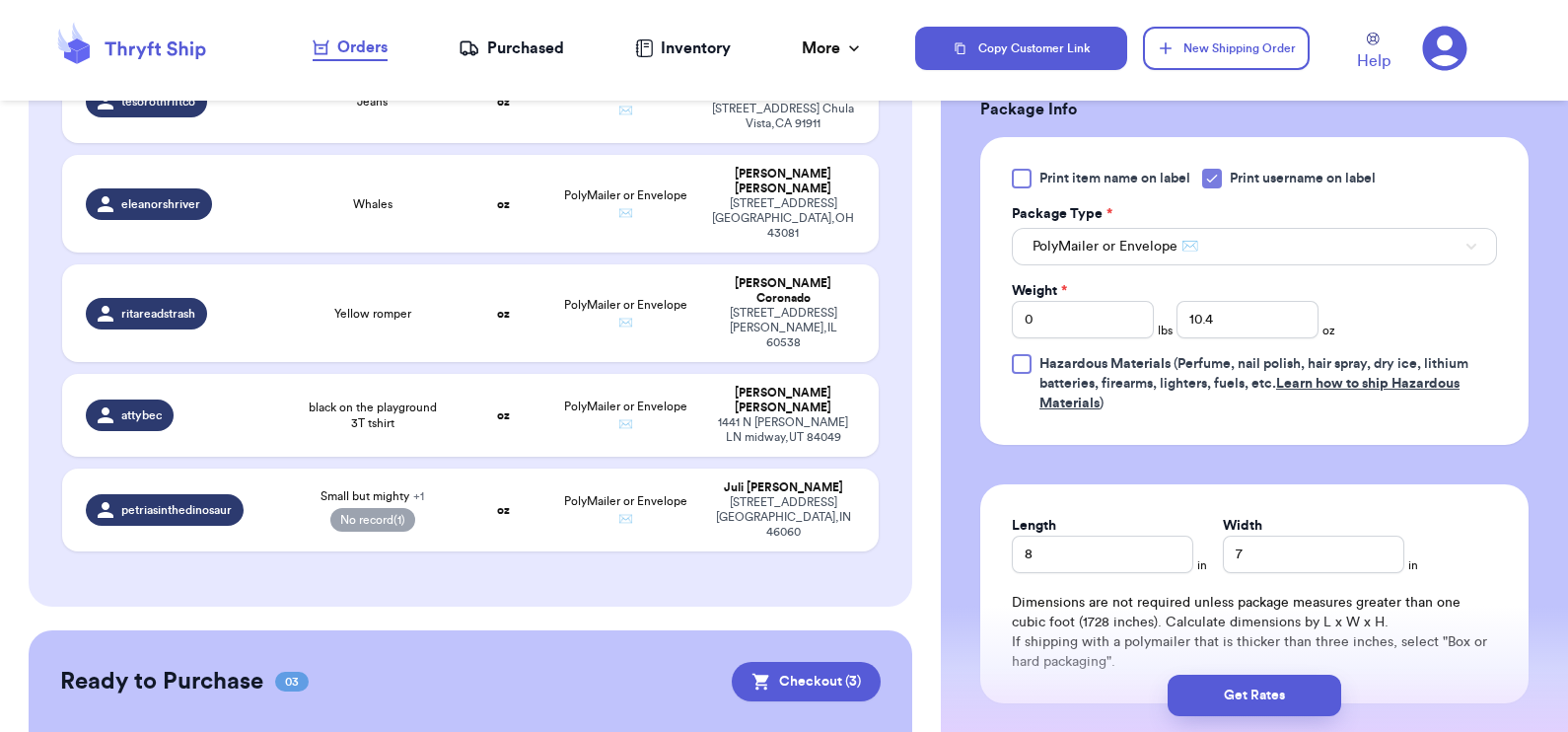
scroll to position [1108, 0]
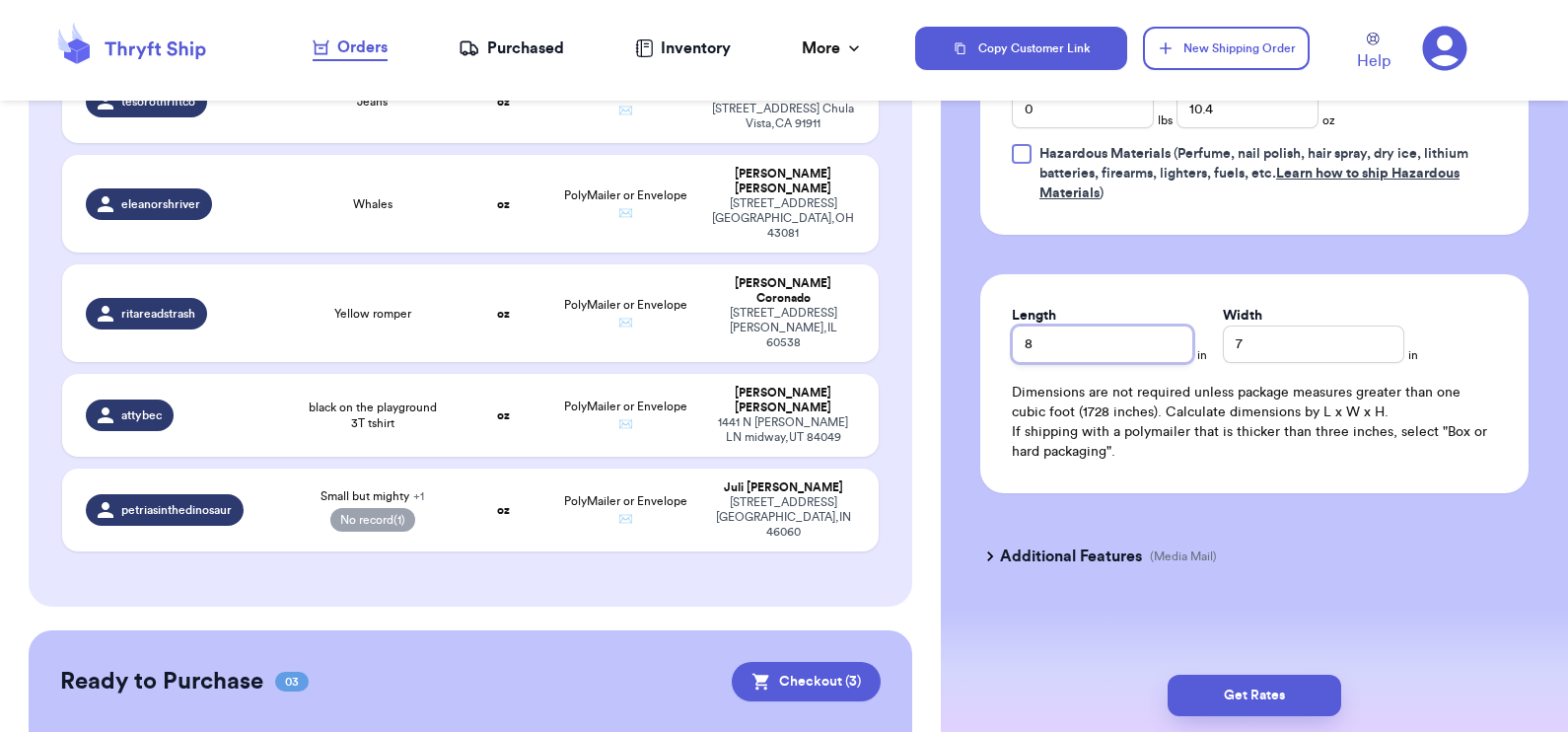
drag, startPoint x: 1098, startPoint y: 335, endPoint x: 914, endPoint y: 332, distance: 184.0
click at [914, 332] on div "Customer Link New Order Total Balance Payout $ 28.91 $ 210.70 pending Recent Pa…" at bounding box center [784, 366] width 1568 height 732
drag, startPoint x: 1235, startPoint y: 338, endPoint x: 1176, endPoint y: 335, distance: 59.1
click at [1176, 335] on div "Length * in Width * 7 in" at bounding box center [1254, 334] width 485 height 57
click at [1247, 694] on button "Get Rates" at bounding box center [1254, 695] width 174 height 41
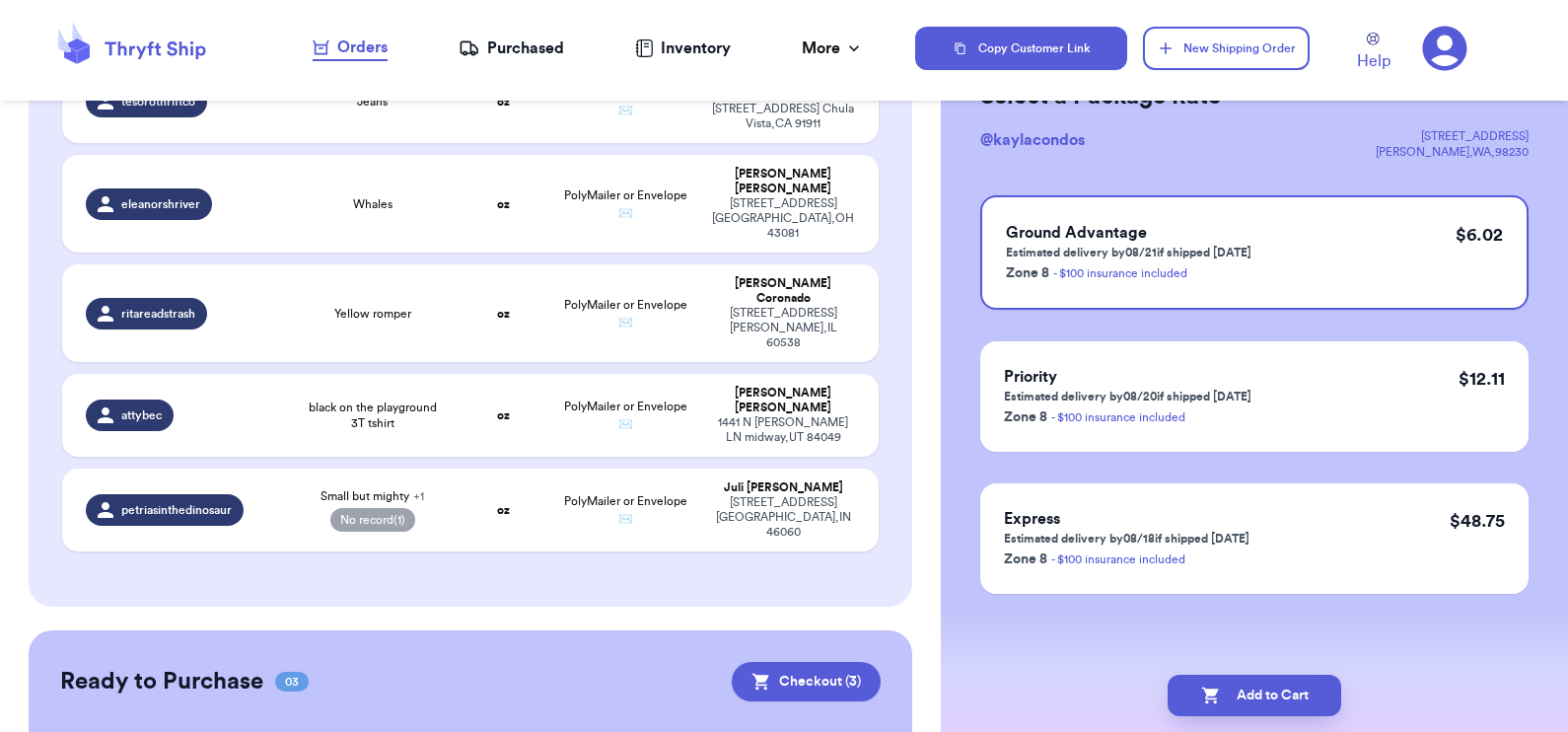
scroll to position [0, 0]
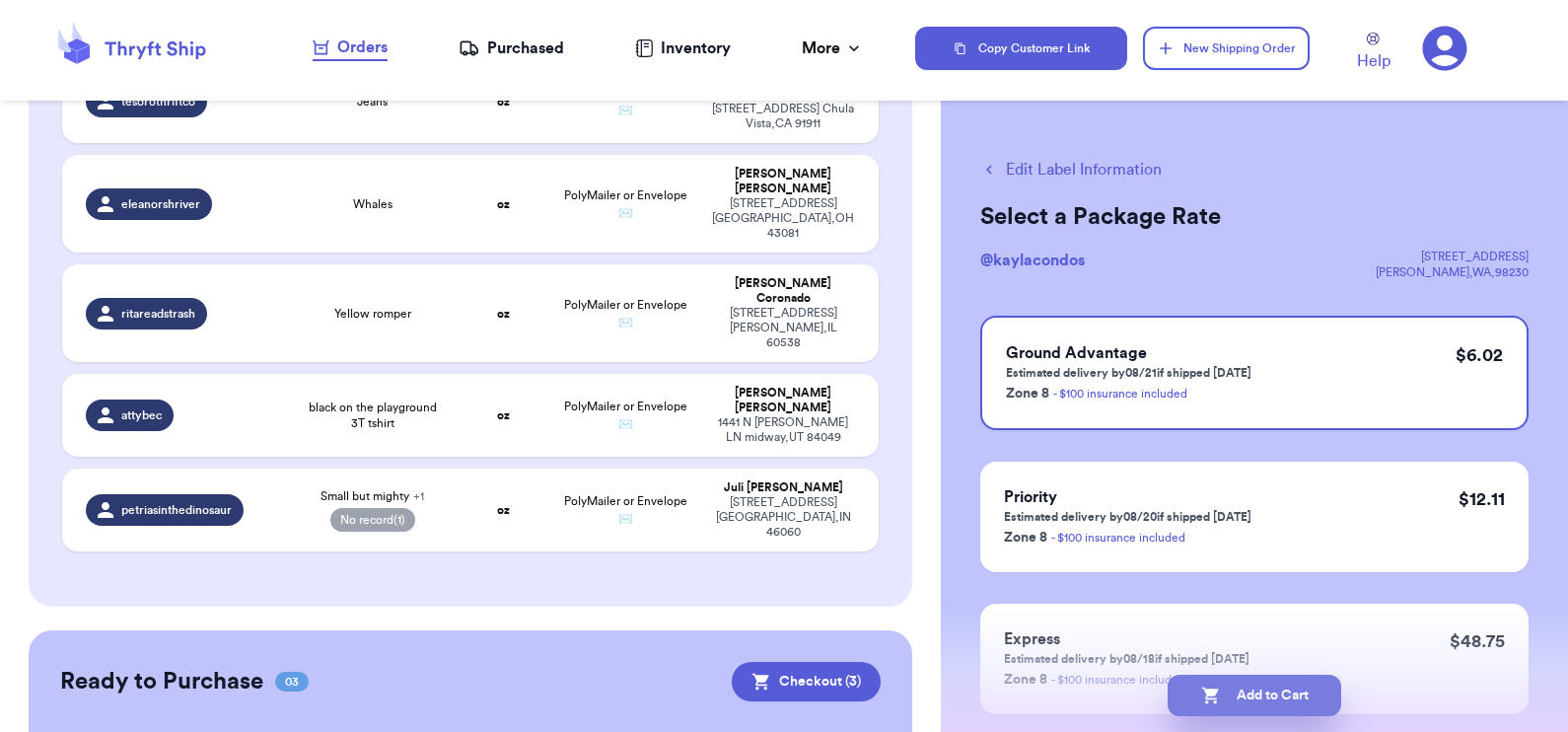
click at [1215, 691] on icon "button" at bounding box center [1209, 695] width 17 height 17
checkbox input "true"
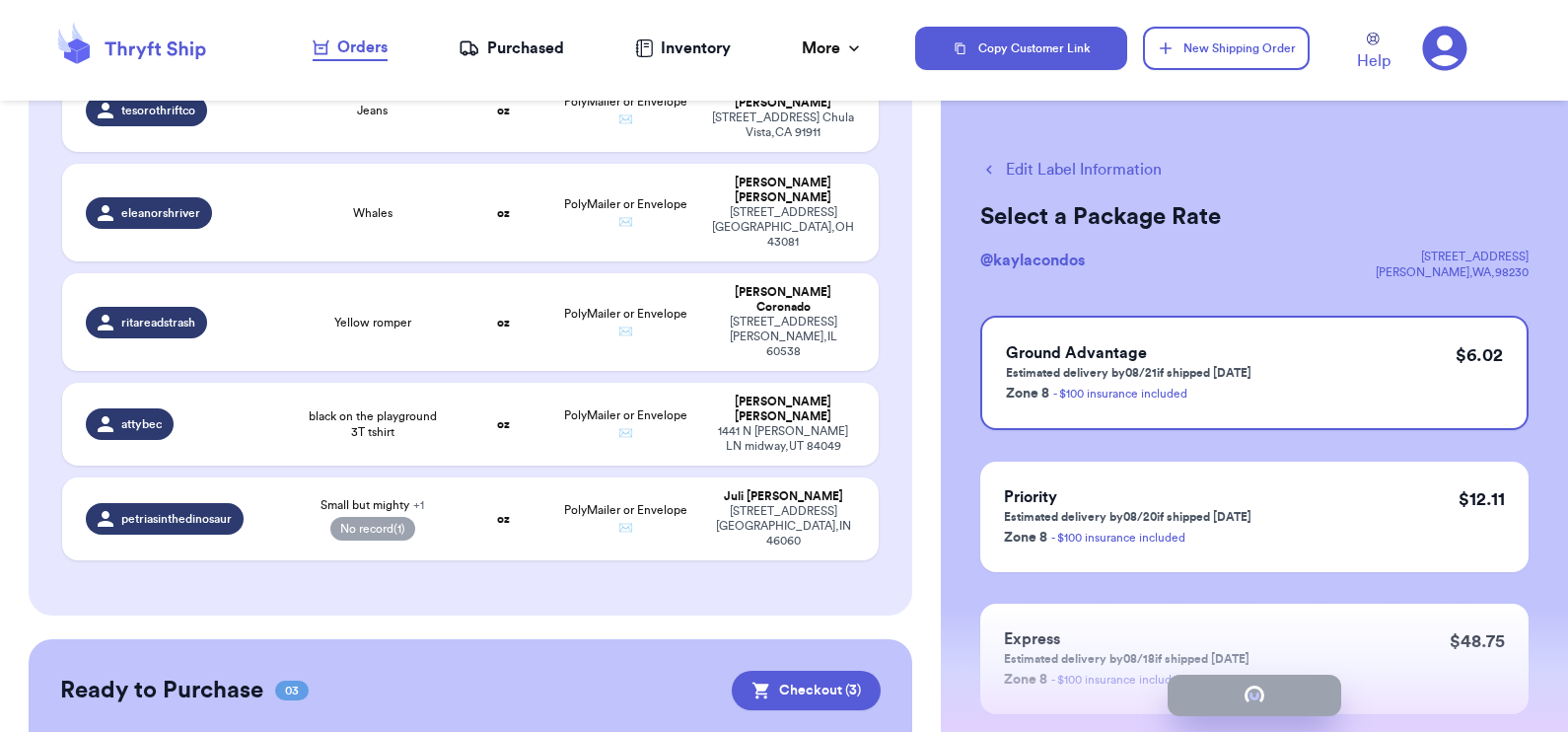
select select "paid"
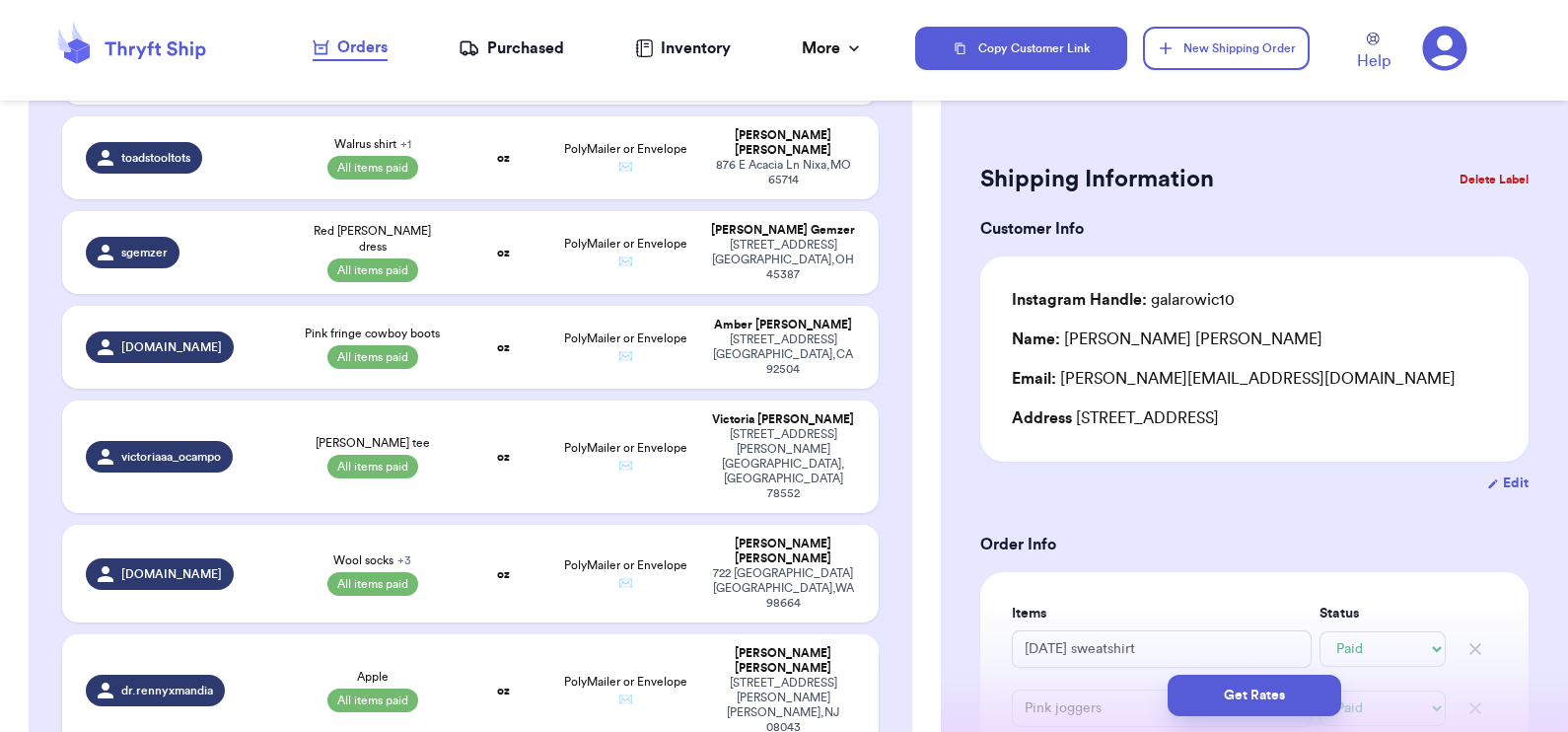
scroll to position [506, 0]
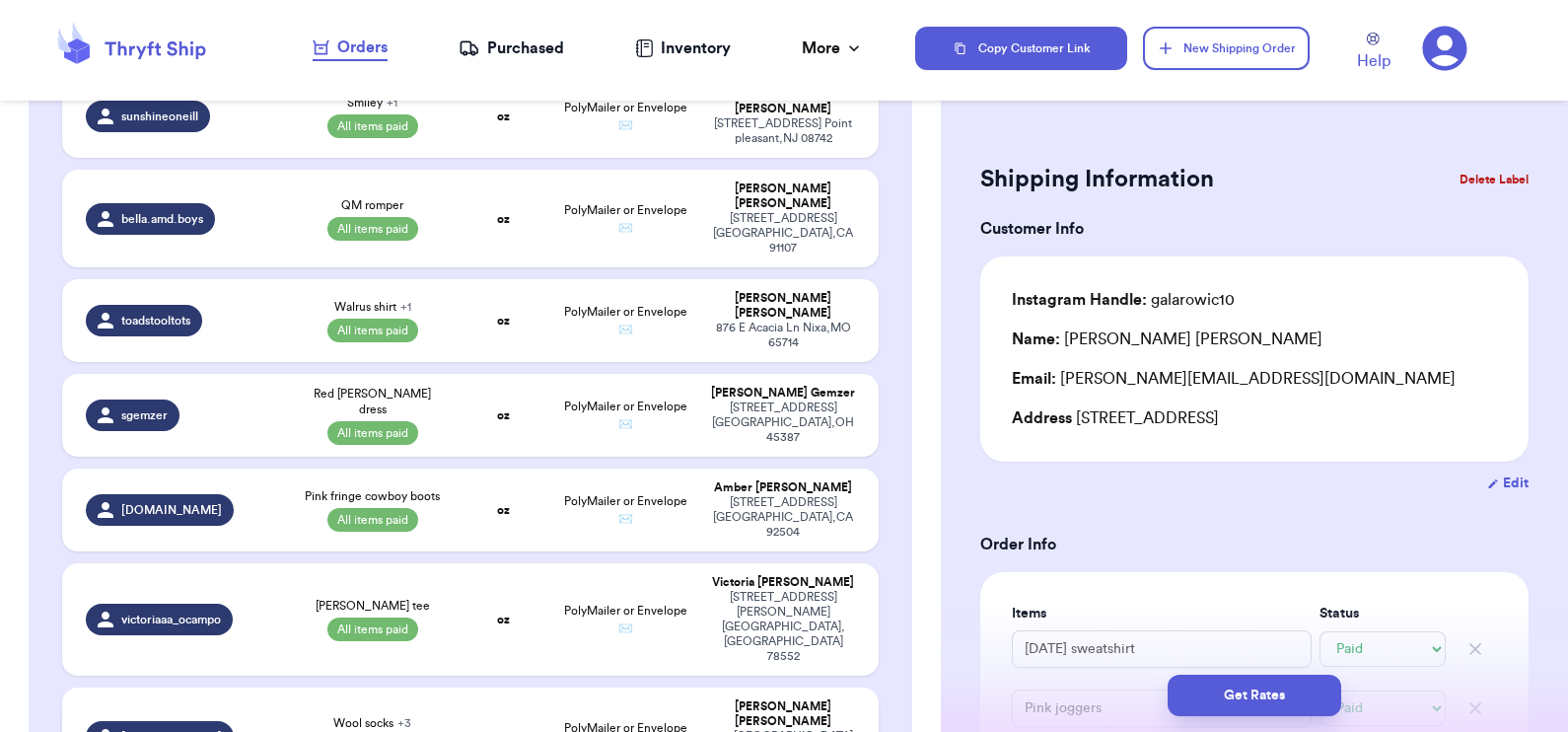
click at [458, 688] on td "oz" at bounding box center [502, 736] width 98 height 98
type input "Baby Blue Soft Overalls"
type input "Gray Baby Boden Star Bodysuit"
type input "20"
select select "paid"
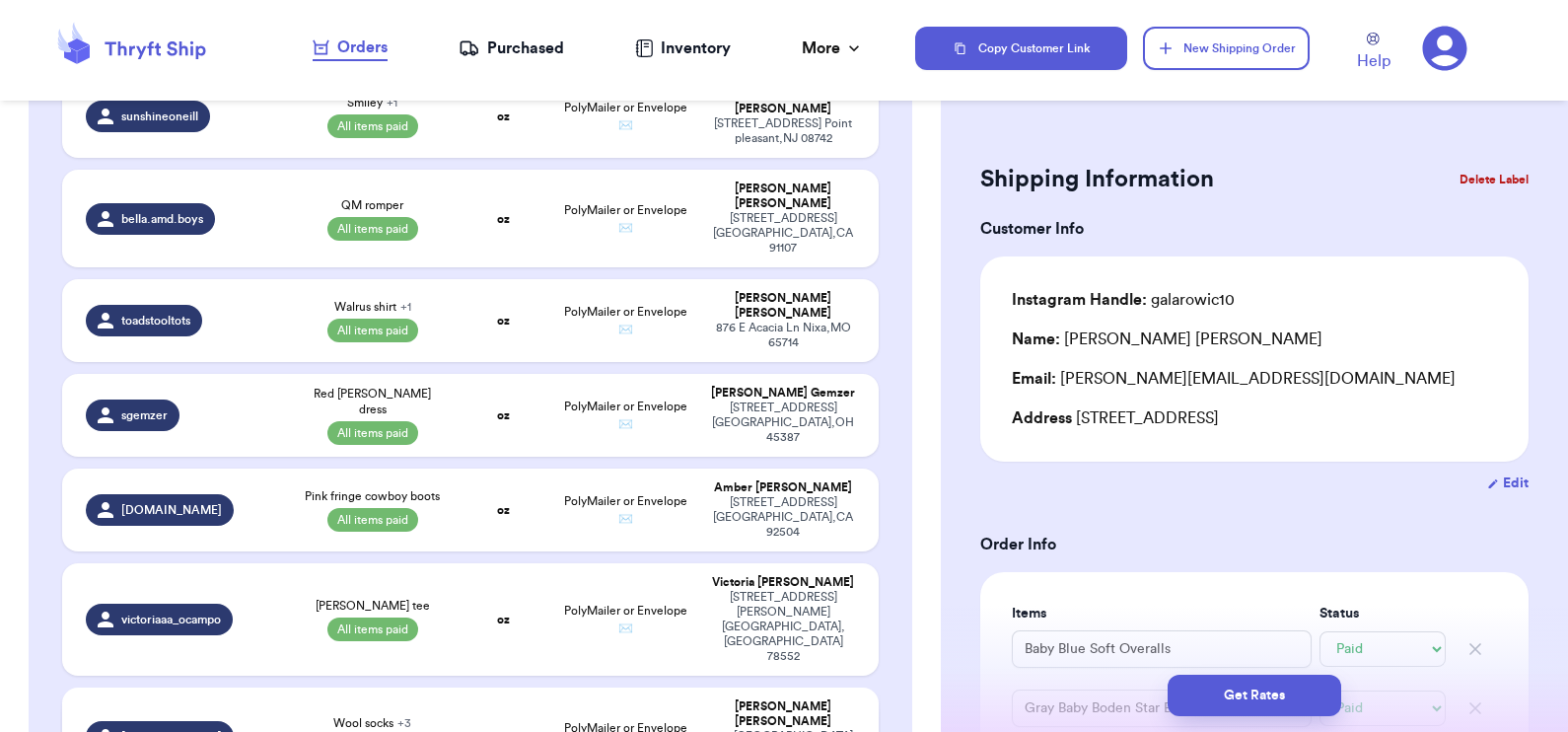
select select "paid"
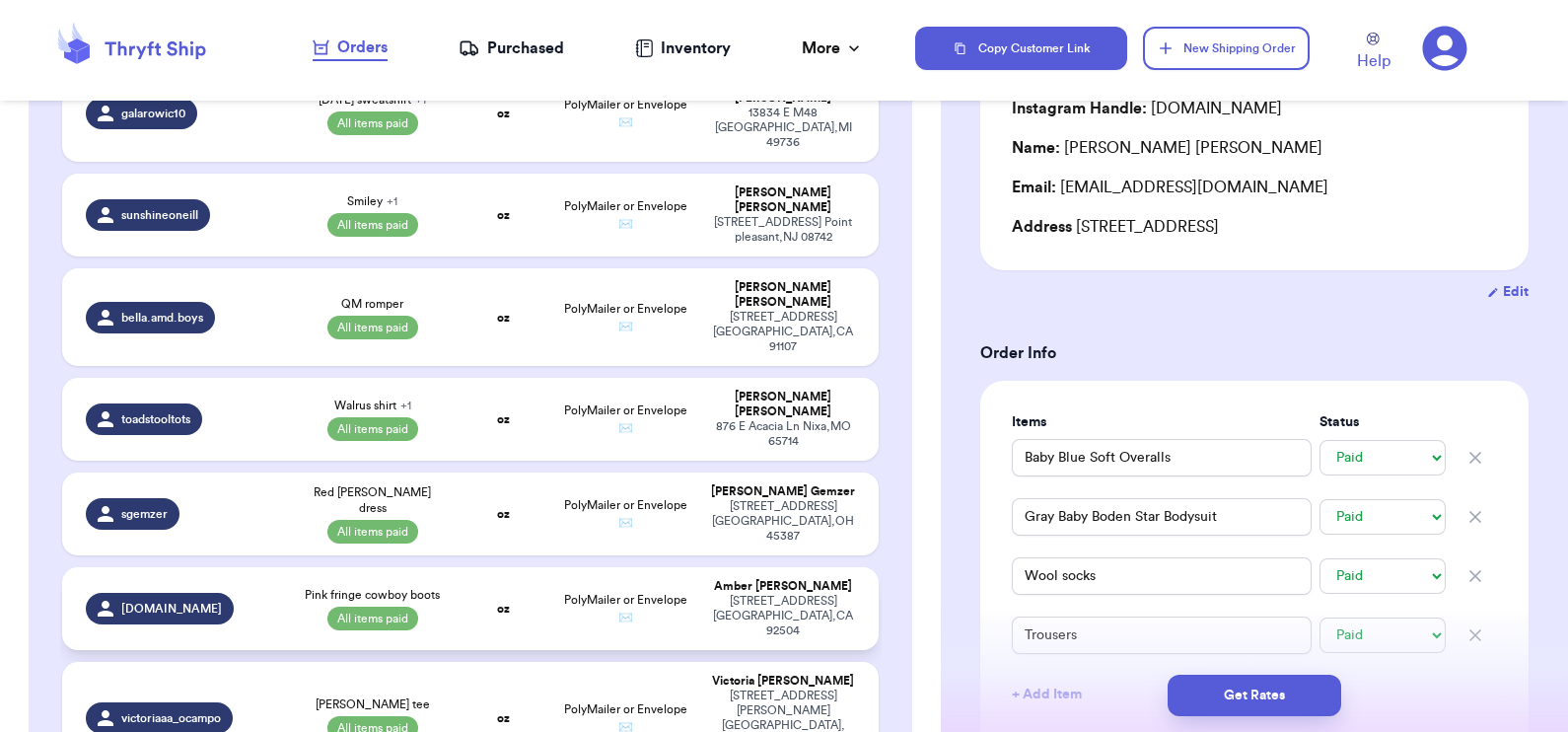
scroll to position [296, 0]
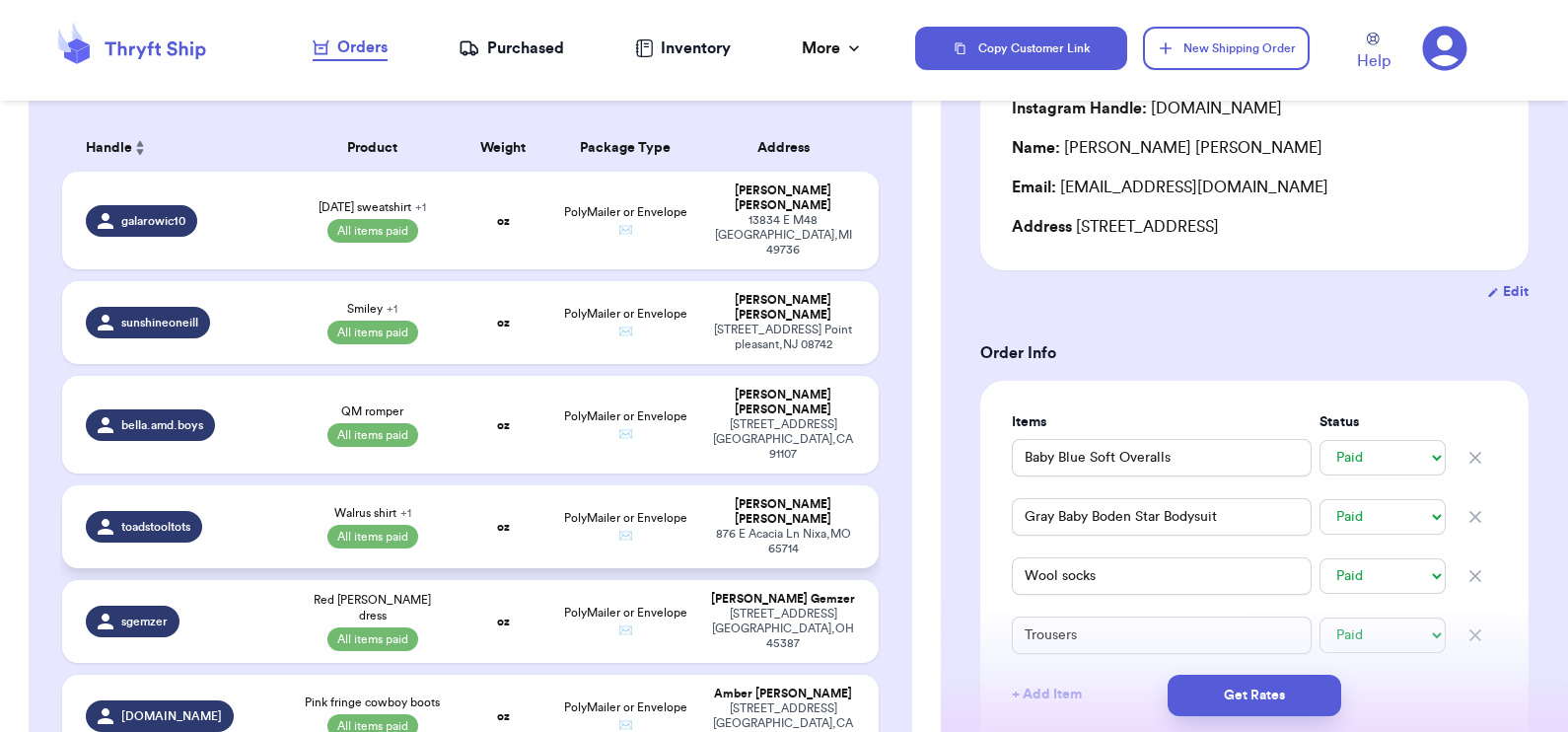
click at [454, 485] on td "oz" at bounding box center [502, 527] width 98 height 83
type input "Walrus shirt"
type input "18.5"
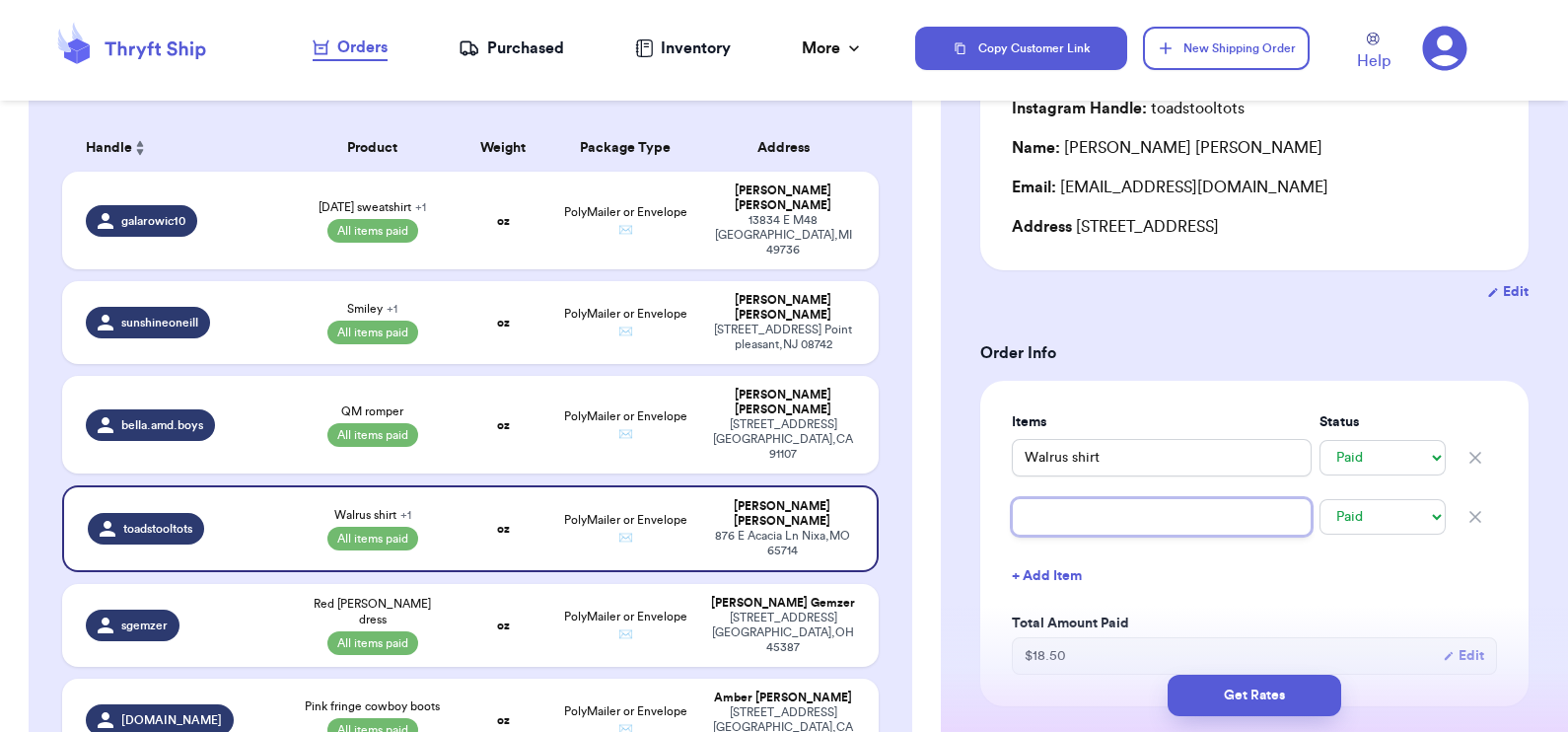
click at [1072, 522] on input "text" at bounding box center [1161, 517] width 300 height 37
type input "Z"
type input "ZA"
type input "ZAR"
type input "ZARA"
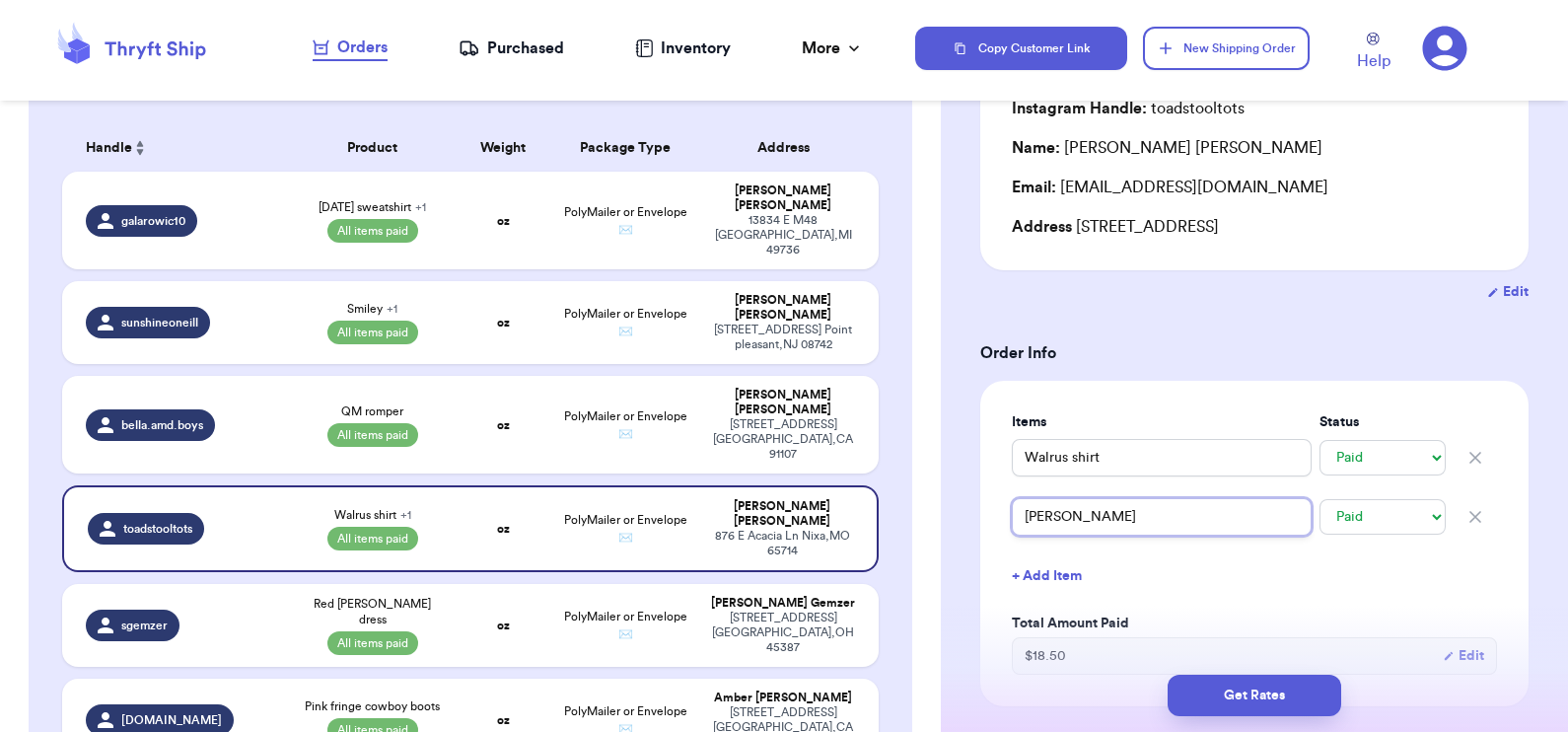
type input "ZARA"
type input "ZARA C"
type input "ZARA Ch"
type input "ZARA Che"
type input "ZARA Chec"
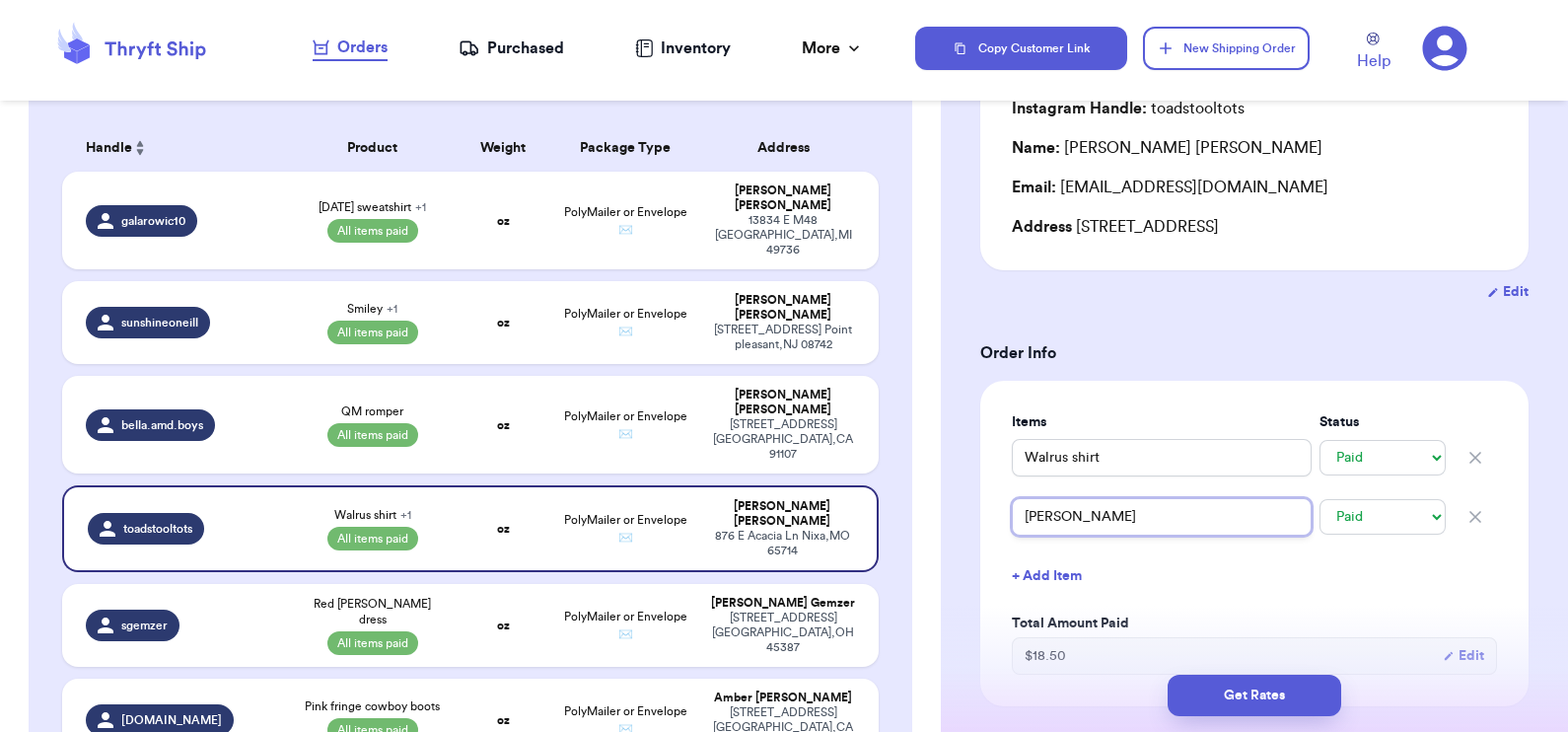
type input "ZARA Check"
type input "ZARA Checke"
type input "ZARA Checked"
type input "ZARA Checke"
type input "ZARA Checker"
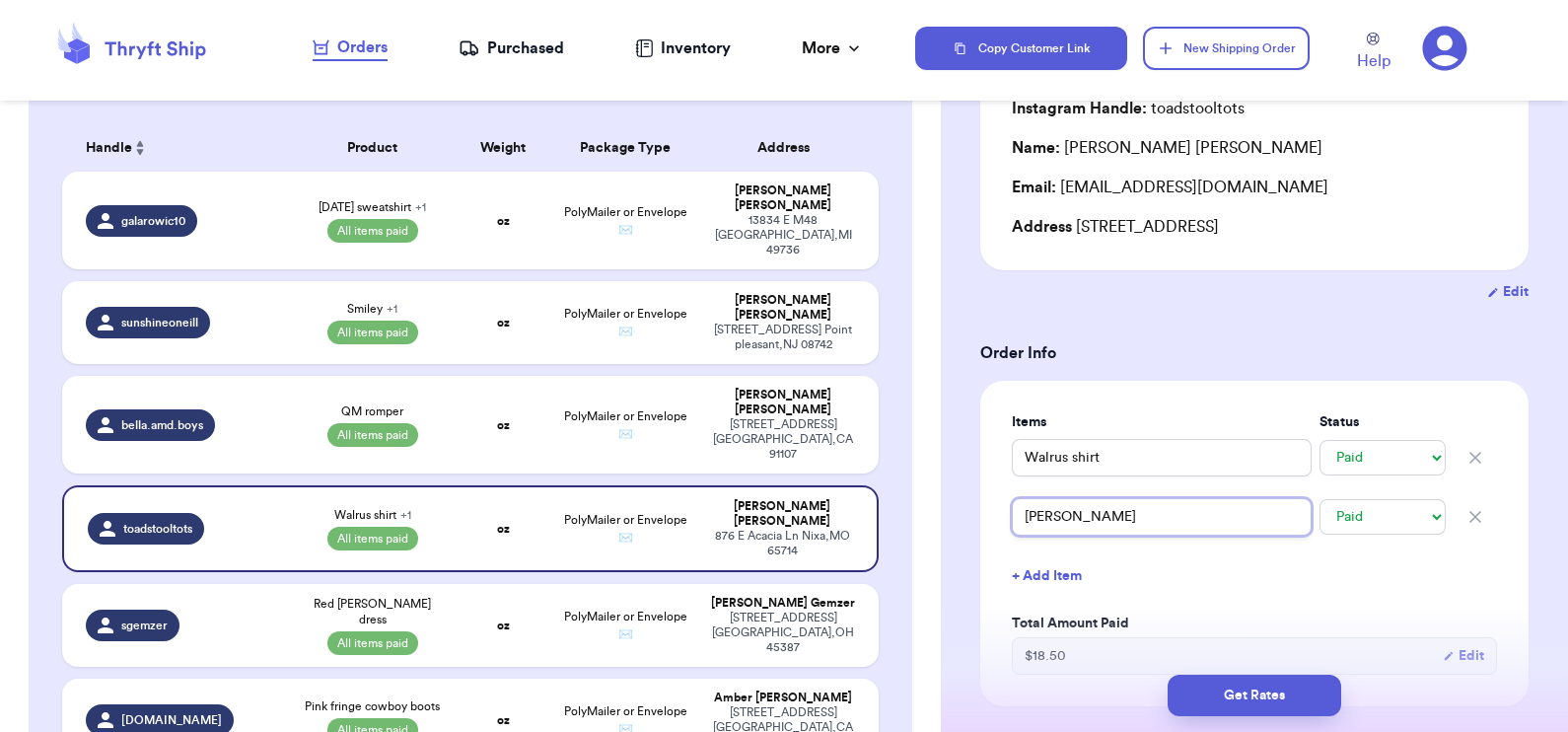
type input "ZARA Checkere"
type input "ZARA Checkered"
type input "ZARA Checkered S"
type input "ZARA Checkered Sh"
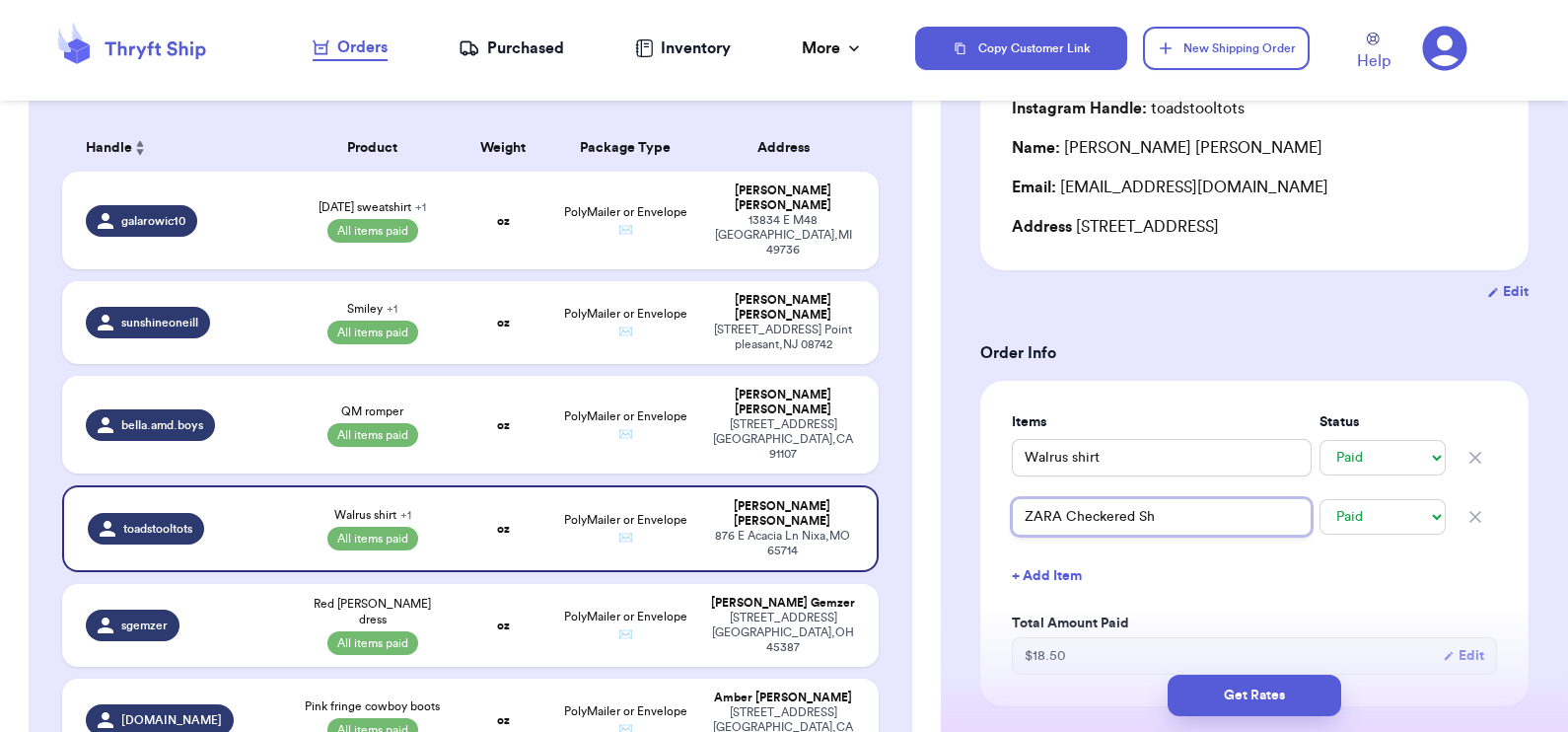
type input "ZARA Checkered Sho"
type input "ZARA Checkered Shor"
type input "ZARA Checkered Short"
type input "ZARA Checkered Shorts"
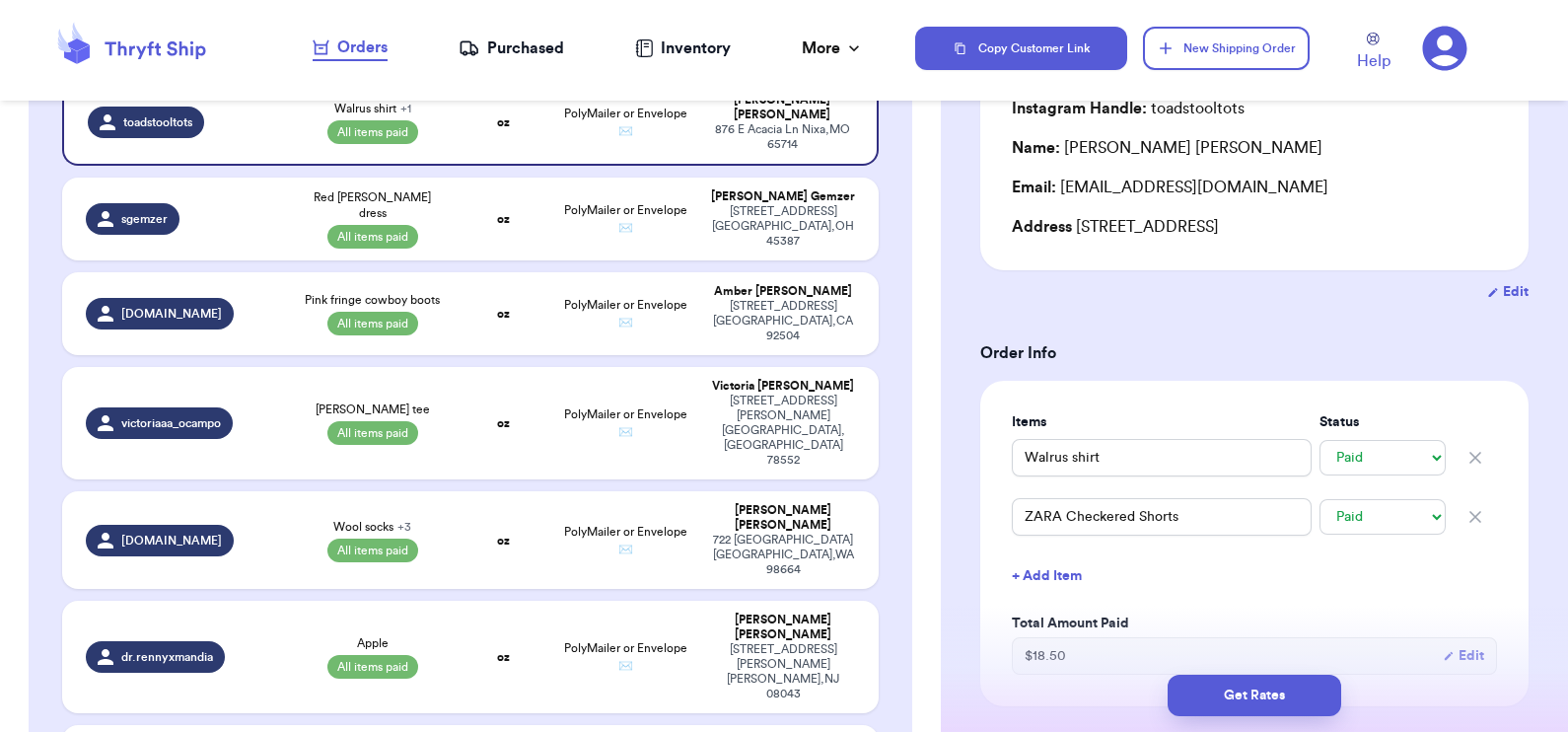
scroll to position [0, 0]
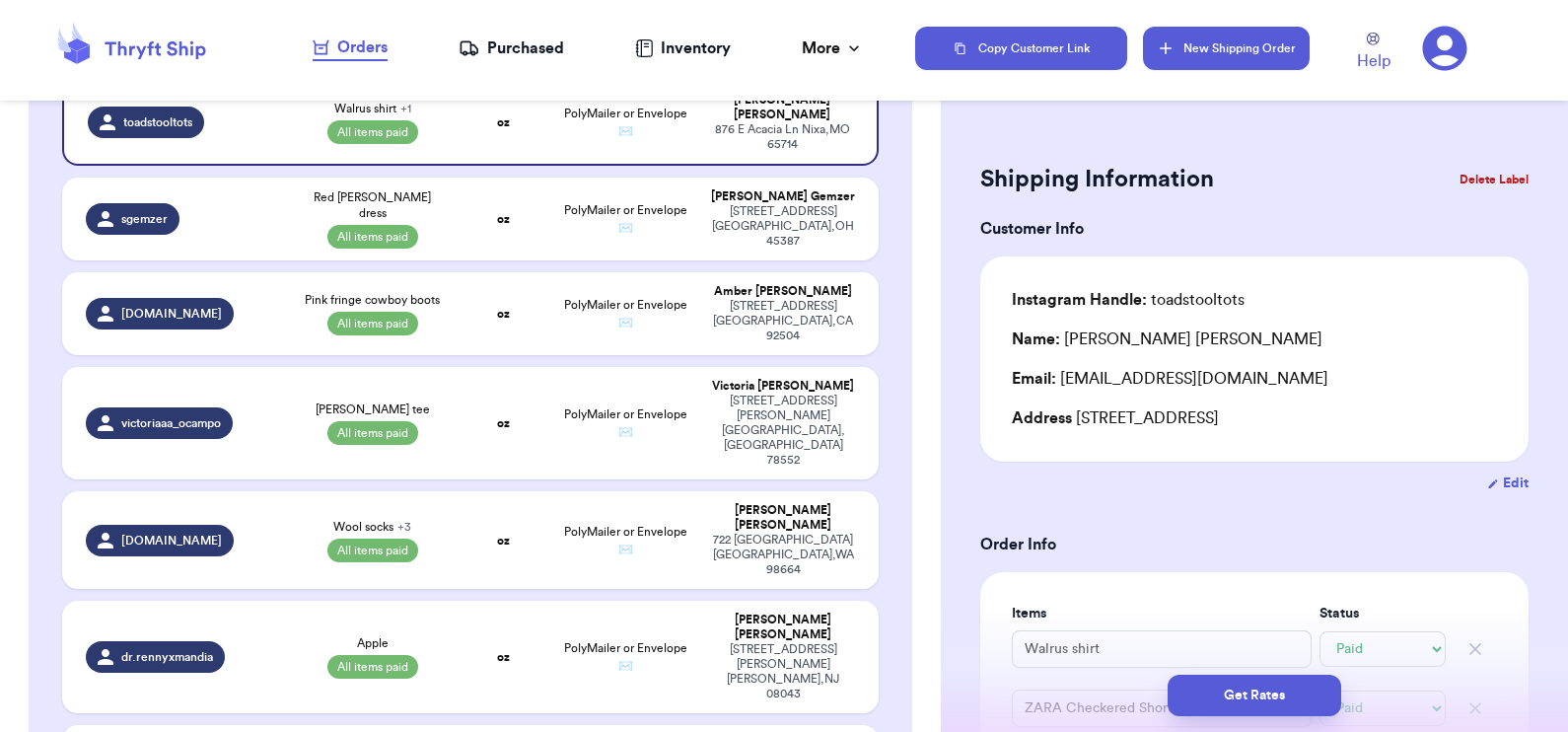
click at [1256, 41] on button "New Shipping Order" at bounding box center [1226, 48] width 166 height 43
select select "unknown"
type input "0"
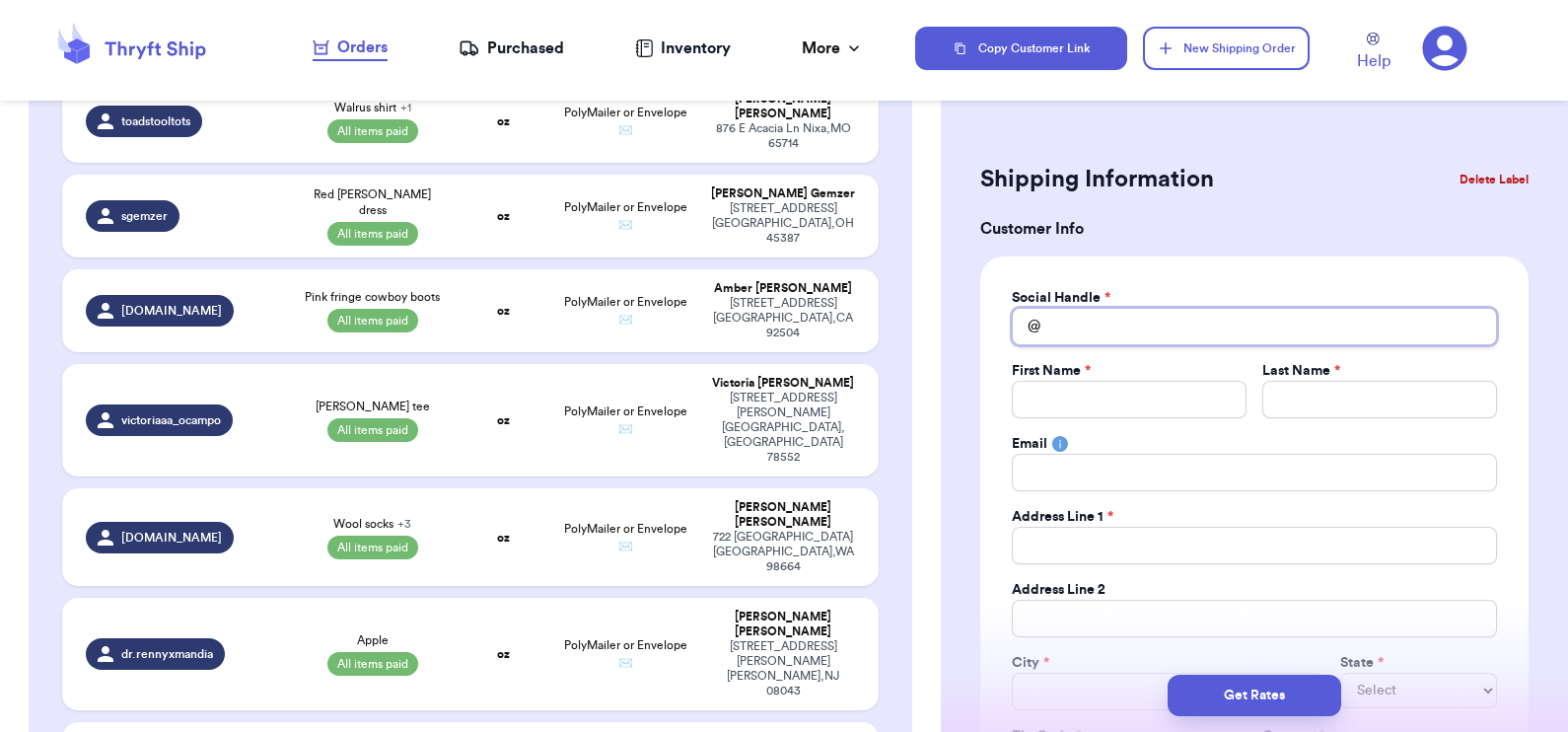
click at [1184, 324] on input "Total Amount Paid" at bounding box center [1254, 327] width 485 height 37
type input "a"
type input "ar"
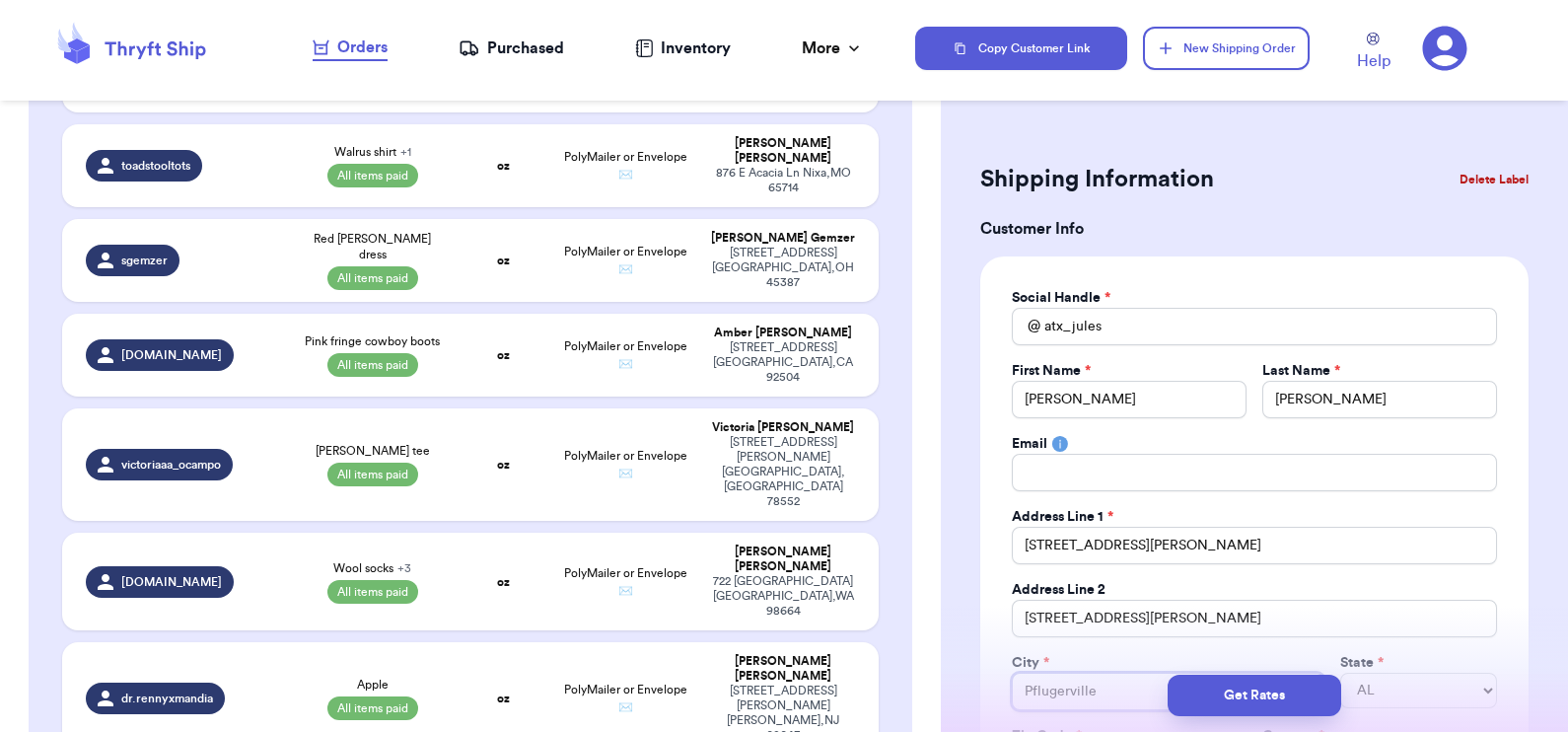
scroll to position [320, 0]
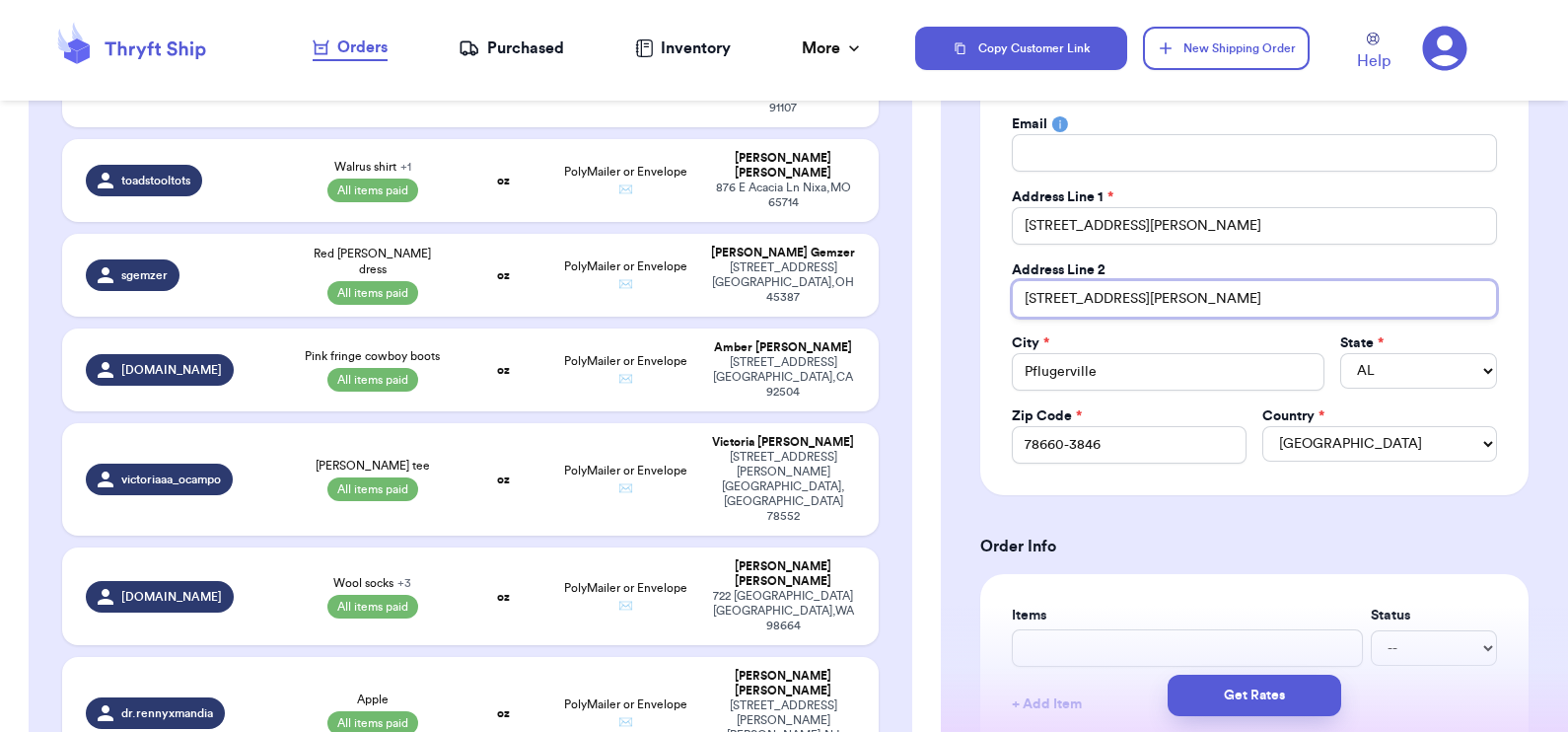
drag, startPoint x: 1123, startPoint y: 296, endPoint x: 912, endPoint y: 256, distance: 214.8
click at [912, 256] on div "Customer Link New Order Total Balance Payout $ 28.91 $ 210.70 pending Recent Pa…" at bounding box center [784, 366] width 1568 height 732
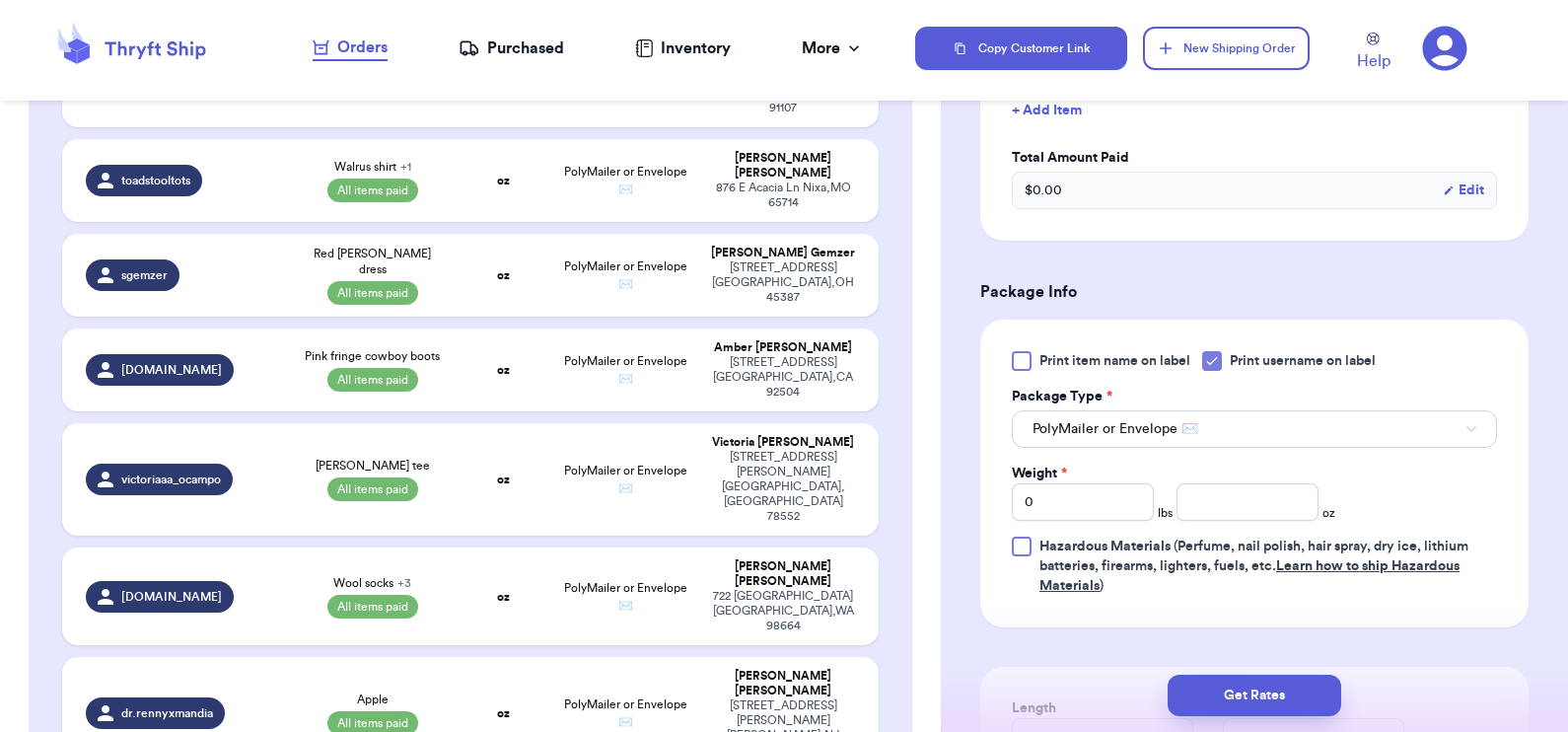
scroll to position [1032, 0]
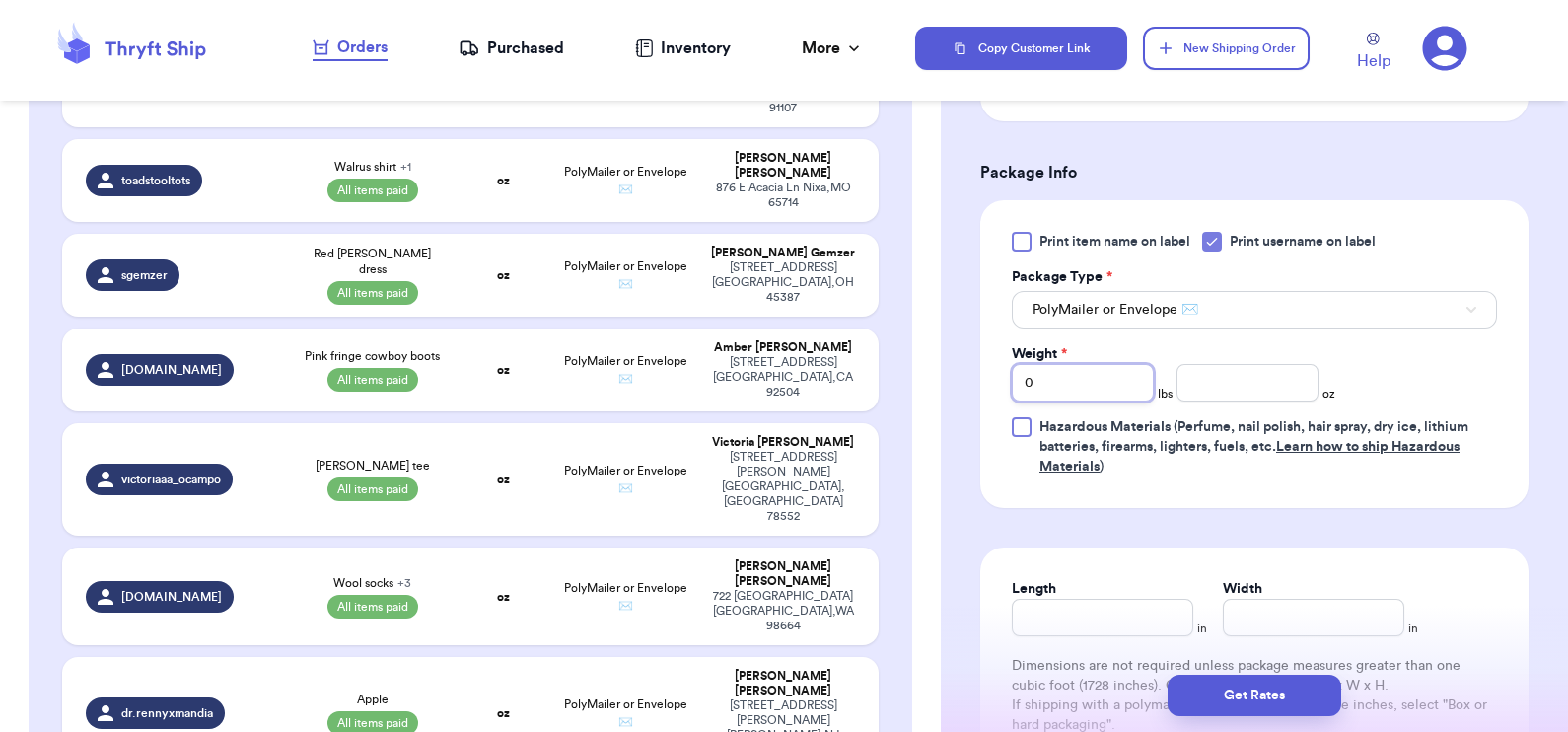
click at [1095, 380] on input "0" at bounding box center [1083, 383] width 142 height 37
click at [1256, 381] on input "number" at bounding box center [1247, 383] width 142 height 37
click at [1271, 686] on button "Get Rates" at bounding box center [1254, 695] width 174 height 41
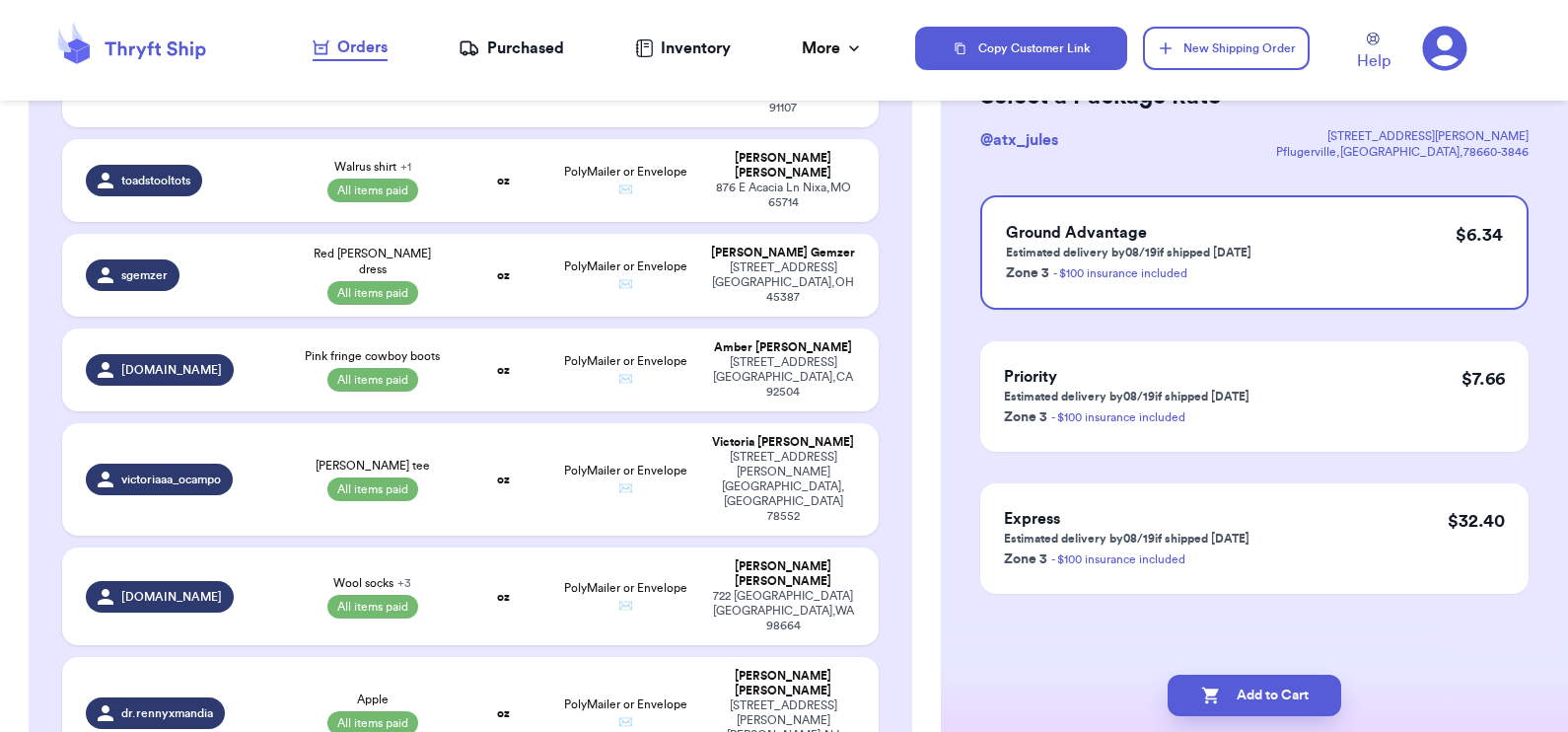
scroll to position [0, 0]
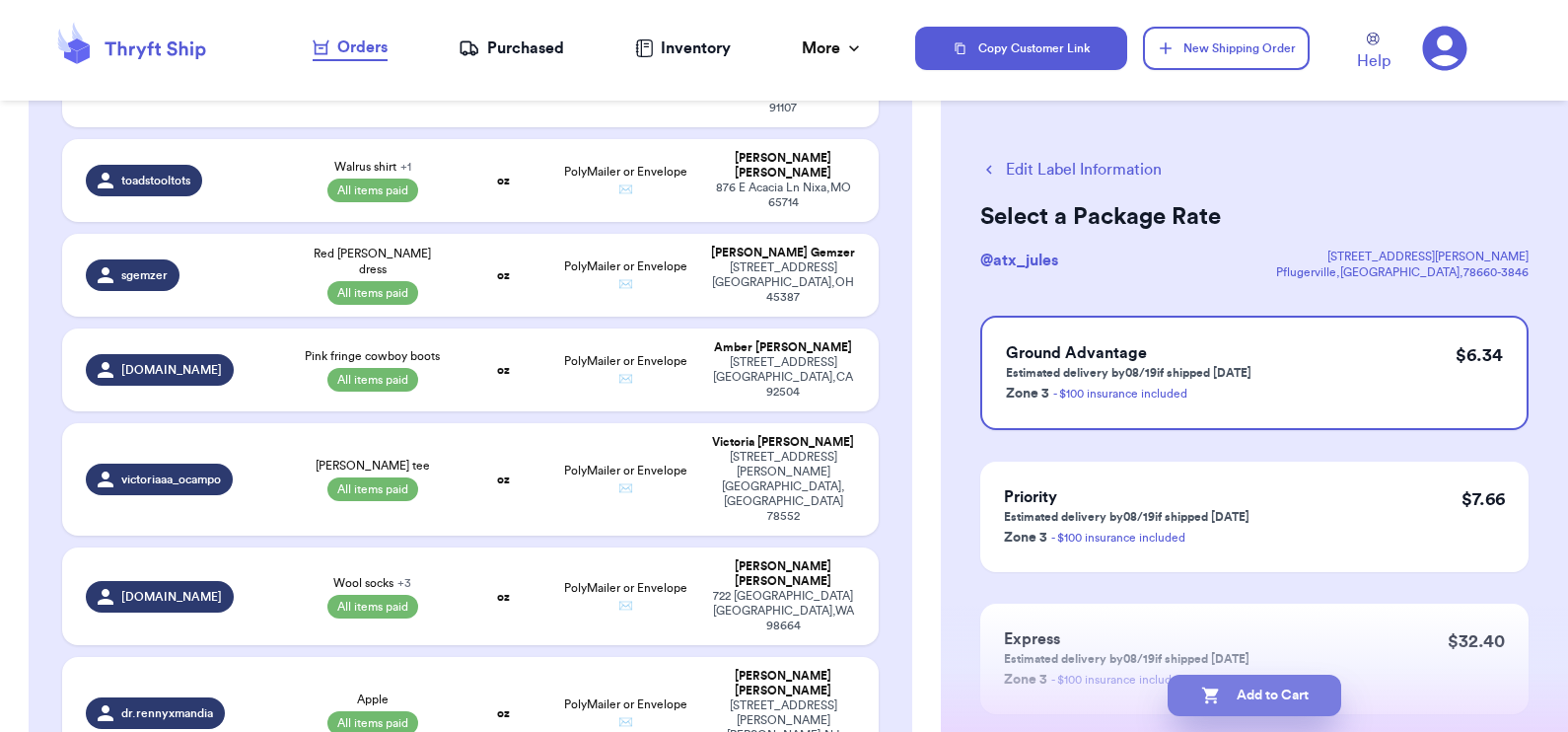
click at [1246, 698] on button "Add to Cart" at bounding box center [1254, 695] width 174 height 41
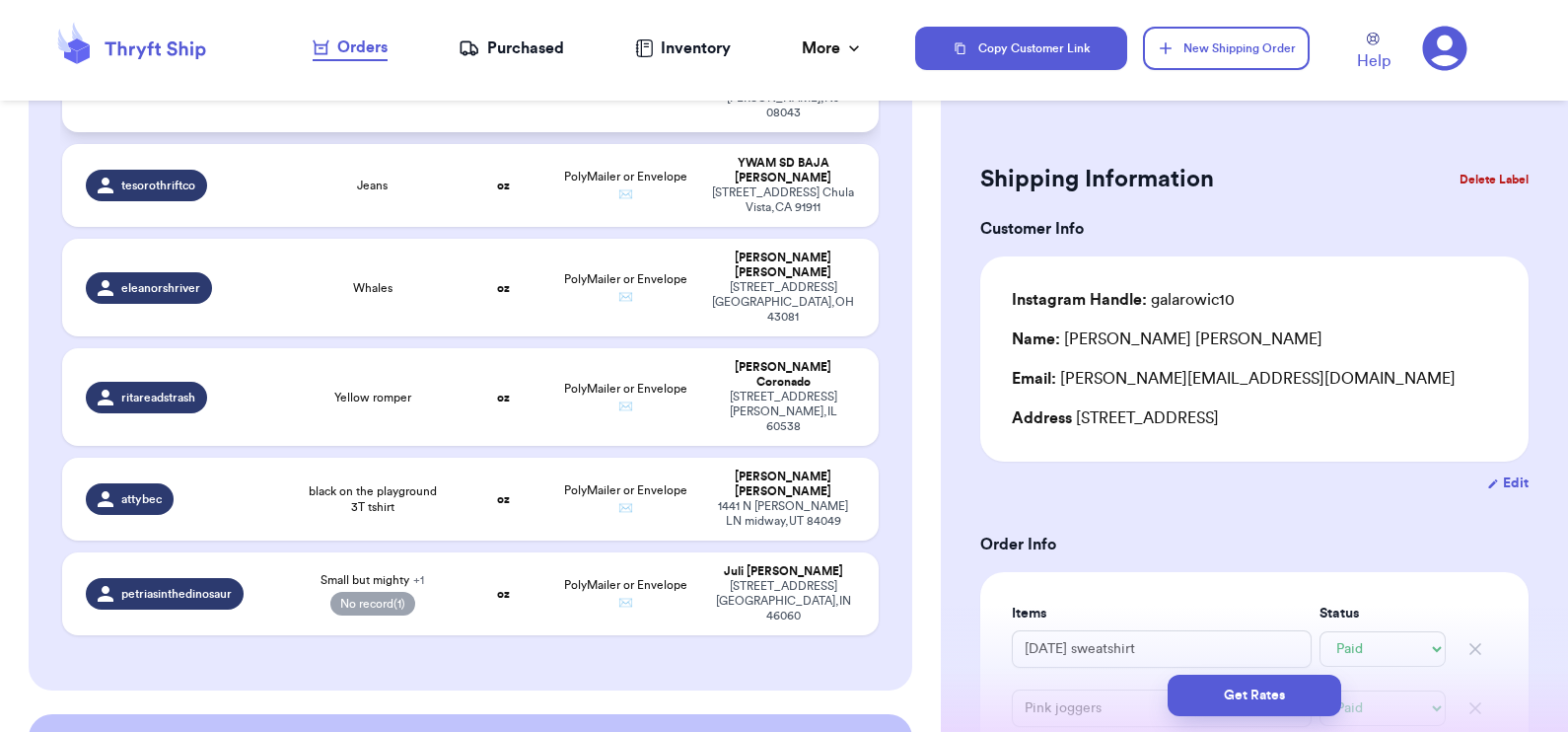
scroll to position [1522, 0]
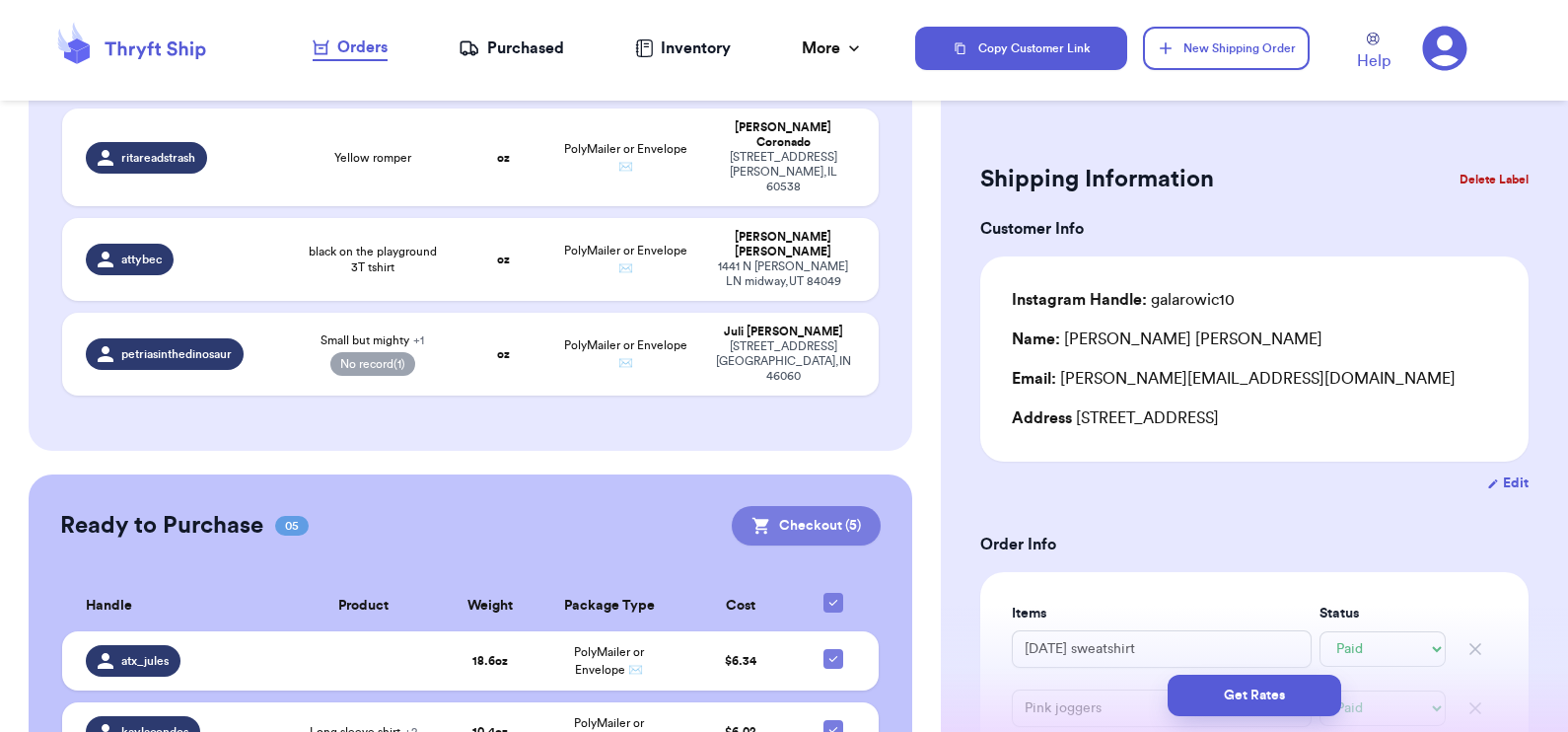
click at [780, 506] on button "Checkout ( 5 )" at bounding box center [806, 526] width 149 height 39
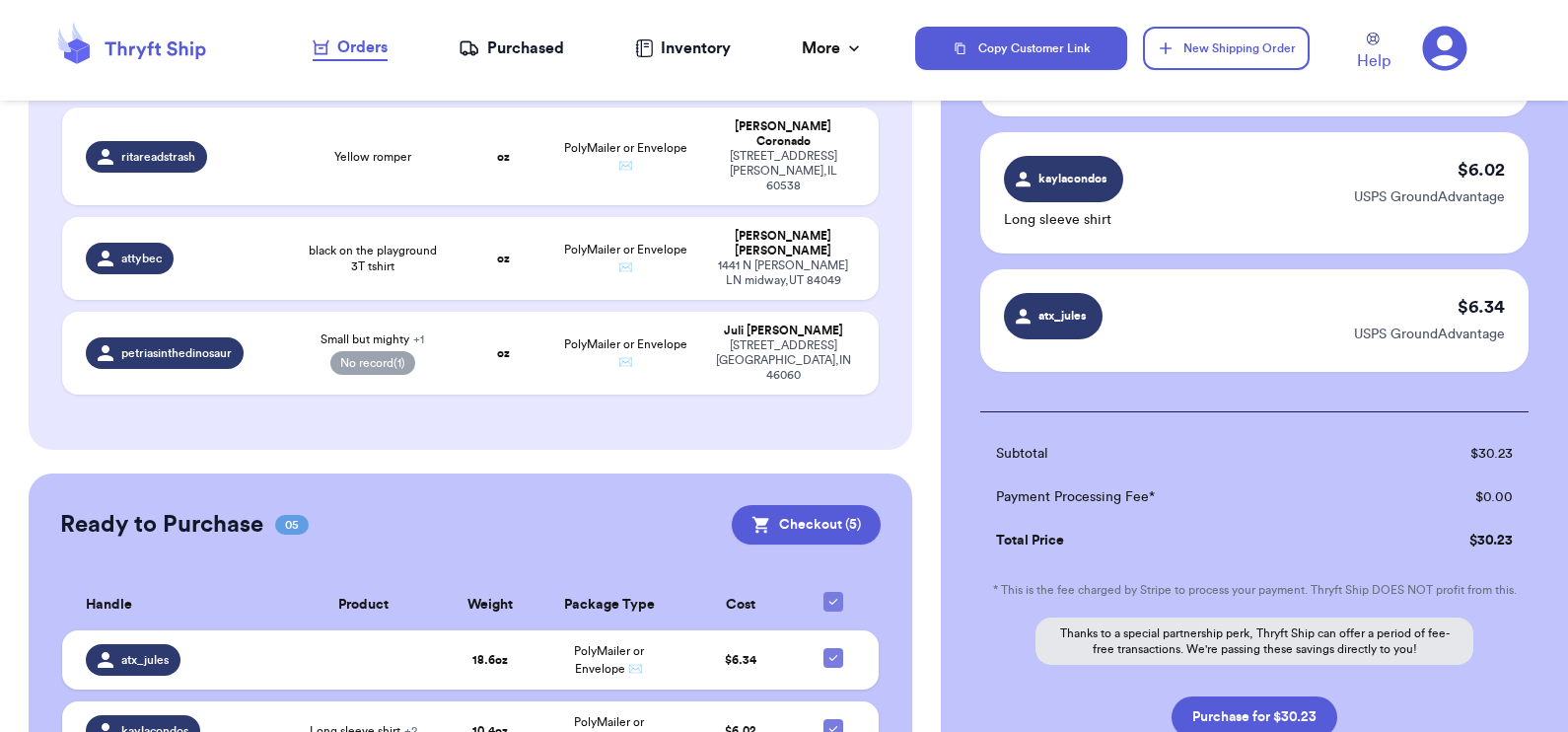
scroll to position [631, 0]
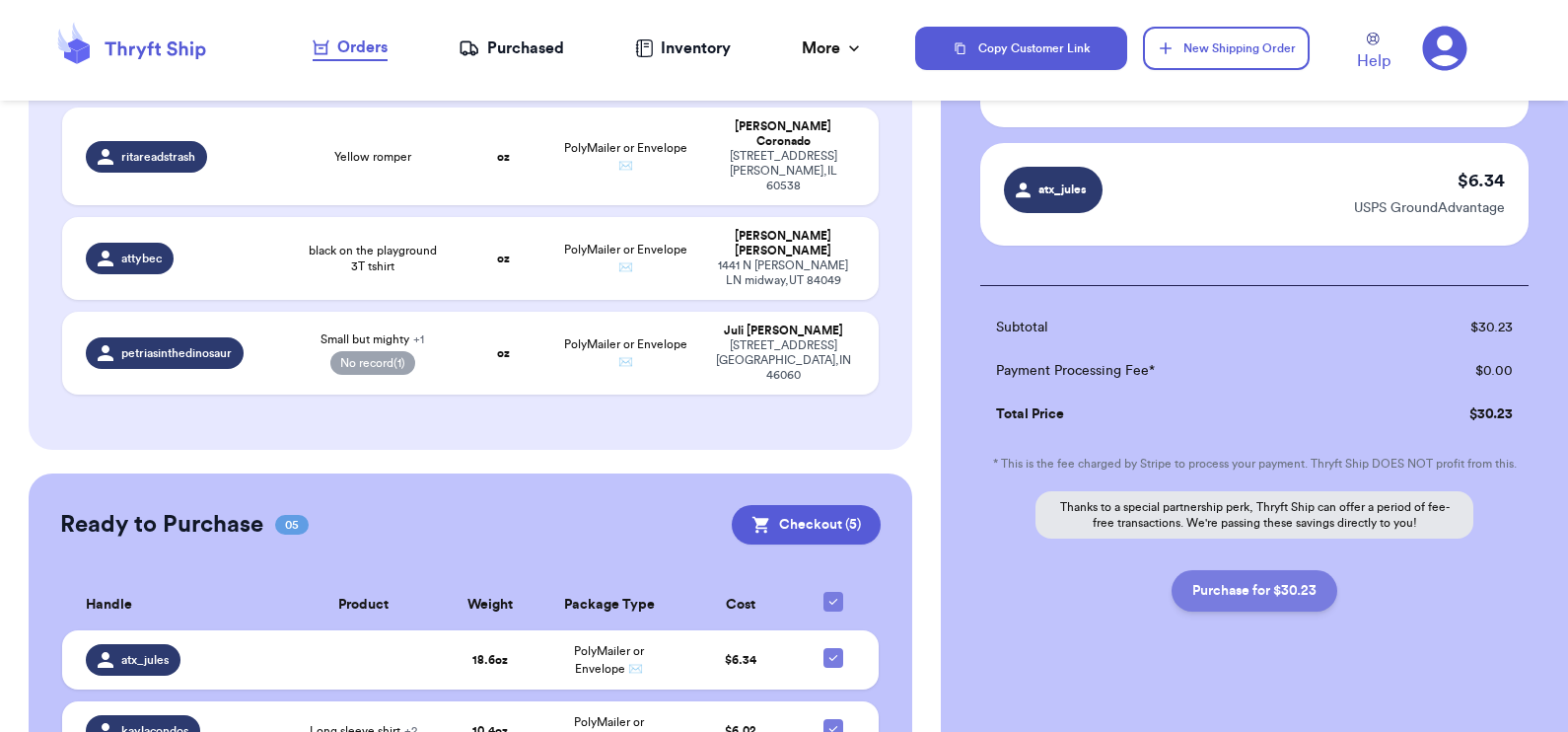
click at [1243, 595] on button "Purchase for $30.23" at bounding box center [1254, 591] width 166 height 41
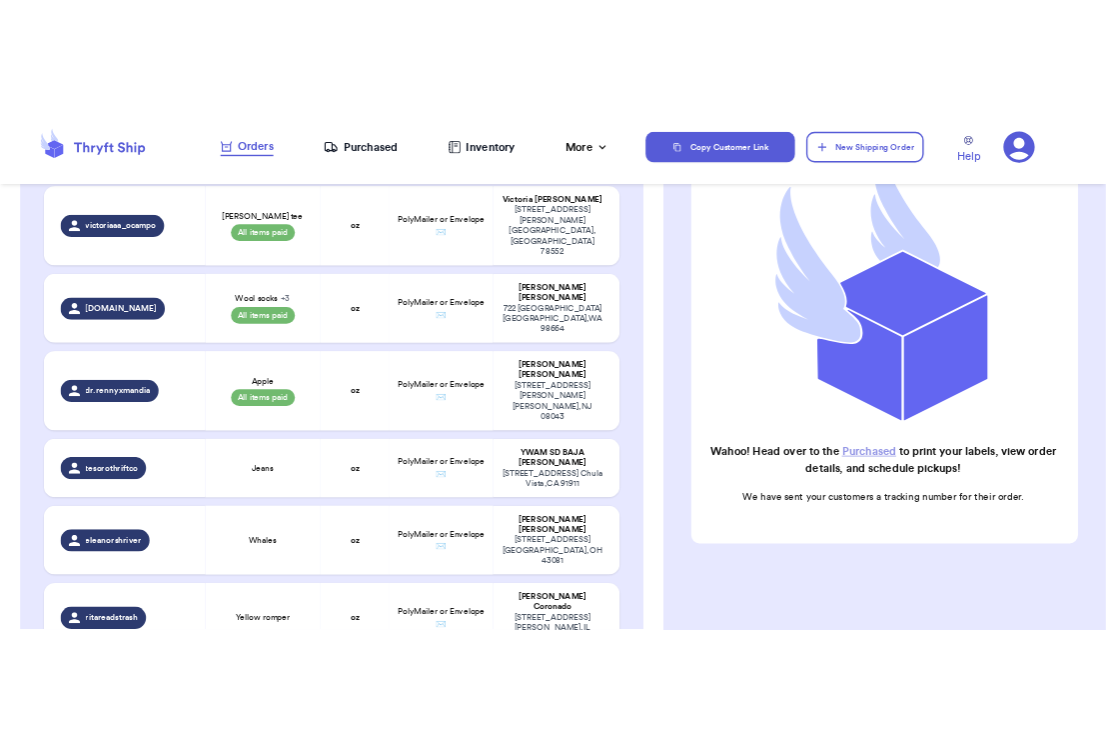
scroll to position [961, 0]
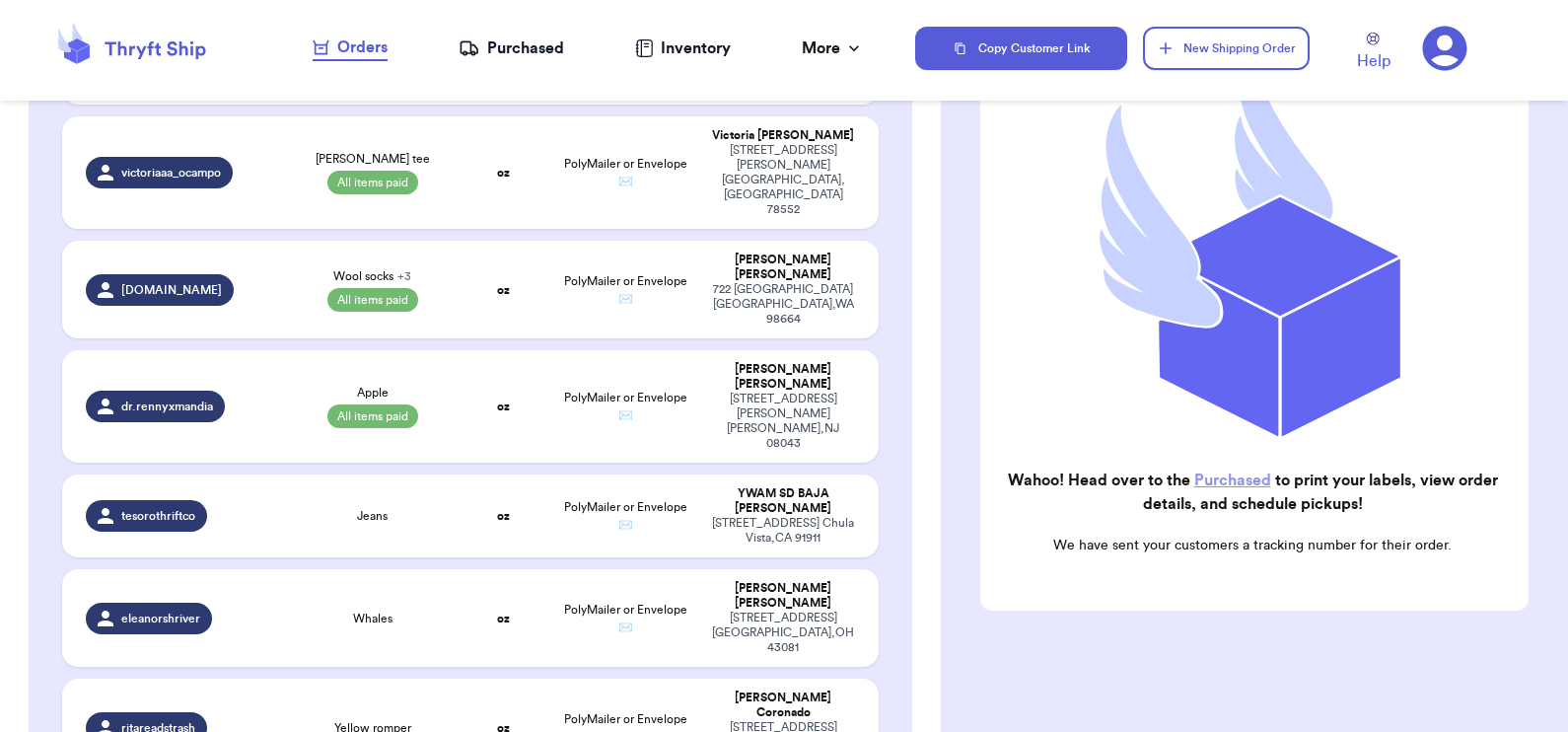
click at [1194, 473] on link "Purchased" at bounding box center [1232, 480] width 77 height 16
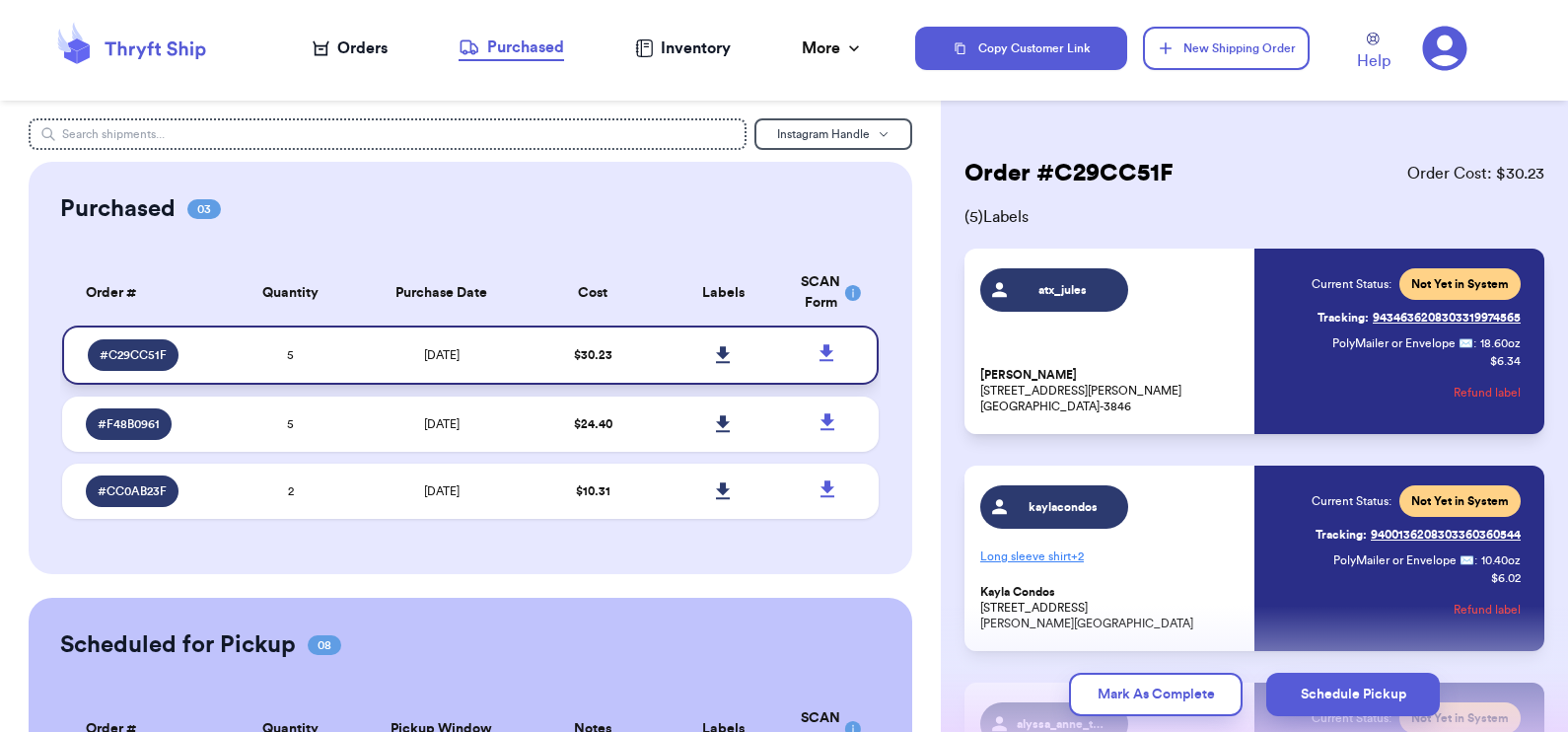
click at [716, 351] on icon at bounding box center [723, 355] width 15 height 18
